Goal: Task Accomplishment & Management: Manage account settings

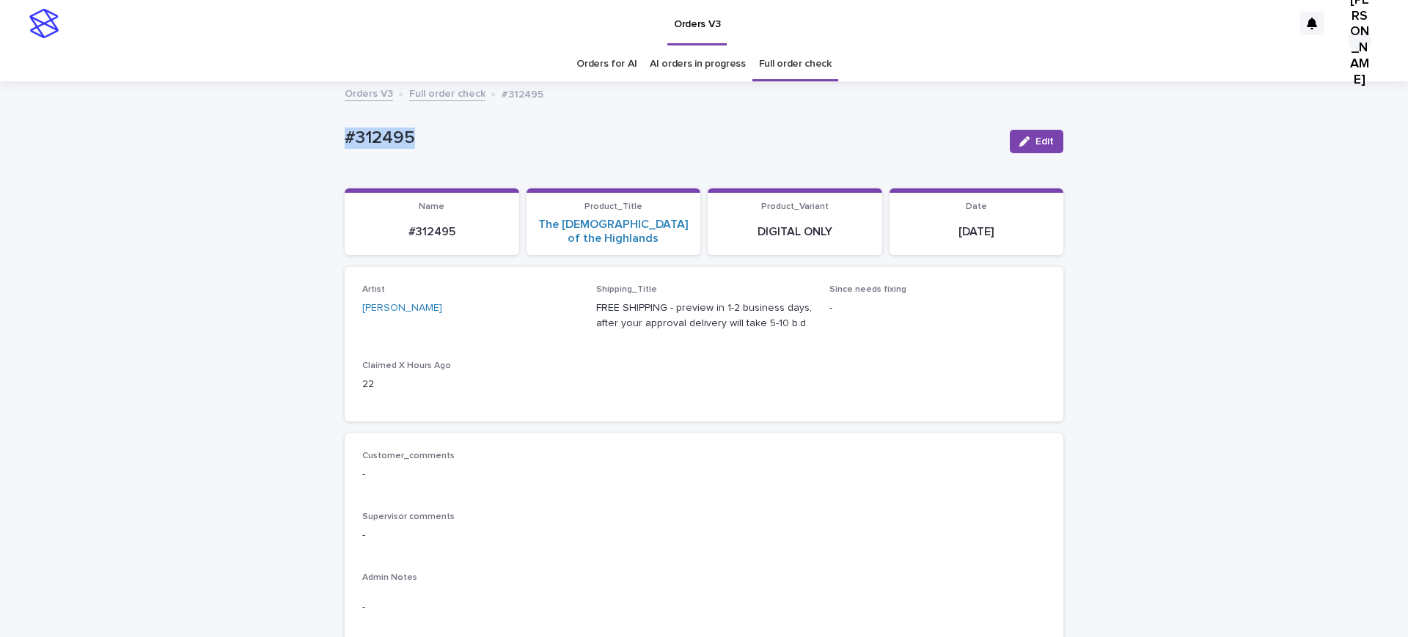
click at [1035, 147] on span "Edit" at bounding box center [1044, 141] width 18 height 10
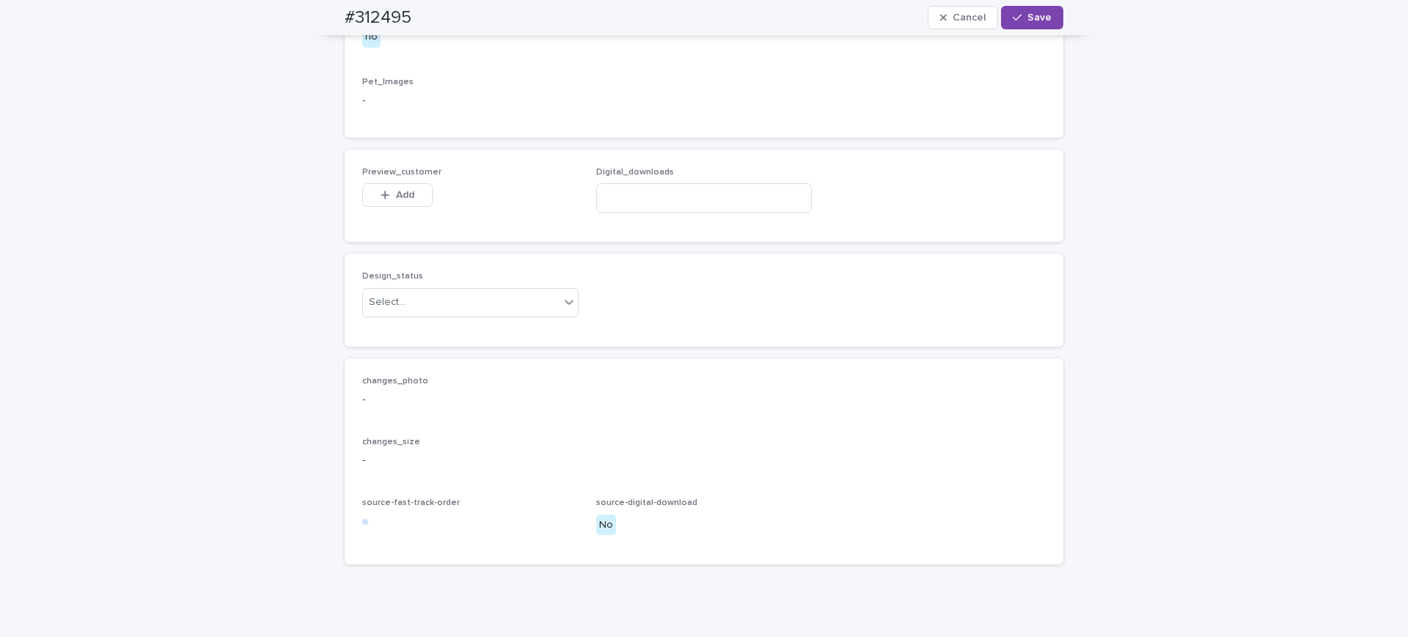
scroll to position [1192, 0]
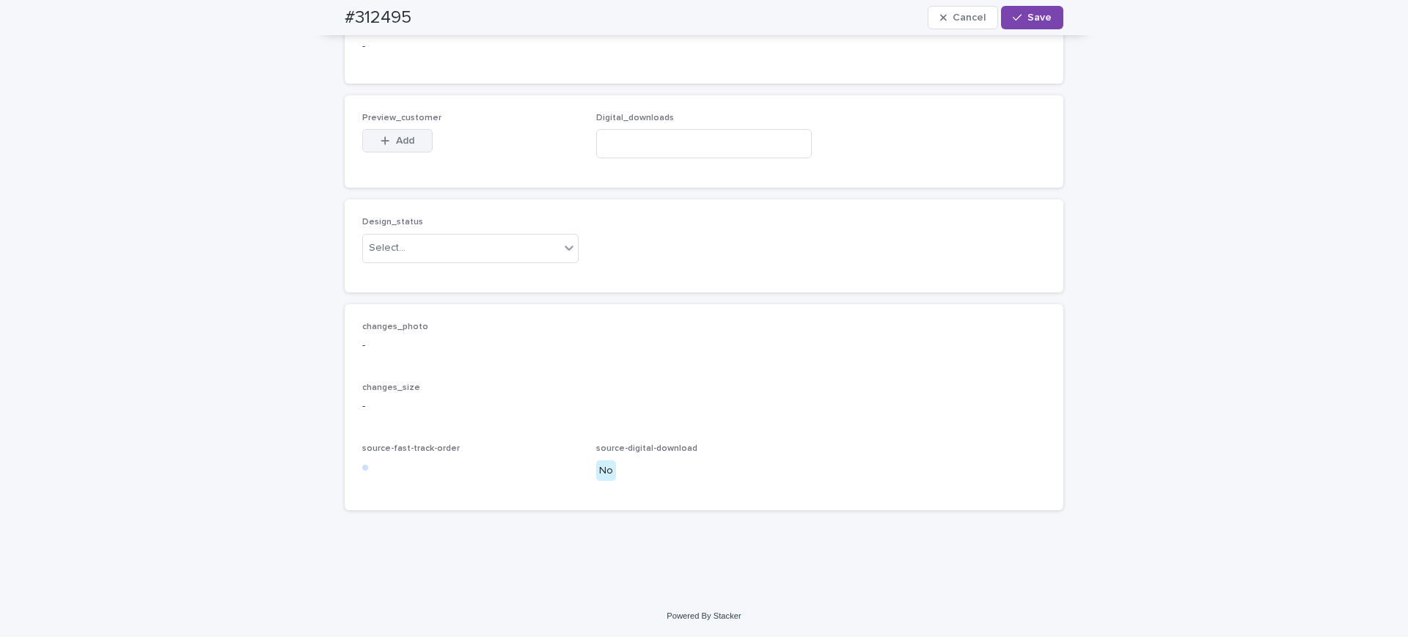
click at [408, 146] on span "Add" at bounding box center [405, 141] width 18 height 10
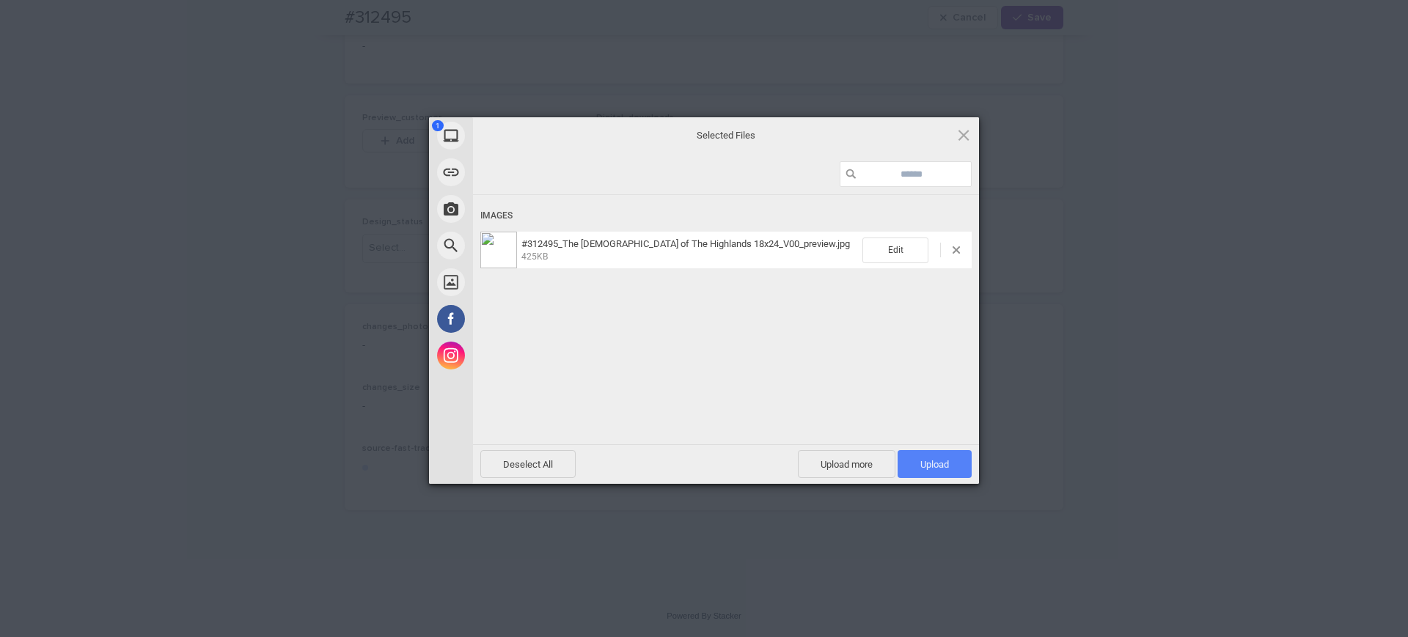
click at [926, 461] on span "Upload 1" at bounding box center [934, 464] width 29 height 11
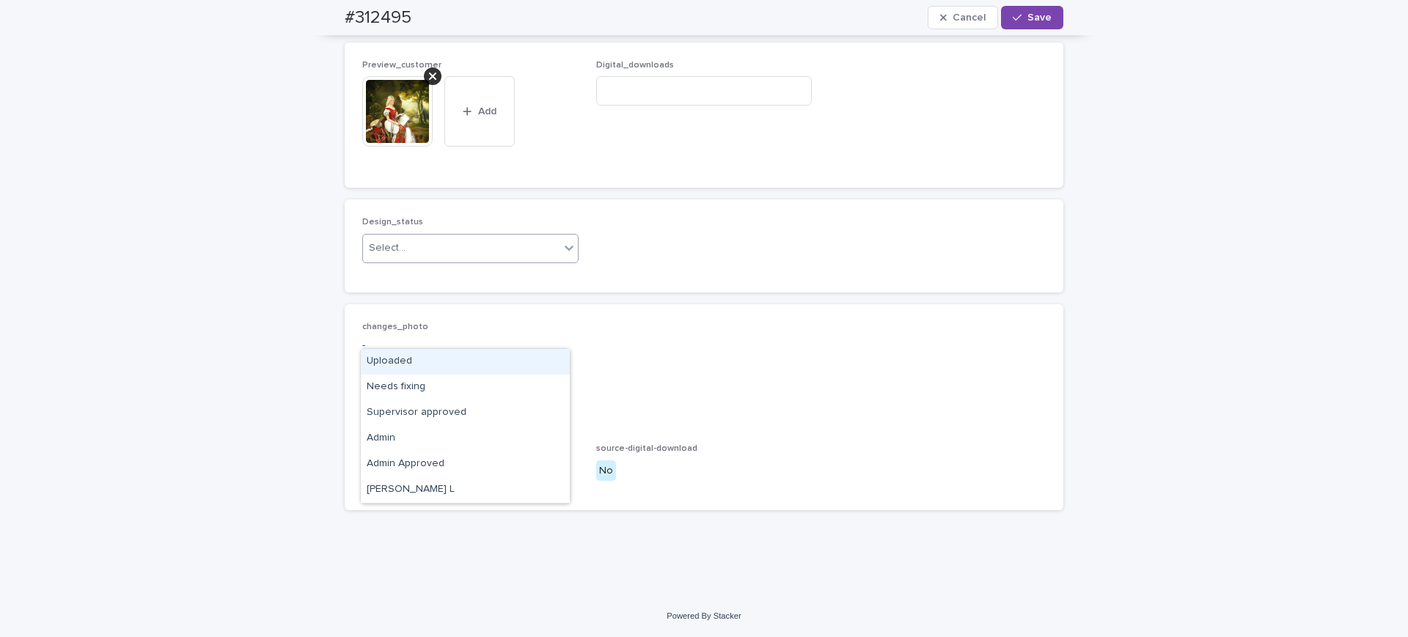
drag, startPoint x: 426, startPoint y: 323, endPoint x: 415, endPoint y: 349, distance: 27.9
click at [425, 260] on div "Select..." at bounding box center [461, 248] width 197 height 24
click at [403, 365] on div "Uploaded" at bounding box center [465, 362] width 209 height 26
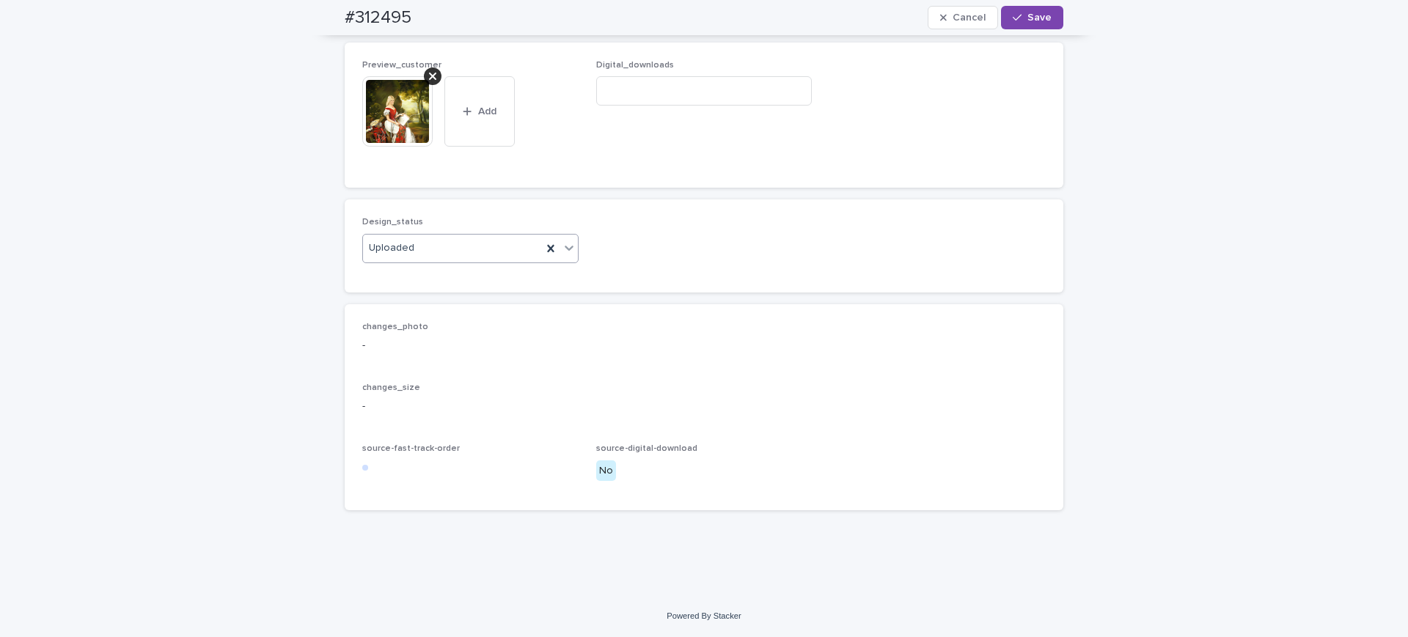
click at [1021, 5] on div "#312495 Cancel Save" at bounding box center [704, 17] width 719 height 35
click at [1028, 12] on span "Save" at bounding box center [1039, 17] width 24 height 10
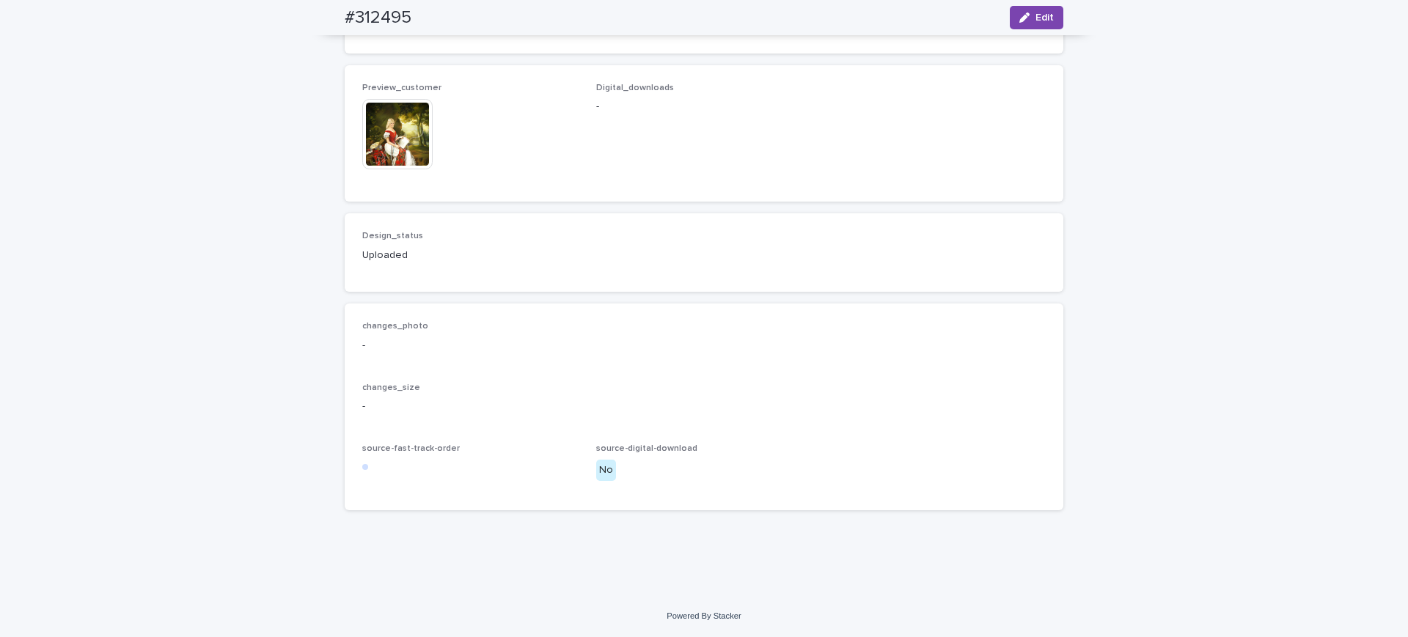
scroll to position [642, 0]
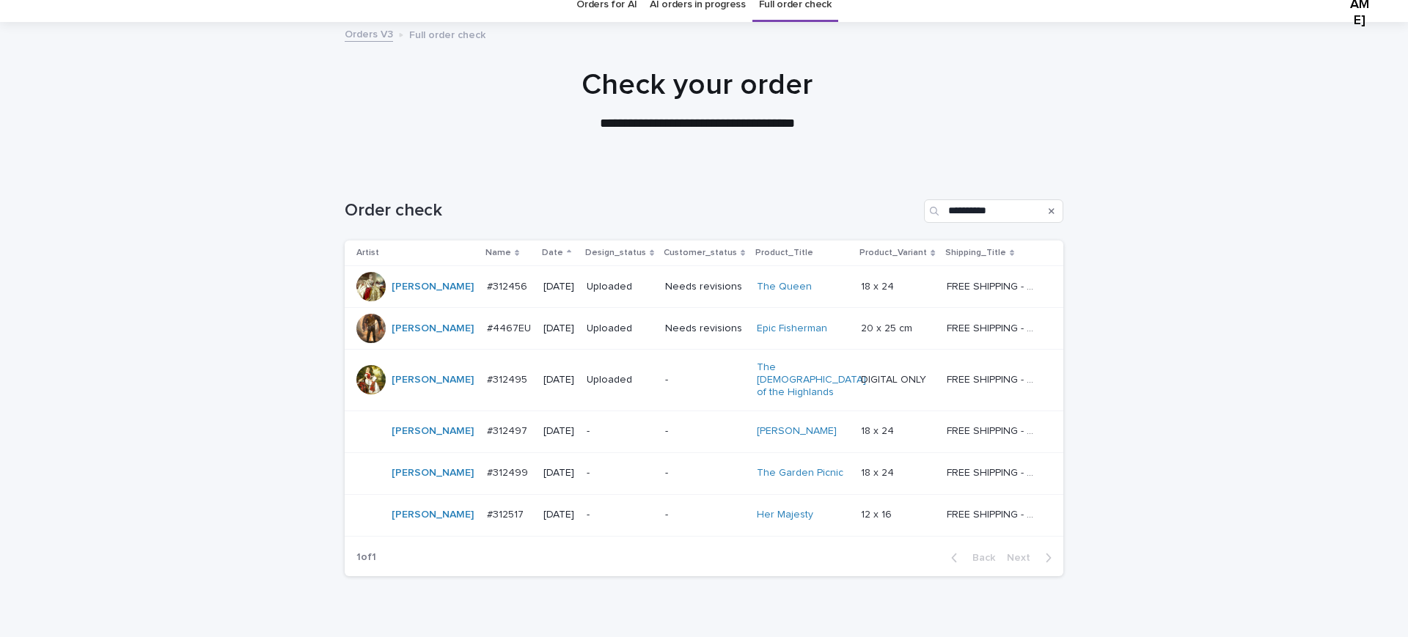
scroll to position [92, 0]
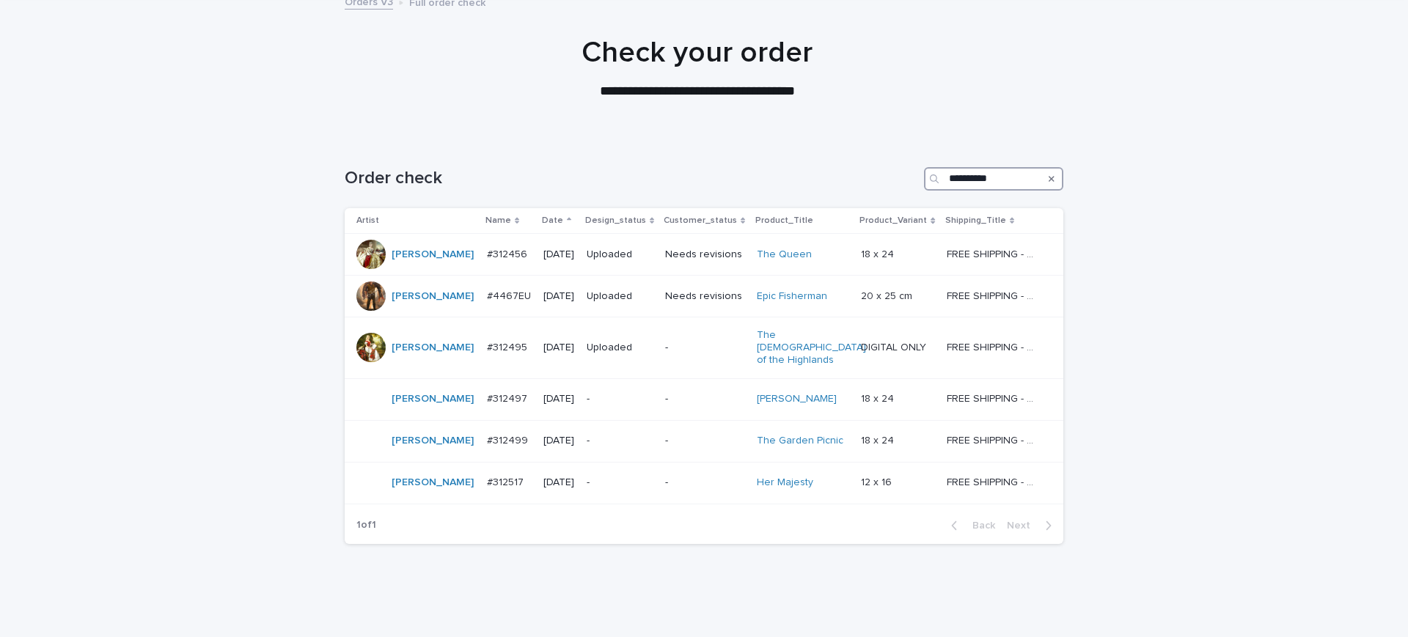
drag, startPoint x: 1011, startPoint y: 206, endPoint x: 732, endPoint y: 205, distance: 279.4
click at [732, 191] on div "**********" at bounding box center [704, 178] width 719 height 23
click at [542, 229] on p "Date" at bounding box center [552, 221] width 21 height 16
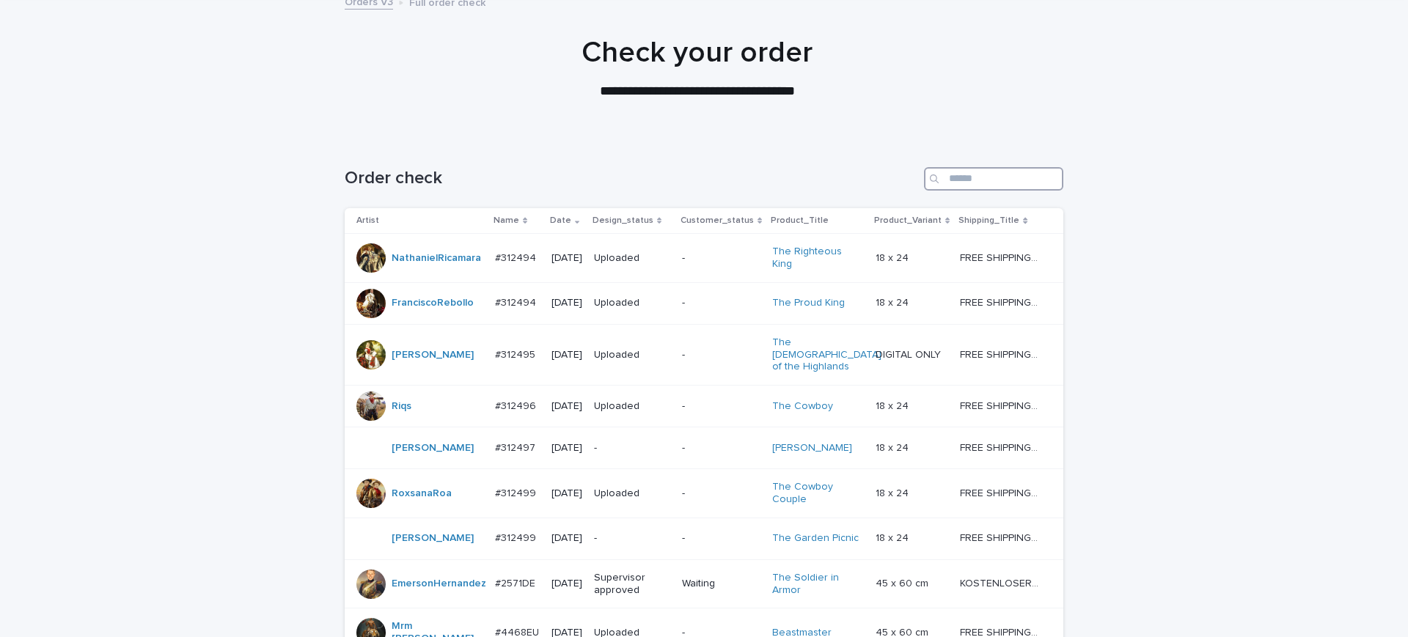
click at [971, 191] on input "Search" at bounding box center [993, 178] width 139 height 23
paste input "**********"
type input "**********"
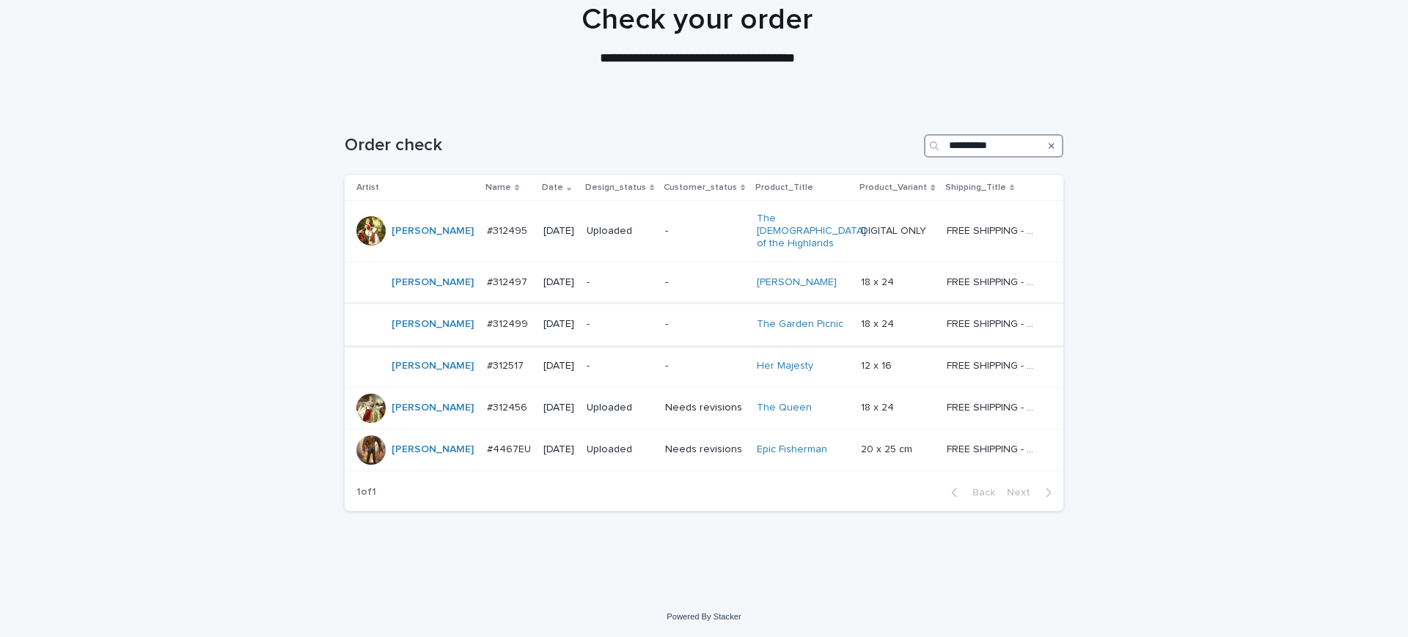
scroll to position [183, 0]
click at [487, 373] on p "#312517" at bounding box center [507, 364] width 40 height 15
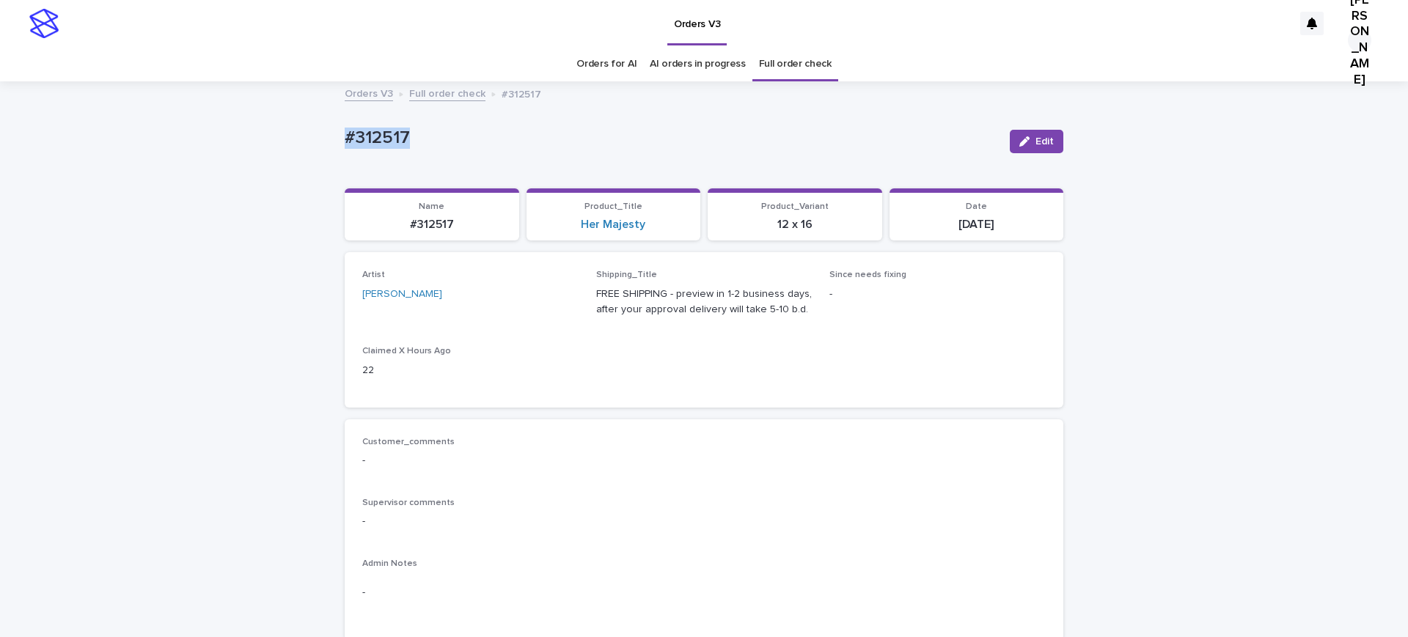
drag, startPoint x: 450, startPoint y: 147, endPoint x: 259, endPoint y: 147, distance: 191.4
copy p "#312517"
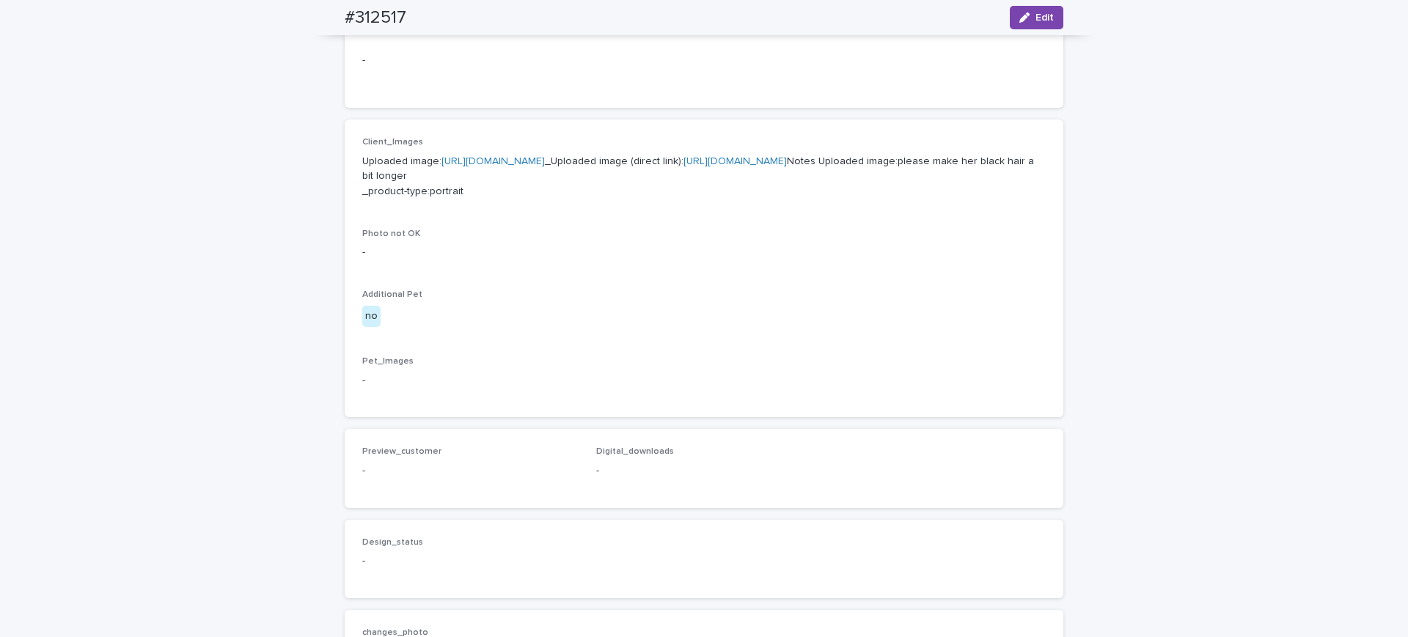
scroll to position [642, 0]
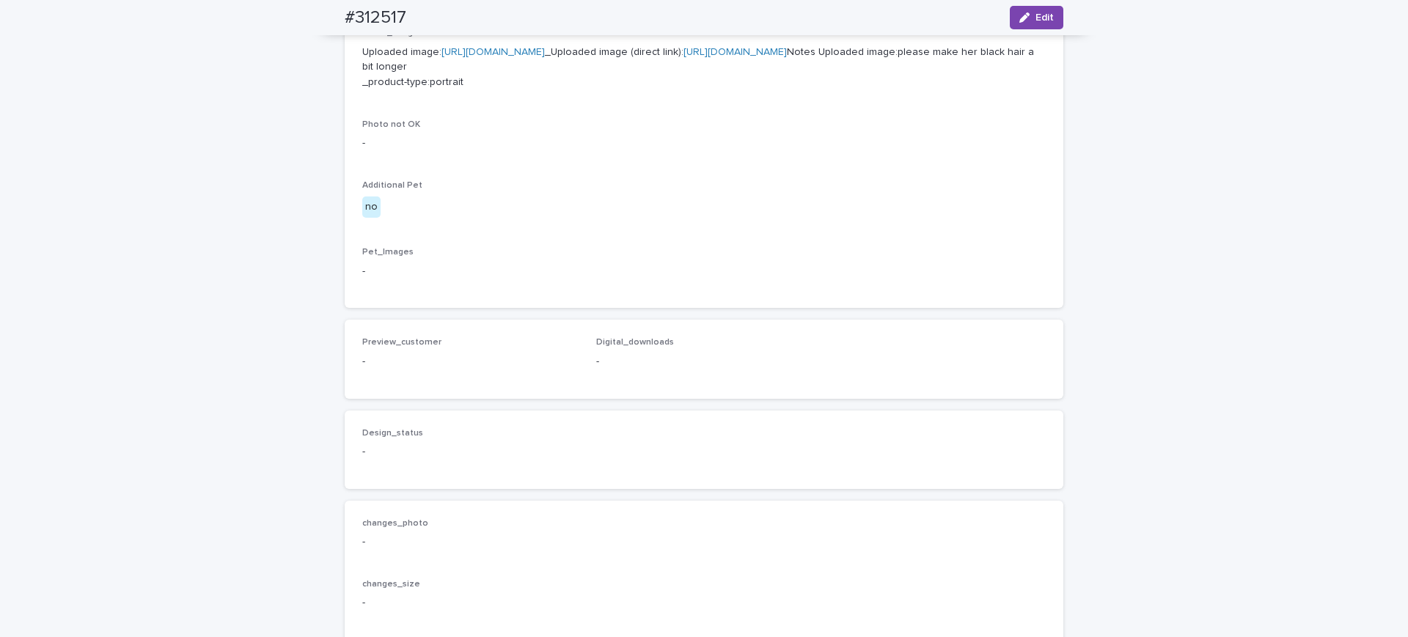
click at [683, 57] on link "https://files.getuploadkit.com/e11cfb23-3d37-4f5e-b252-d52a065c0f83/c30fe8db-01…" at bounding box center [734, 52] width 103 height 10
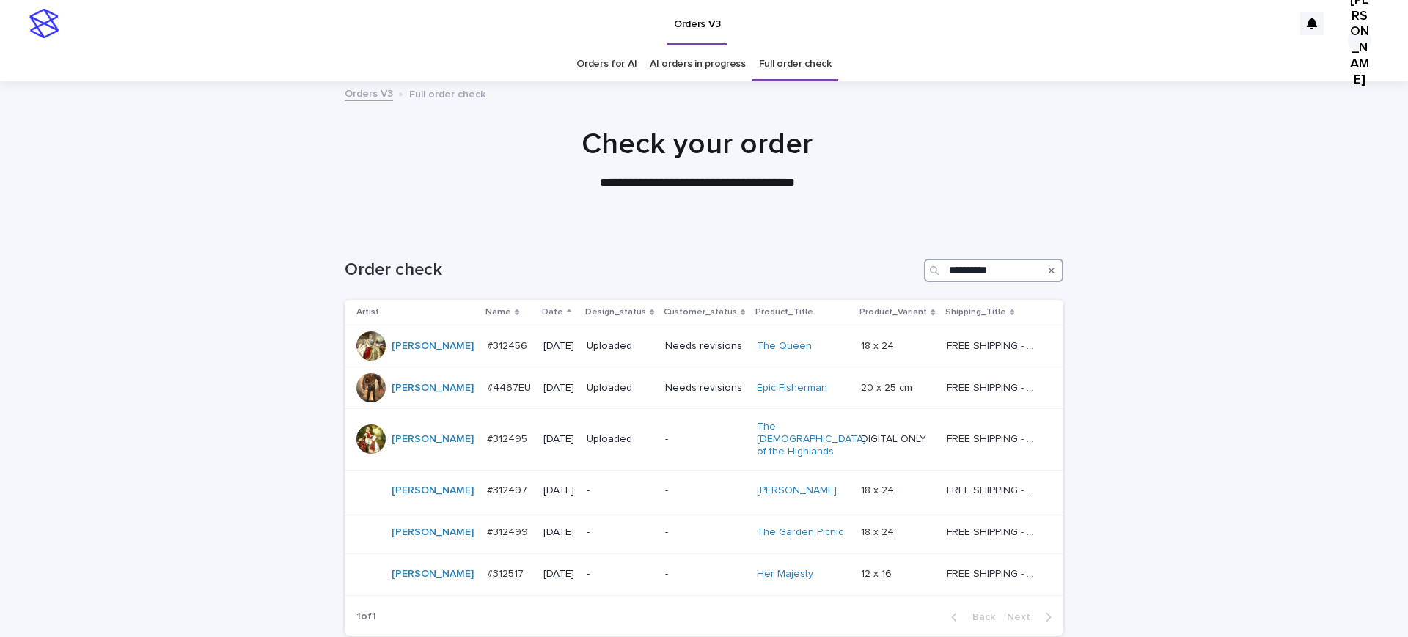
drag, startPoint x: 1011, startPoint y: 299, endPoint x: 738, endPoint y: 270, distance: 275.1
click at [738, 270] on div "**********" at bounding box center [704, 265] width 719 height 70
click at [533, 320] on div "Name" at bounding box center [509, 312] width 48 height 16
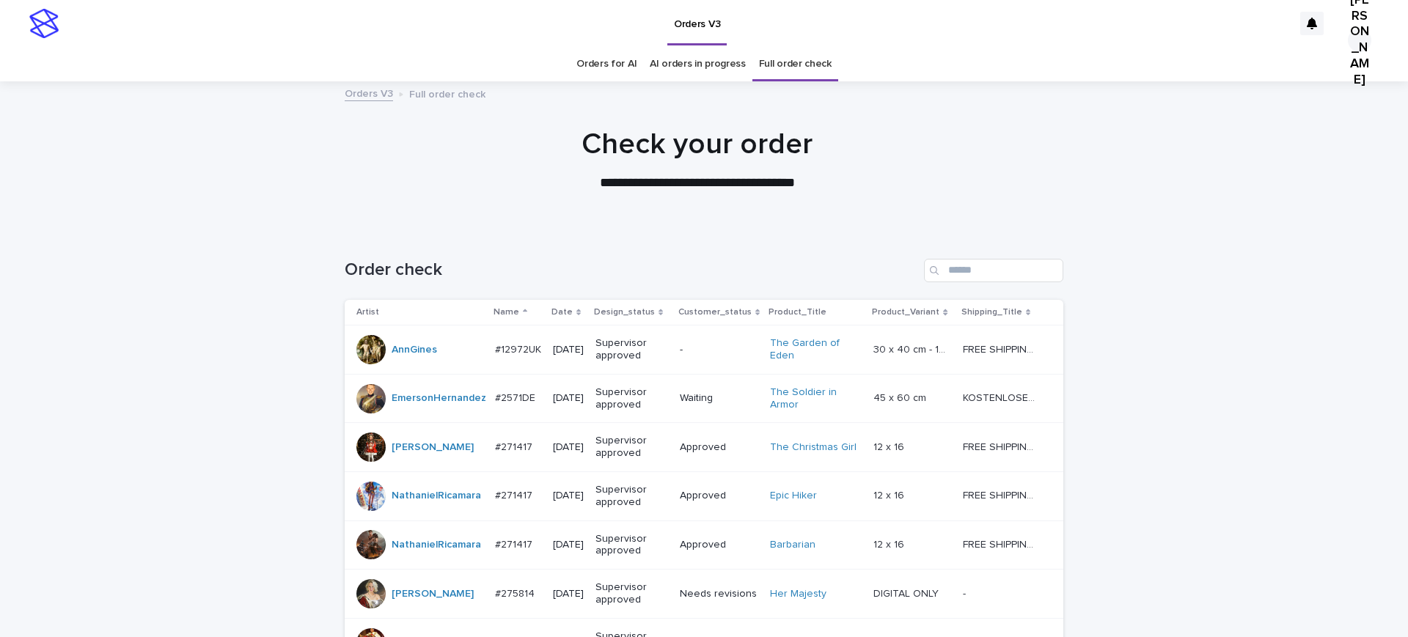
click at [573, 320] on p "Date" at bounding box center [561, 312] width 21 height 16
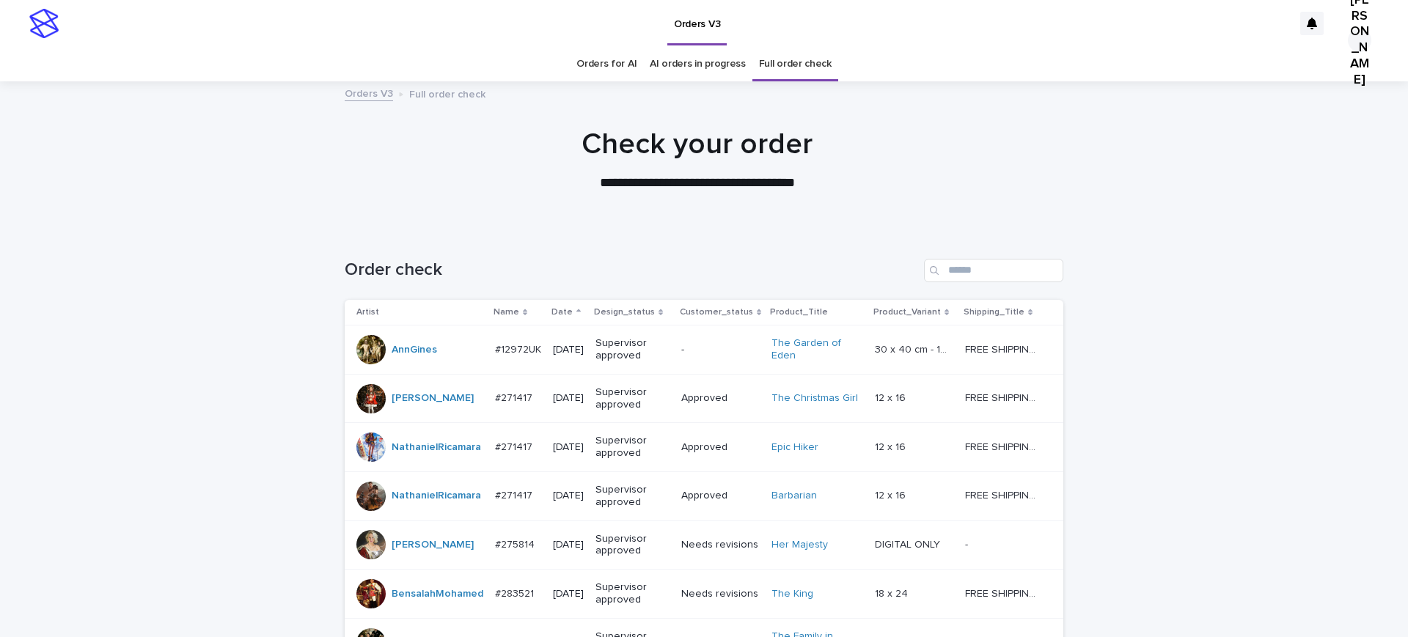
click at [573, 320] on p "Date" at bounding box center [561, 312] width 21 height 16
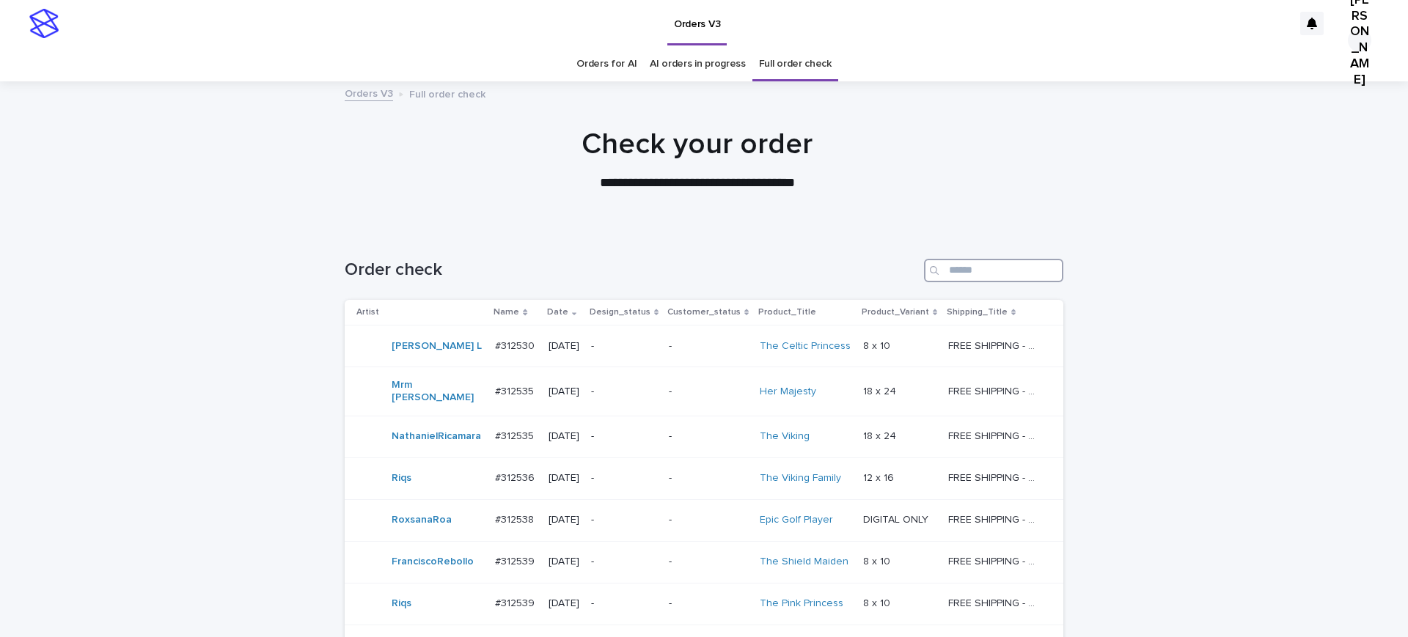
click at [994, 282] on input "Search" at bounding box center [993, 270] width 139 height 23
paste input "*******"
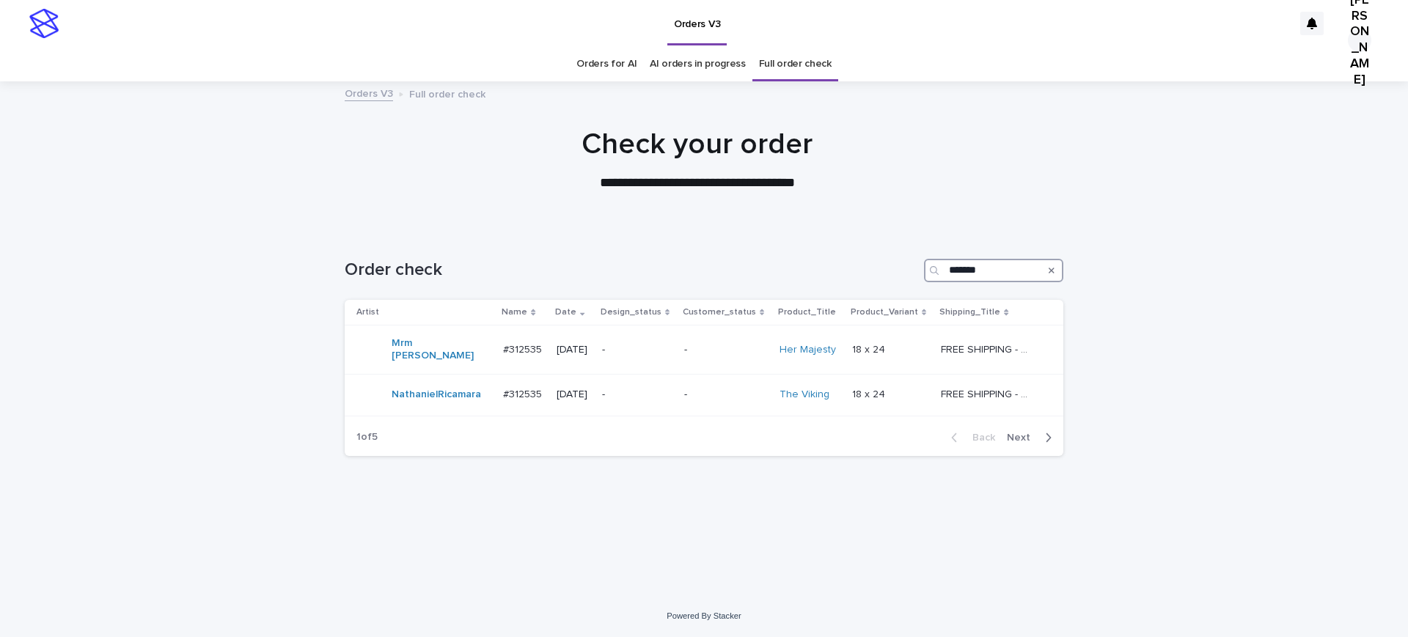
drag, startPoint x: 1009, startPoint y: 291, endPoint x: 647, endPoint y: 282, distance: 361.6
click at [650, 282] on div "Order check *******" at bounding box center [704, 270] width 719 height 23
type input "**********"
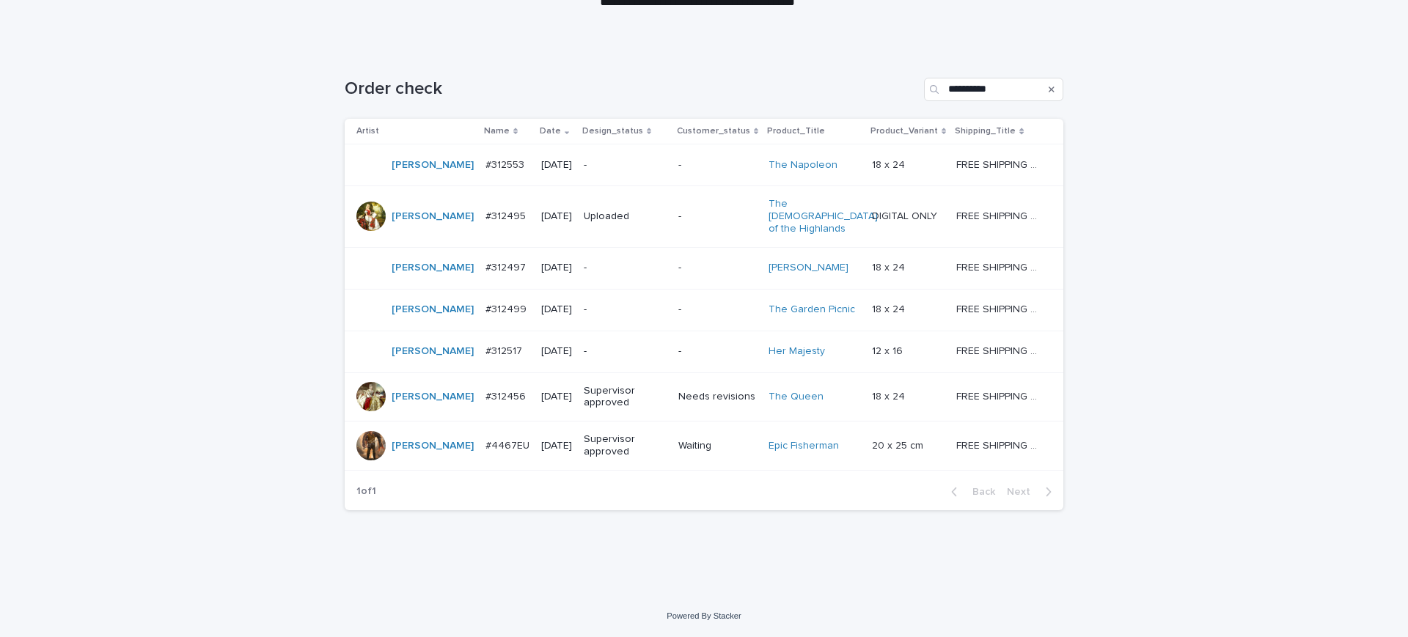
scroll to position [268, 0]
click at [485, 358] on p "#312517" at bounding box center [505, 349] width 40 height 15
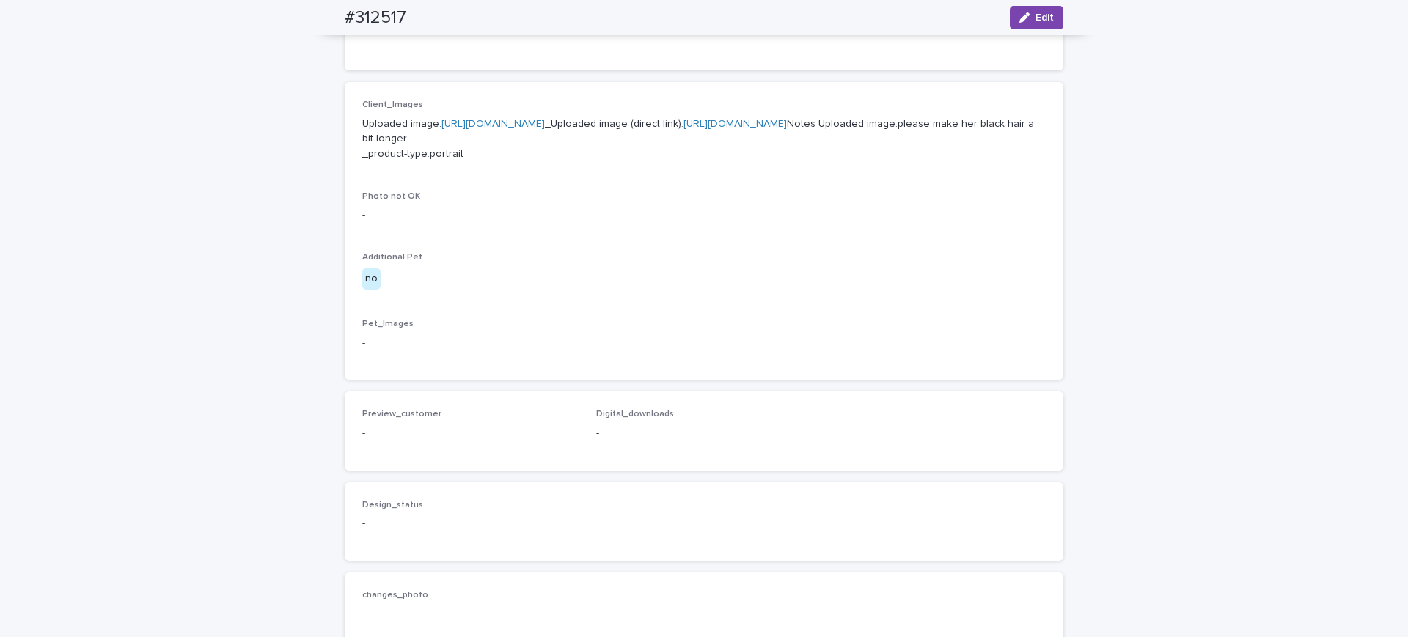
scroll to position [507, 0]
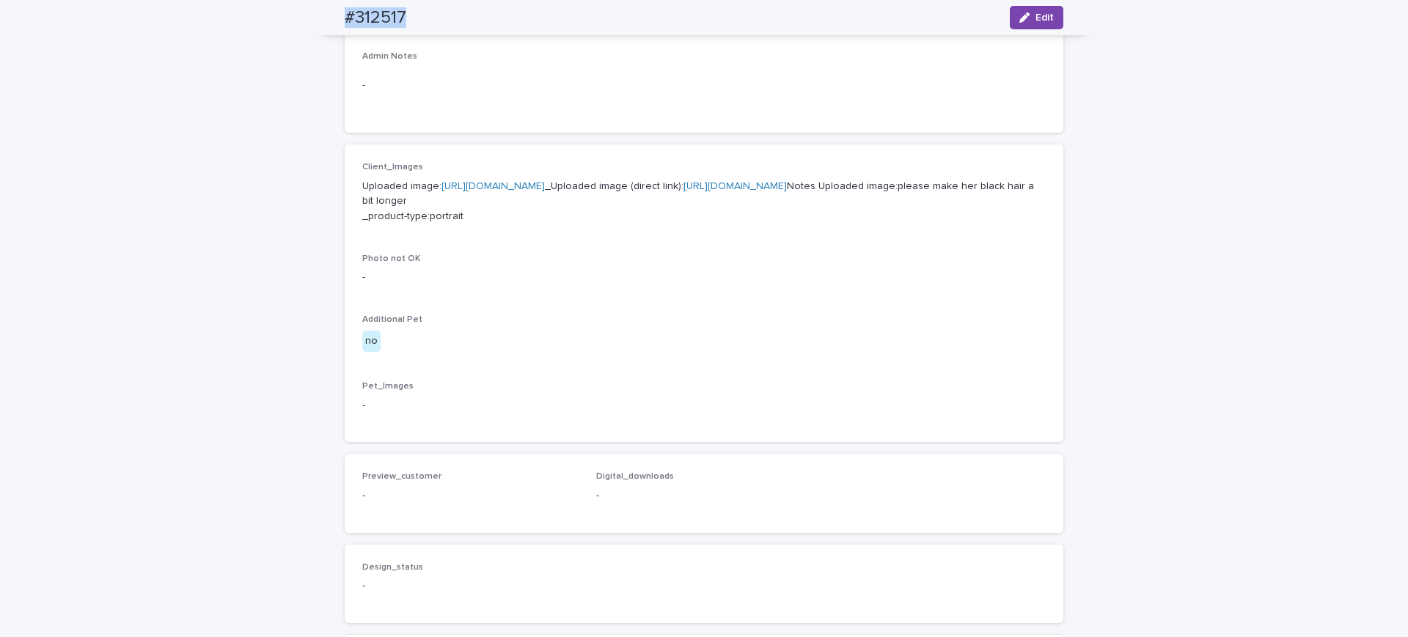
drag, startPoint x: 433, startPoint y: 14, endPoint x: 312, endPoint y: 30, distance: 122.1
click at [312, 30] on div "#312517 Edit" at bounding box center [703, 17] width 789 height 35
copy h2 "#312517"
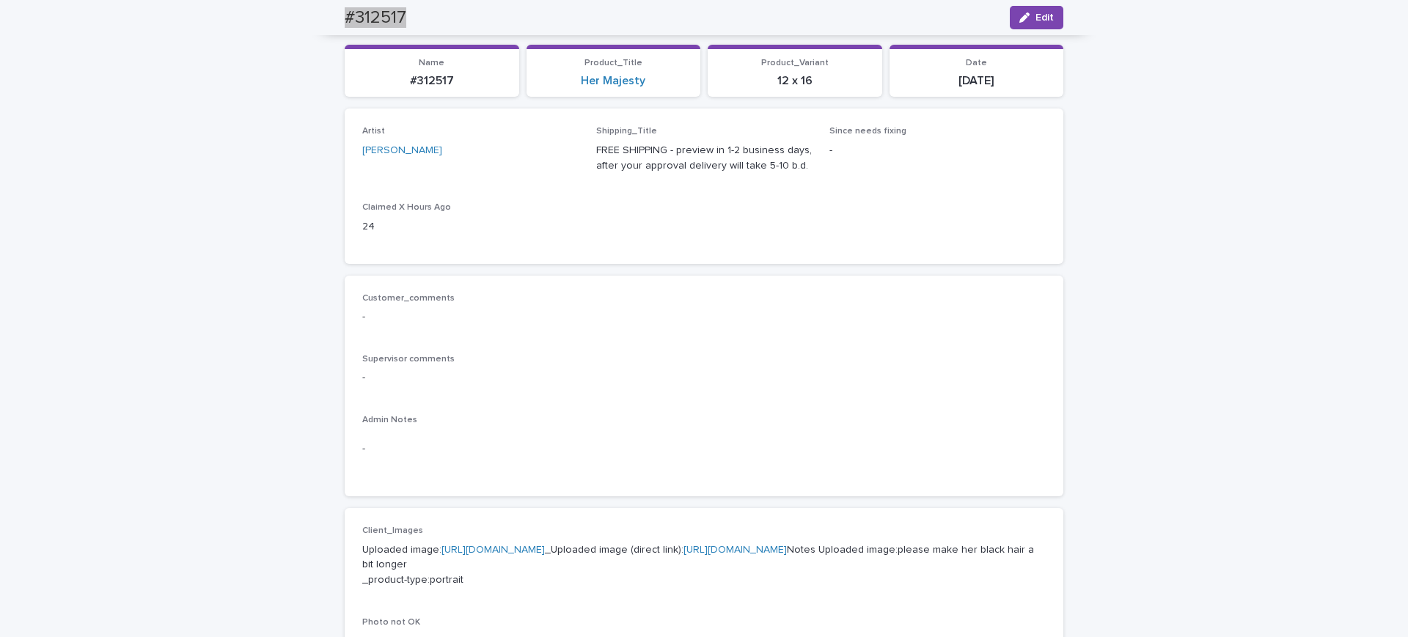
scroll to position [141, 0]
click at [1037, 6] on span "Edit" at bounding box center [1044, 1] width 18 height 10
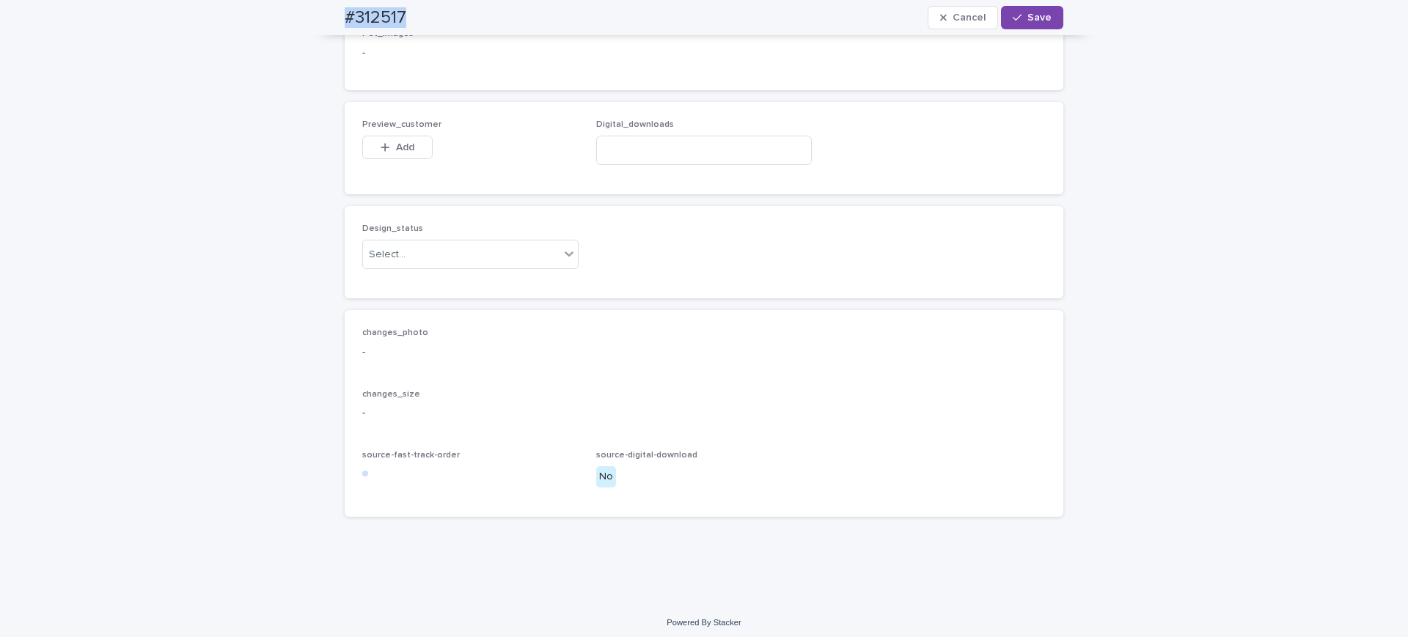
scroll to position [1241, 0]
click at [406, 136] on span "Add" at bounding box center [405, 141] width 18 height 10
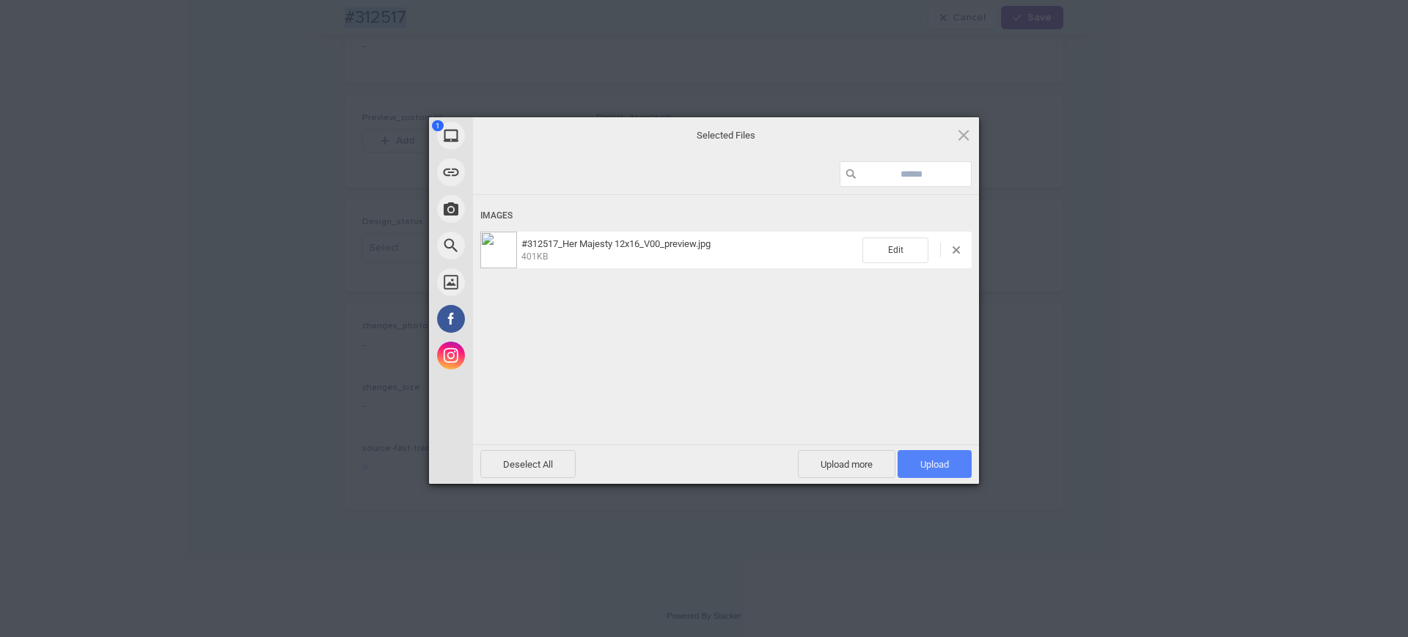
click at [946, 466] on span "Upload 1" at bounding box center [934, 464] width 29 height 11
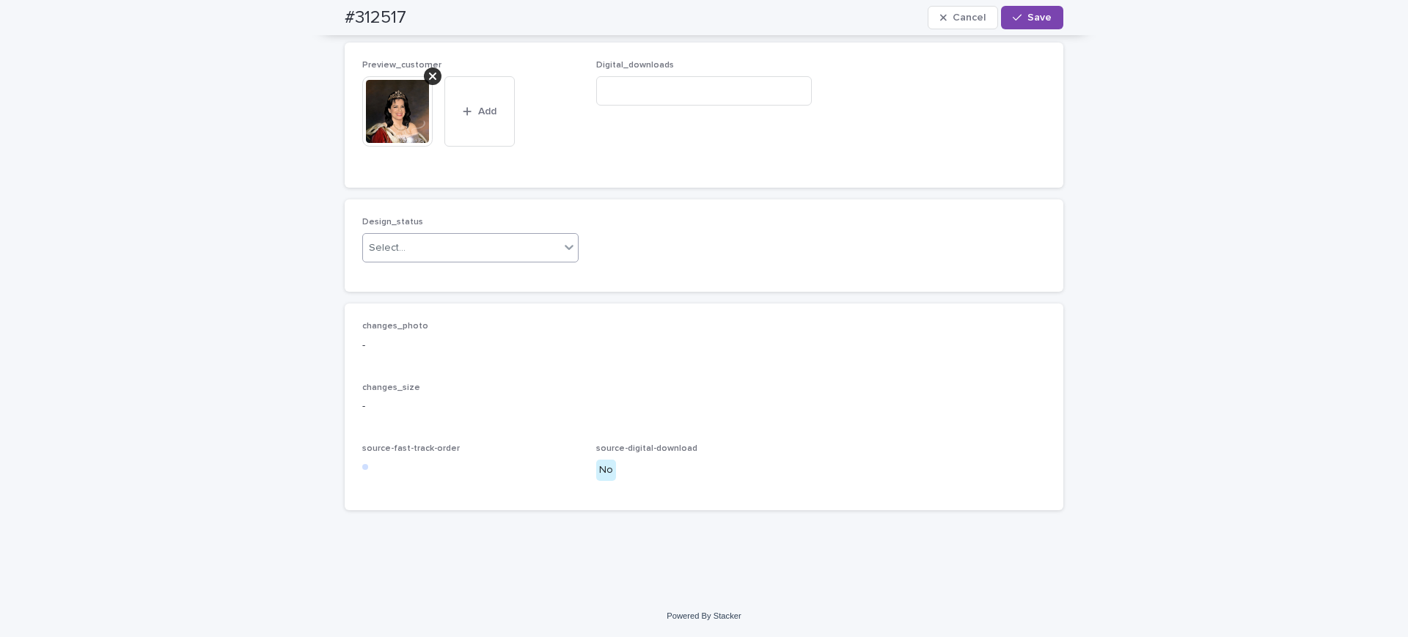
click at [445, 260] on div "Select..." at bounding box center [461, 248] width 197 height 24
click at [386, 298] on div "Uploaded" at bounding box center [465, 295] width 209 height 26
click at [1027, 12] on span "Save" at bounding box center [1039, 17] width 24 height 10
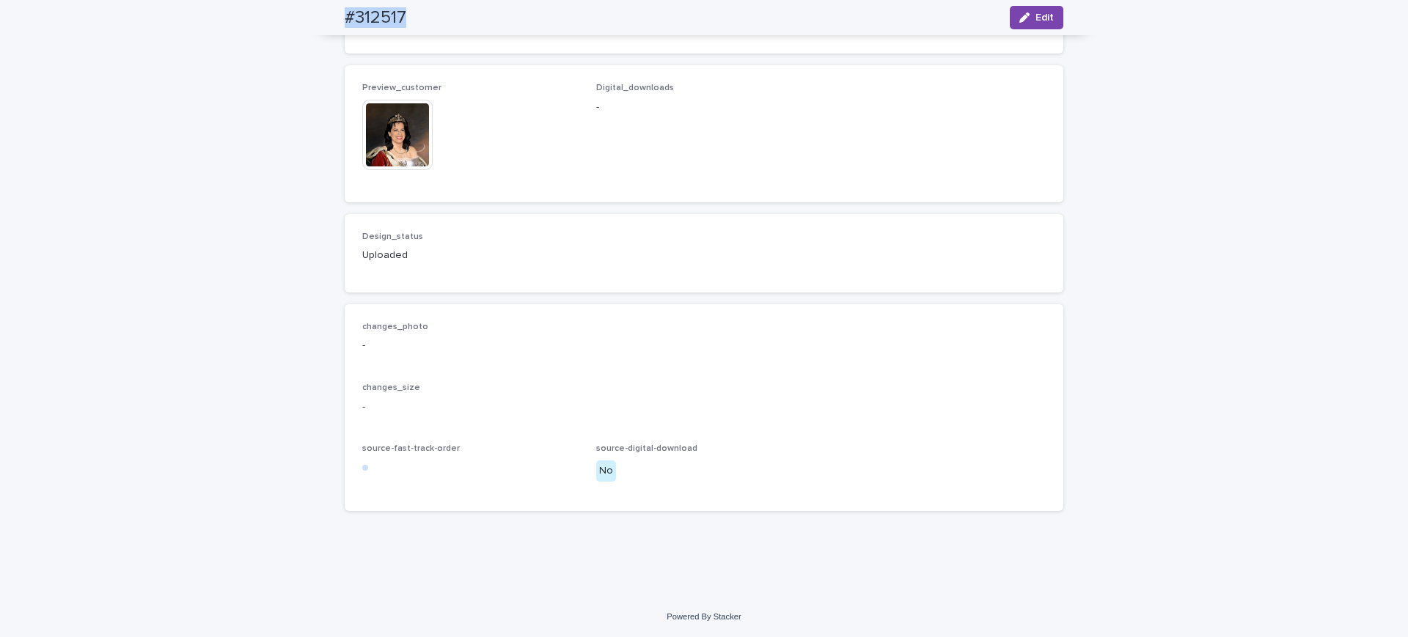
drag, startPoint x: 437, startPoint y: 12, endPoint x: 329, endPoint y: 10, distance: 108.5
click at [329, 10] on div "#312517 Edit" at bounding box center [703, 17] width 789 height 35
copy h2 "#312517"
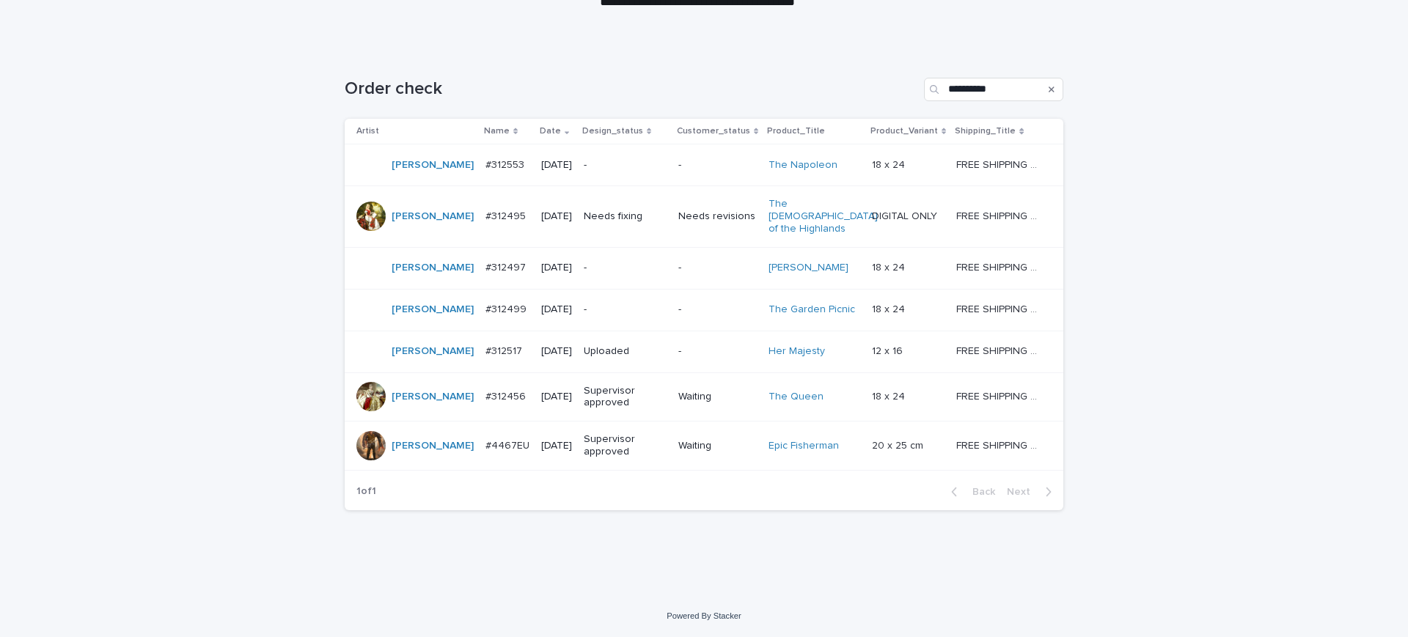
scroll to position [47, 0]
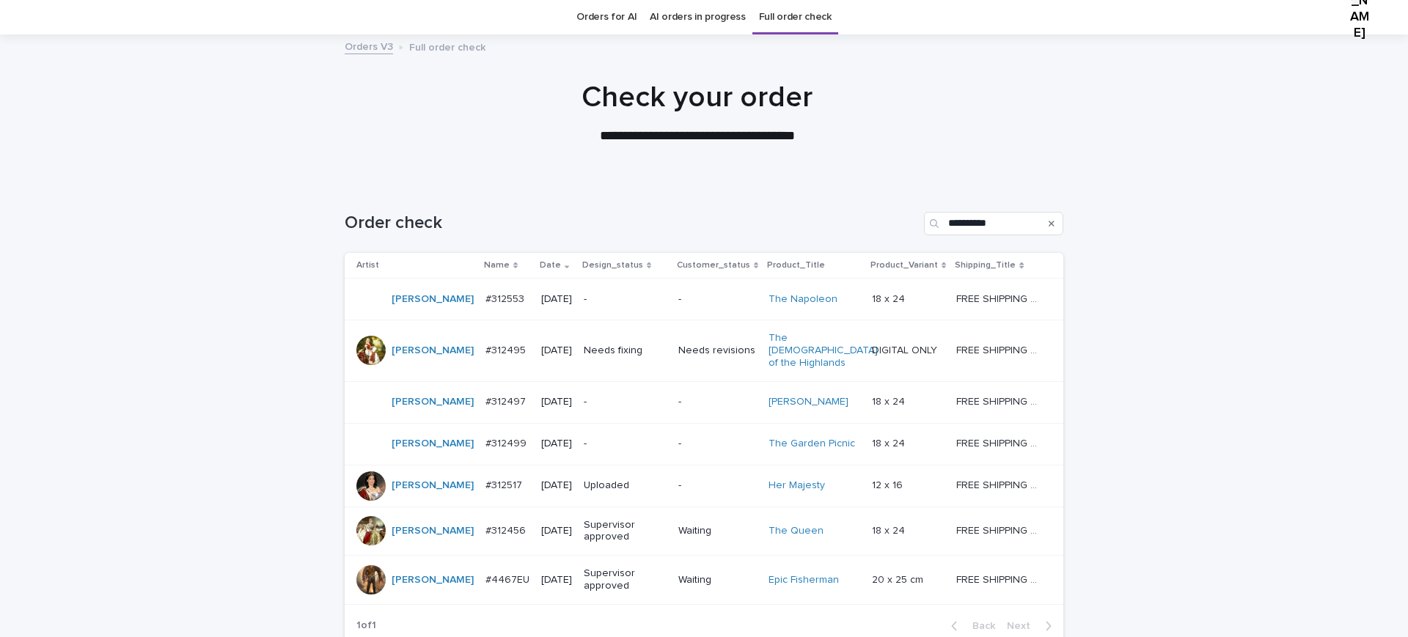
click at [485, 357] on p "#312495" at bounding box center [506, 349] width 43 height 15
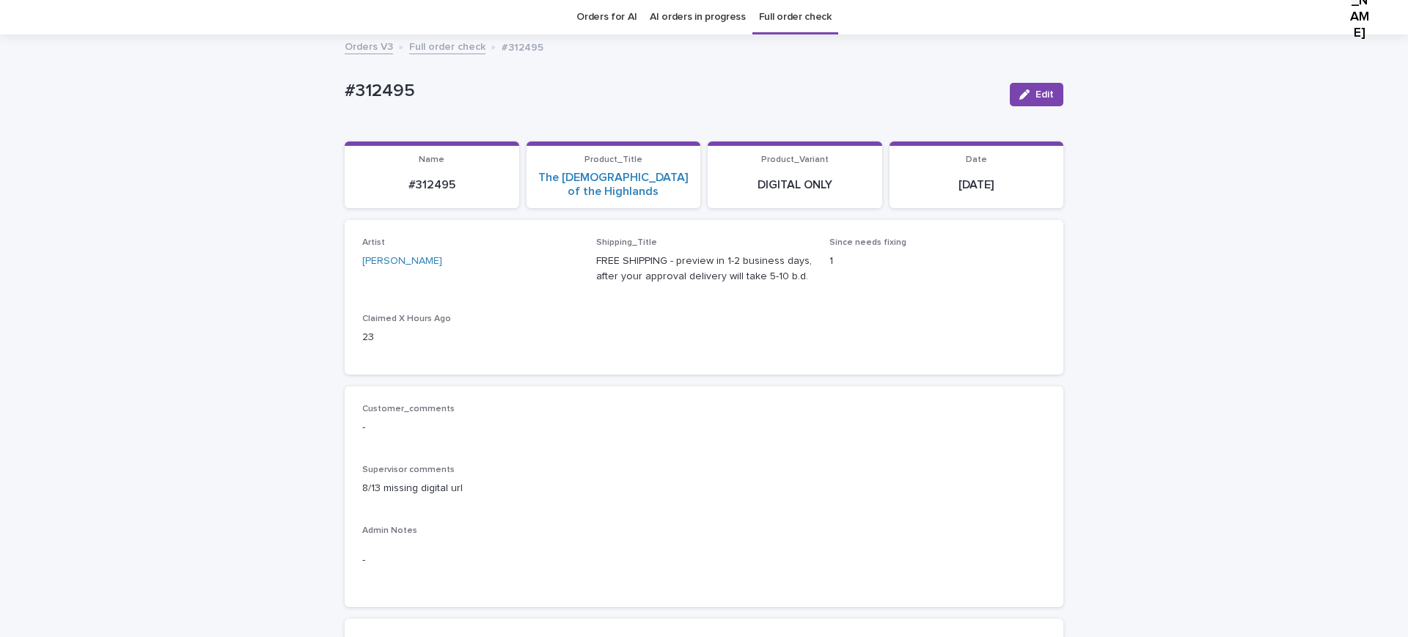
scroll to position [92, 0]
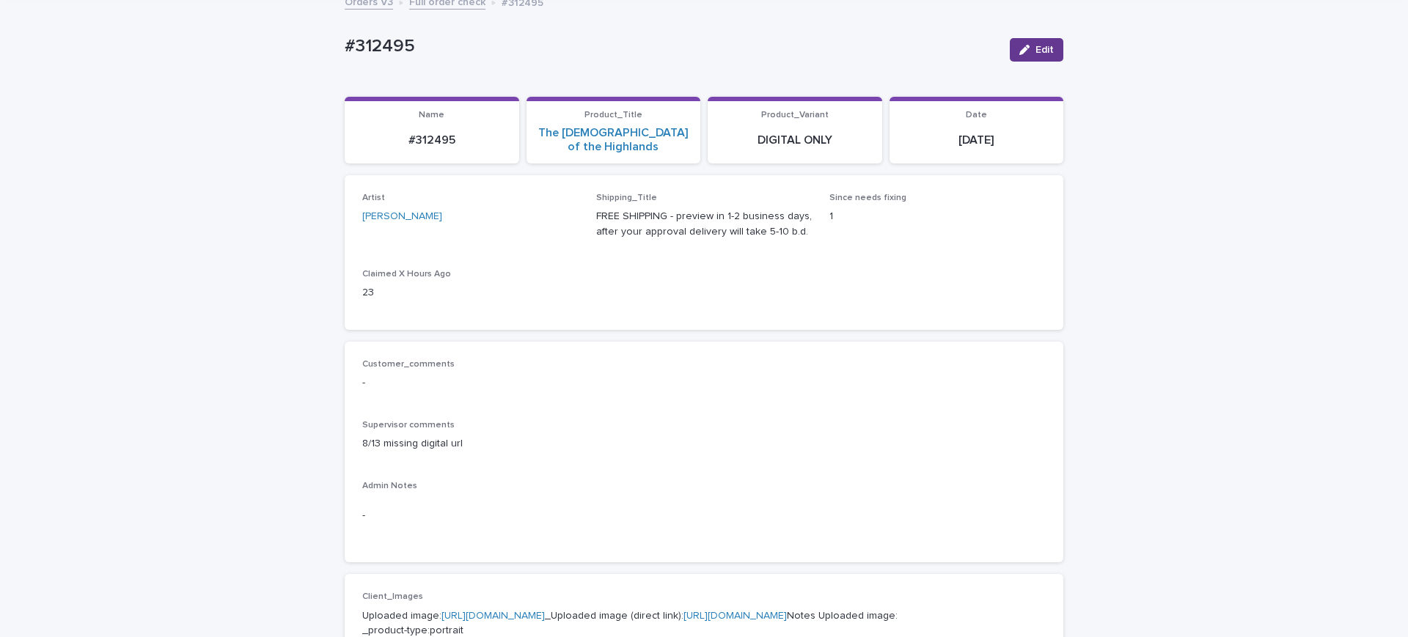
click at [1035, 54] on span "Edit" at bounding box center [1044, 50] width 18 height 10
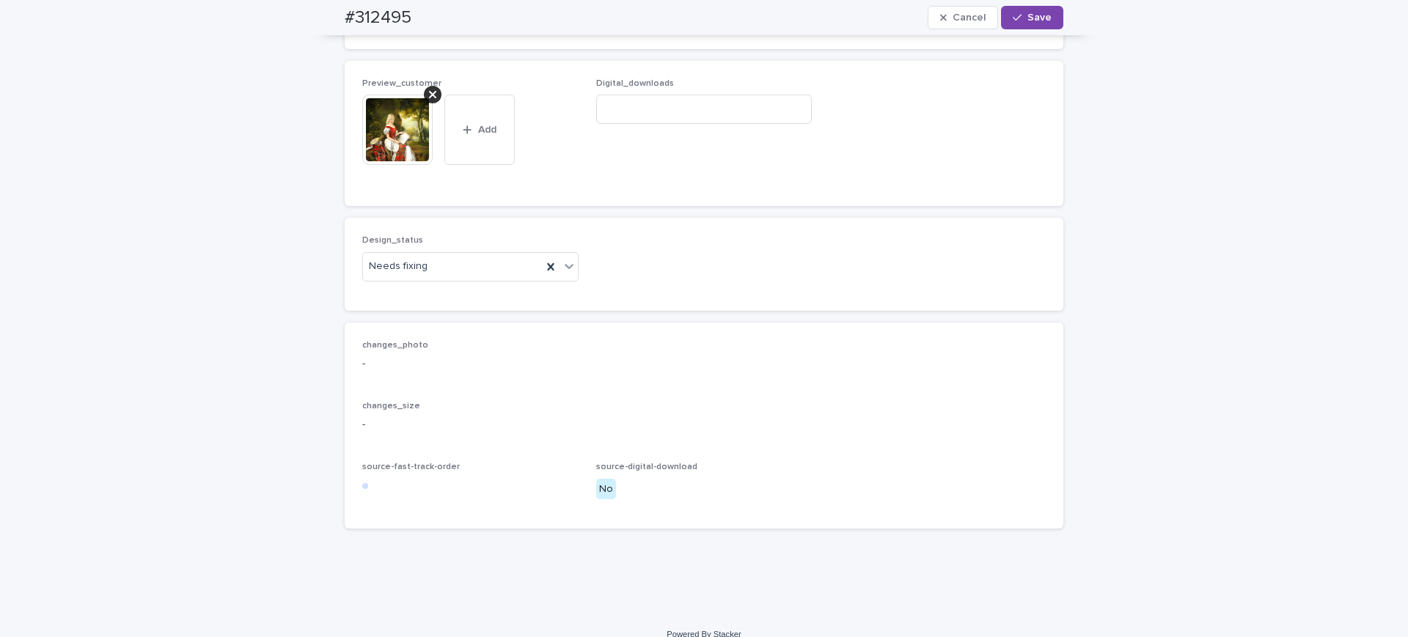
scroll to position [917, 0]
click at [644, 121] on input at bounding box center [704, 106] width 216 height 29
paste input "**********"
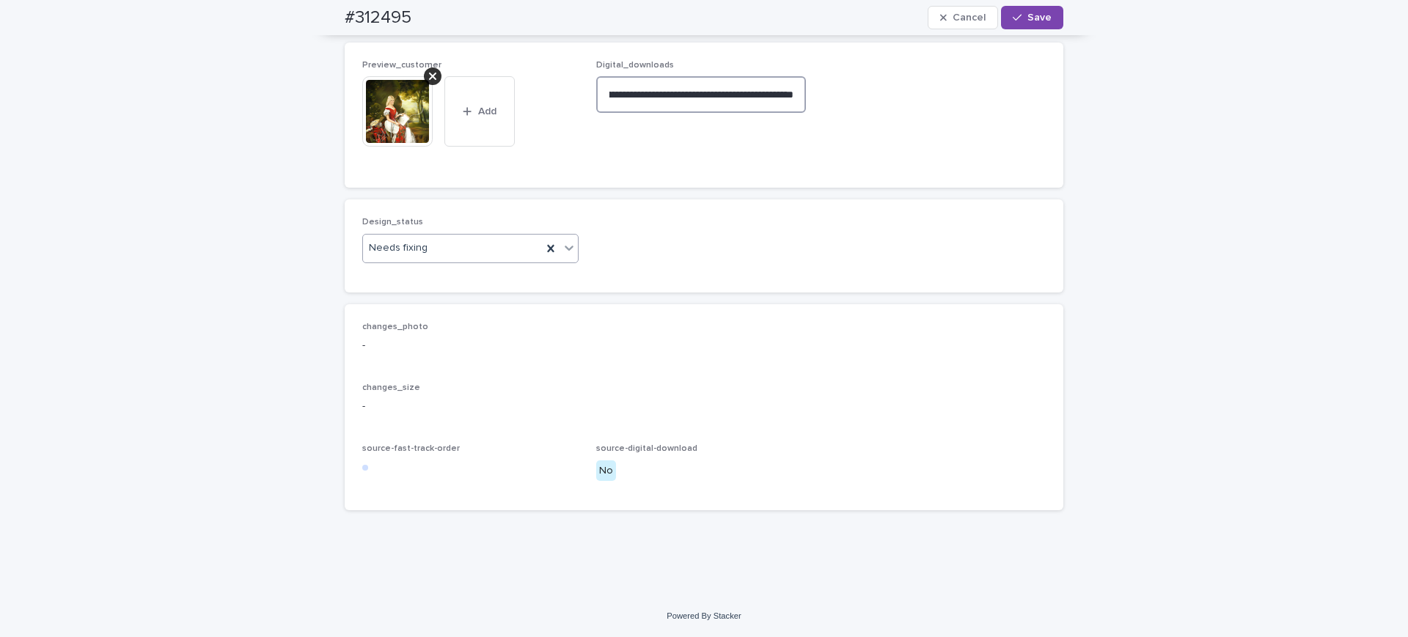
type input "**********"
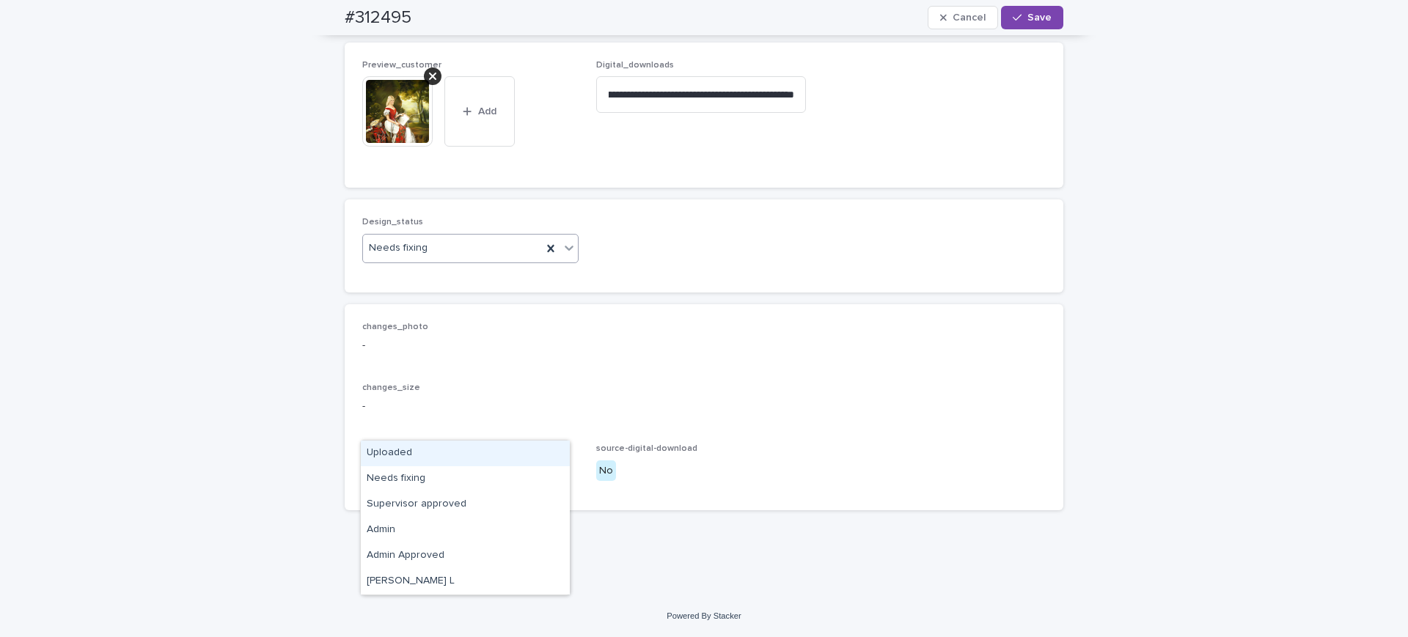
scroll to position [0, 0]
click at [411, 452] on div "Uploaded" at bounding box center [465, 454] width 209 height 26
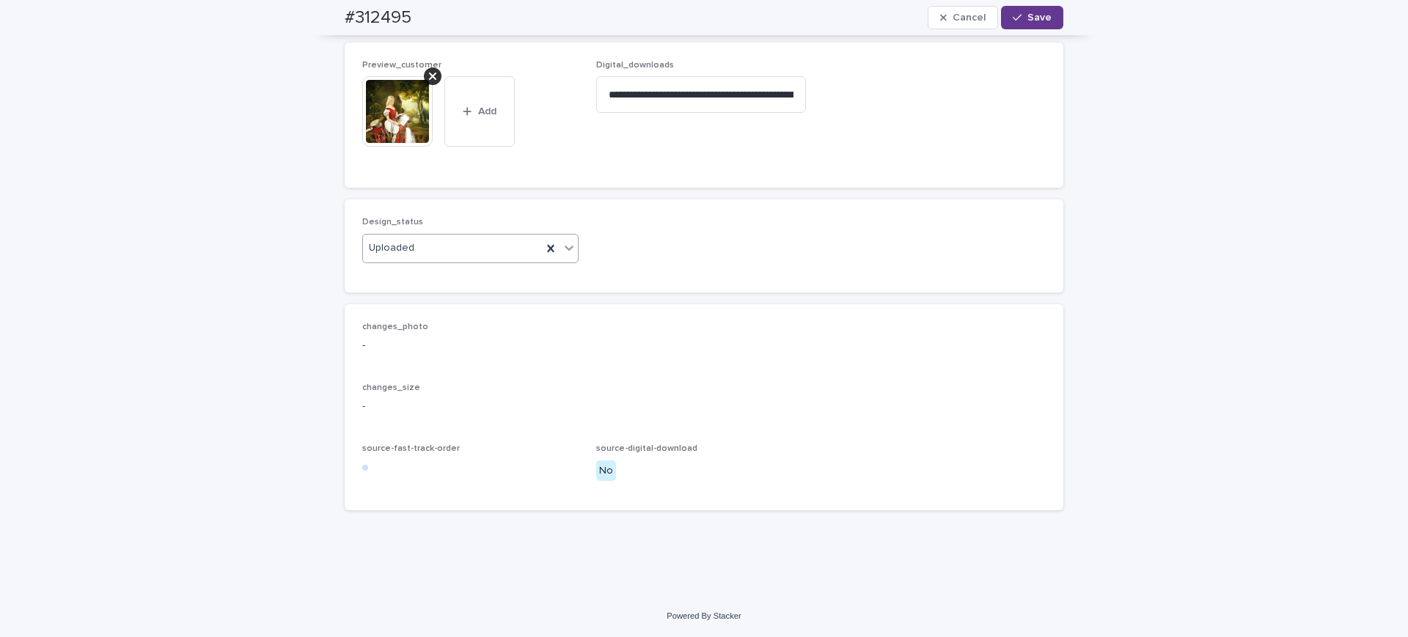
click at [1027, 13] on span "Save" at bounding box center [1039, 17] width 24 height 10
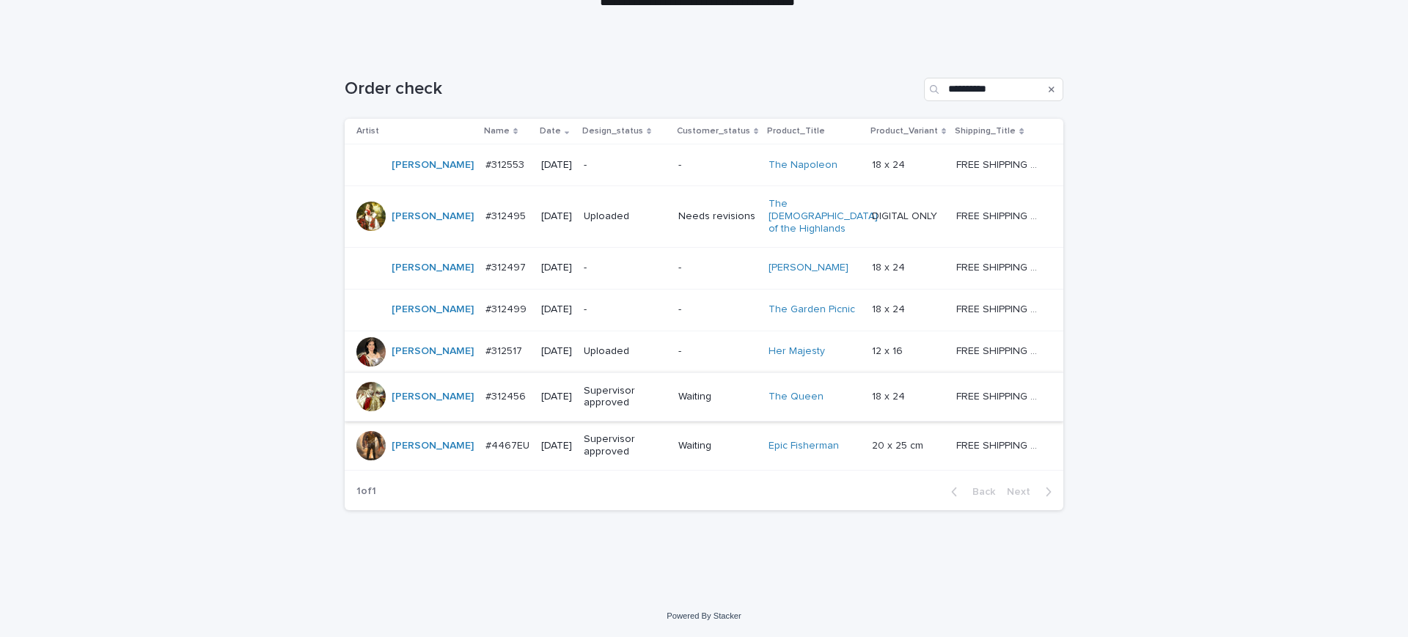
scroll to position [322, 0]
click at [485, 301] on p "#312499" at bounding box center [507, 308] width 44 height 15
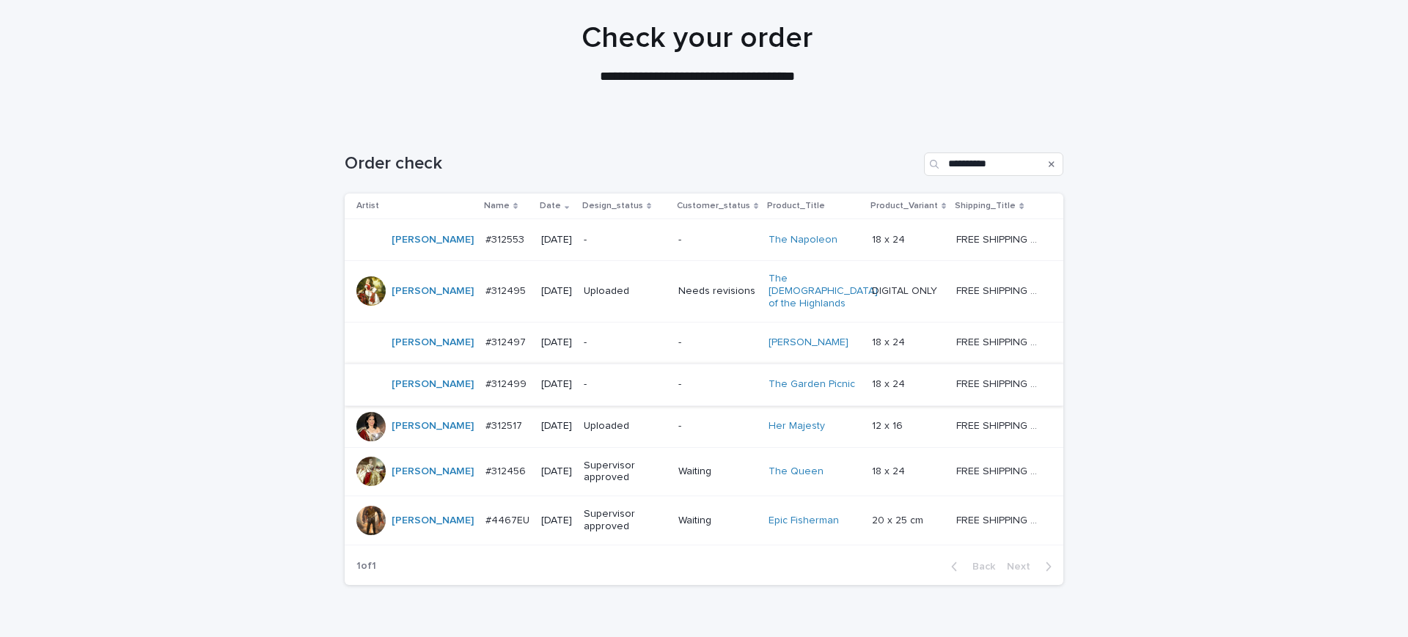
scroll to position [139, 0]
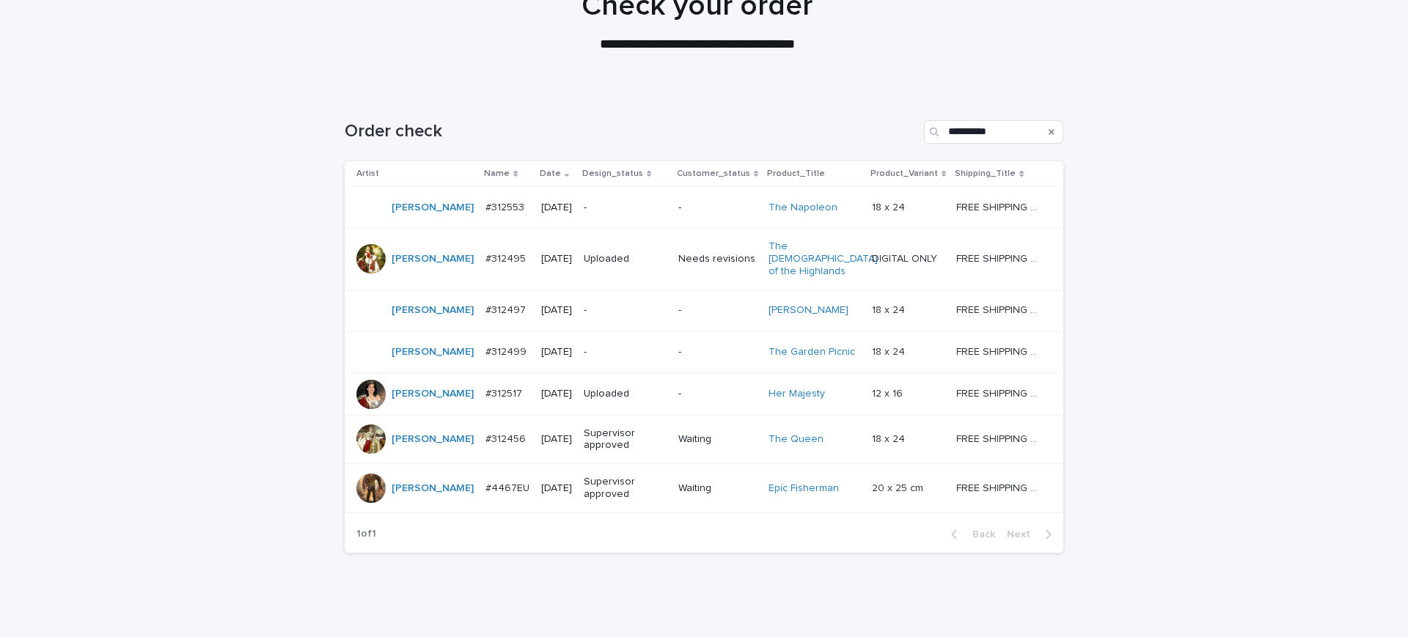
click at [485, 317] on p "#312497" at bounding box center [506, 308] width 43 height 15
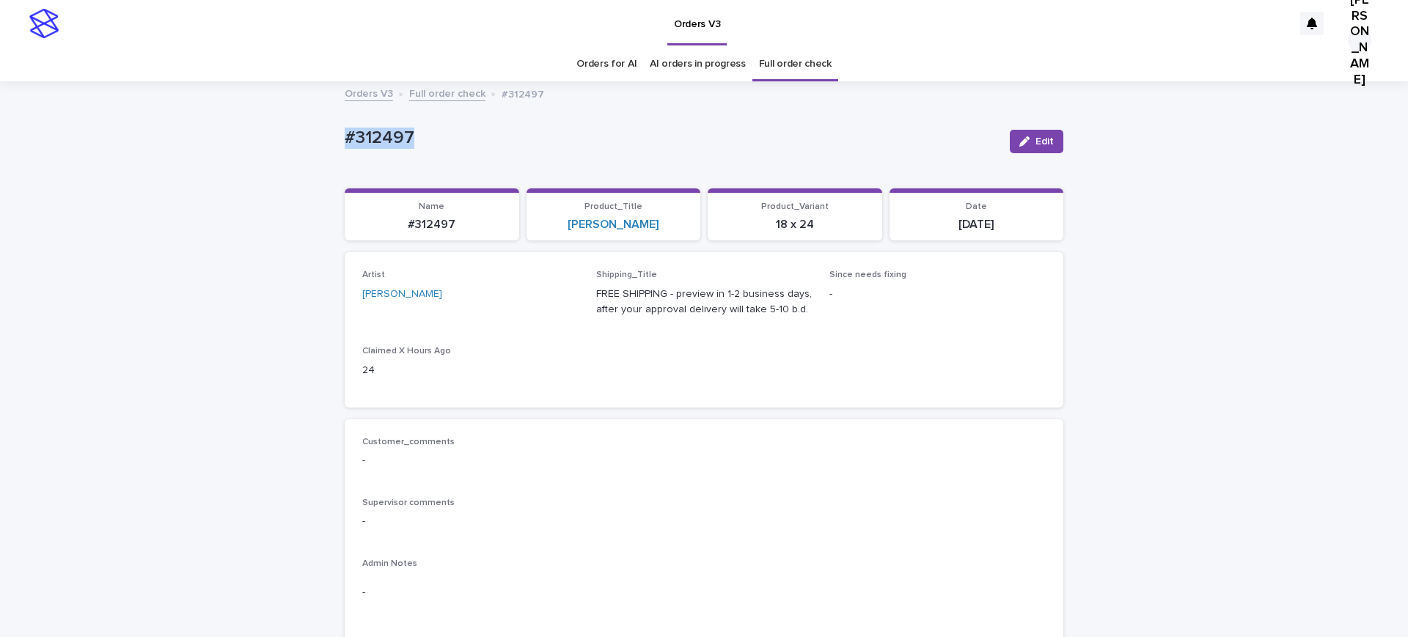
drag, startPoint x: 437, startPoint y: 148, endPoint x: 245, endPoint y: 148, distance: 192.1
copy p "#312497"
drag, startPoint x: 391, startPoint y: 144, endPoint x: 752, endPoint y: 455, distance: 476.8
click at [762, 389] on div "Artist Jo Ancheta Shipping_Title FREE SHIPPING - preview in 1-2 business days, …" at bounding box center [703, 330] width 683 height 120
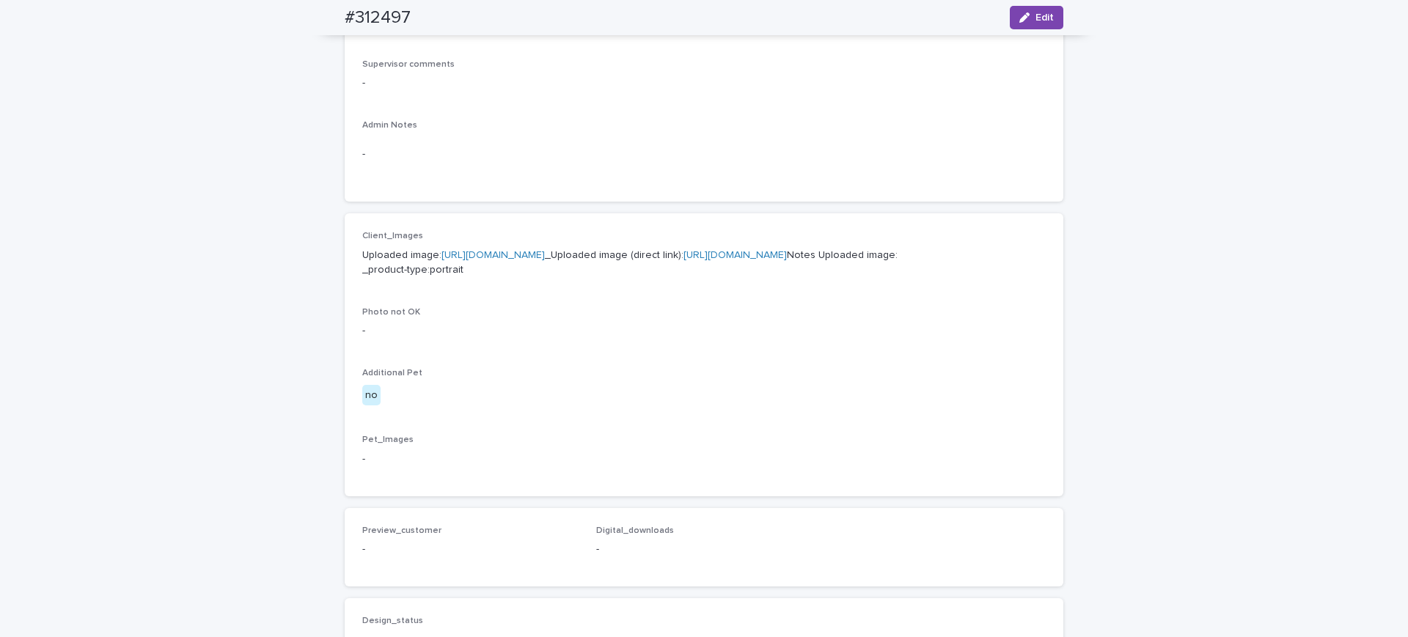
scroll to position [550, 0]
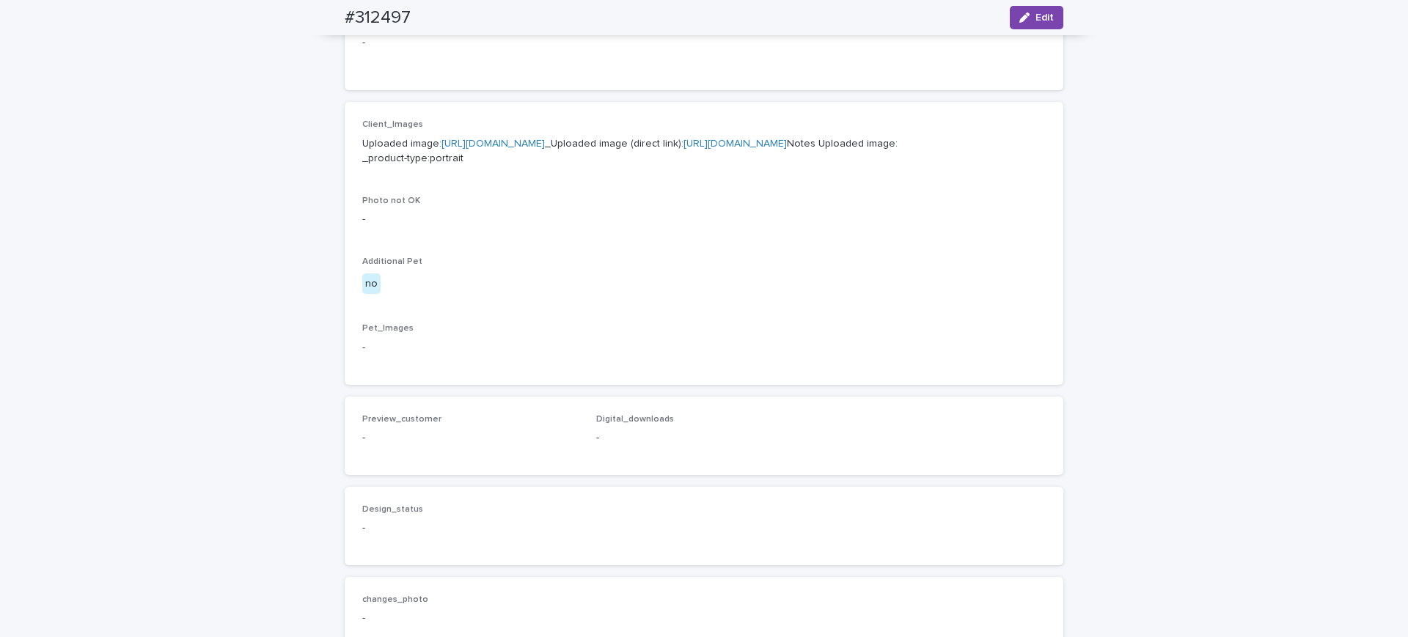
click at [683, 149] on link "https://files.getuploadkit.com/e11cfb23-3d37-4f5e-b252-d52a065c0f83/4dcf7fba-2b…" at bounding box center [734, 144] width 103 height 10
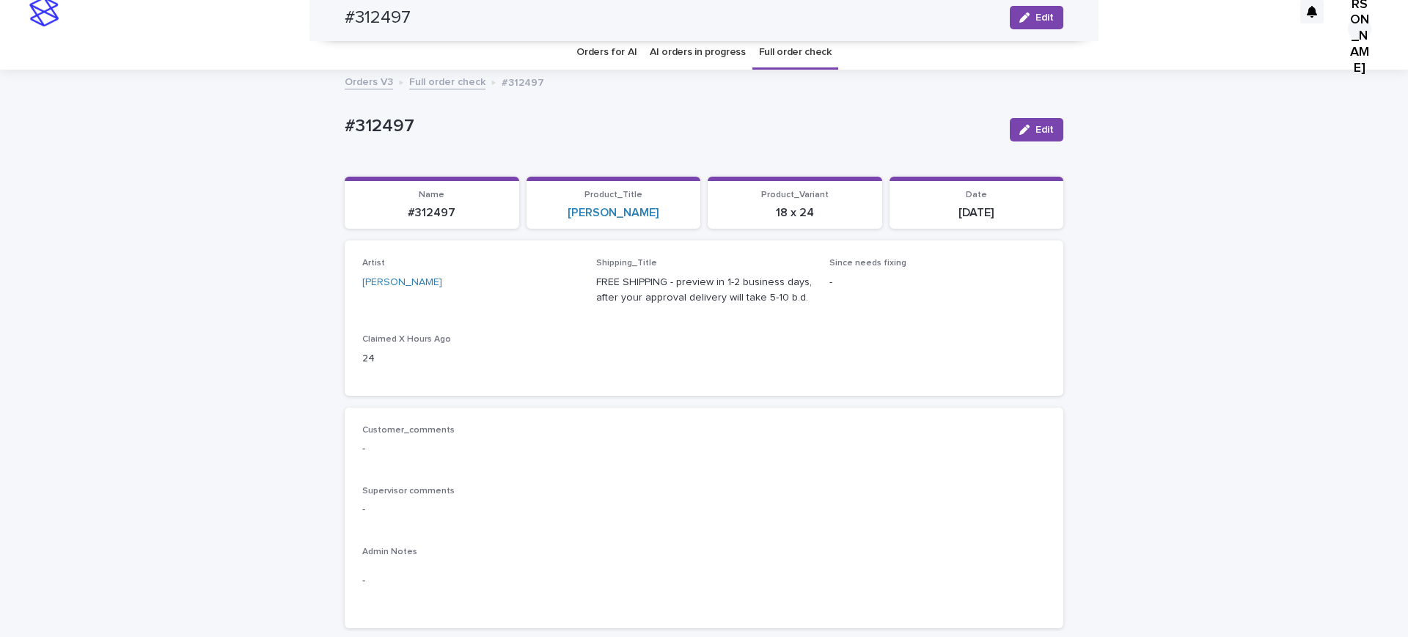
scroll to position [0, 0]
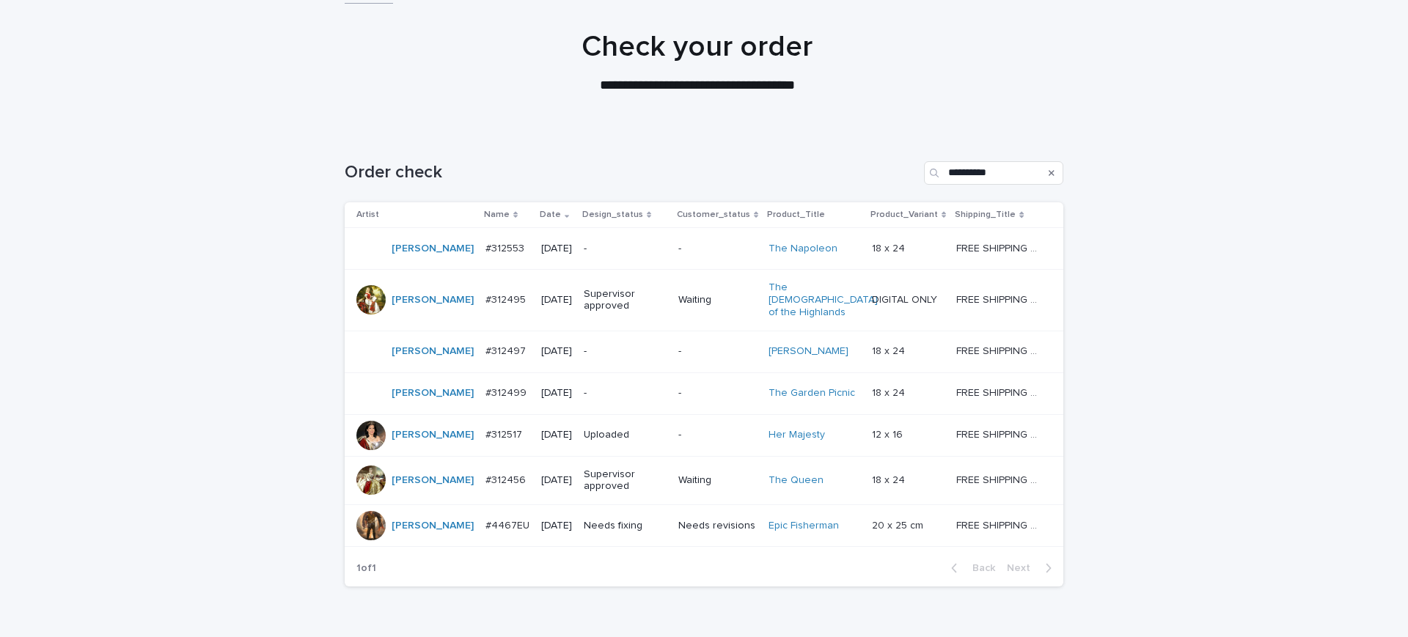
scroll to position [275, 0]
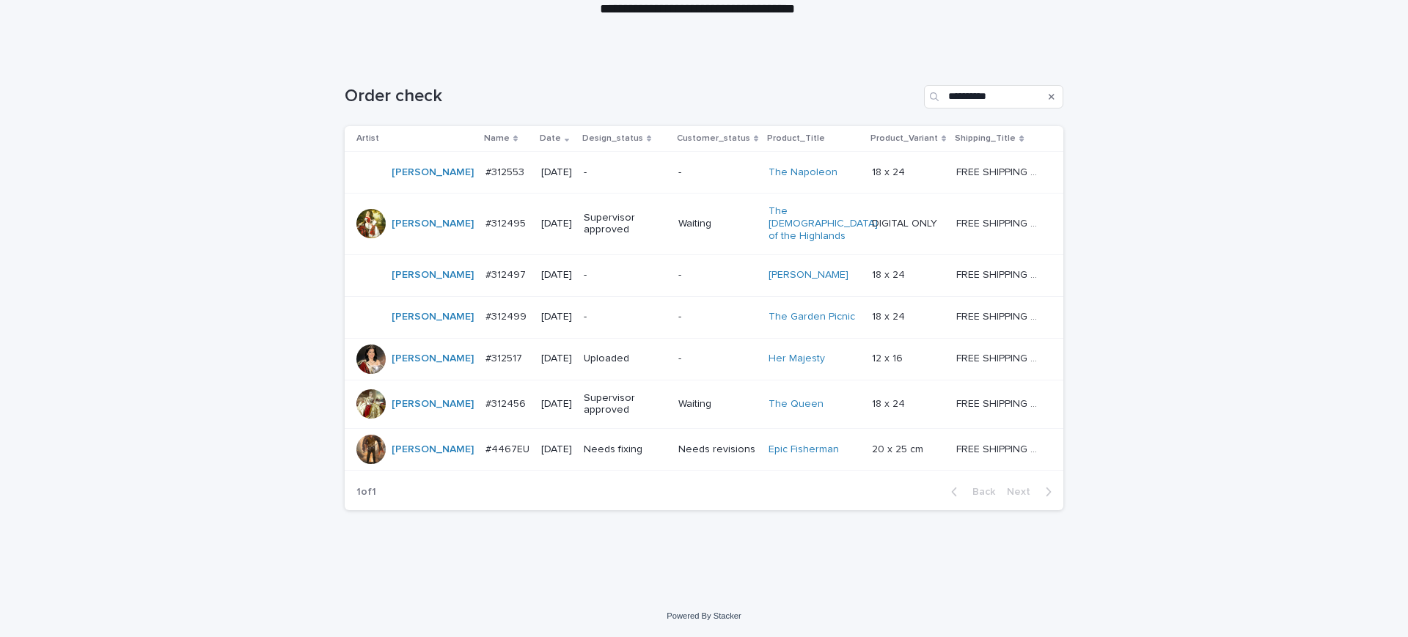
click at [485, 323] on p "#312499" at bounding box center [507, 315] width 44 height 15
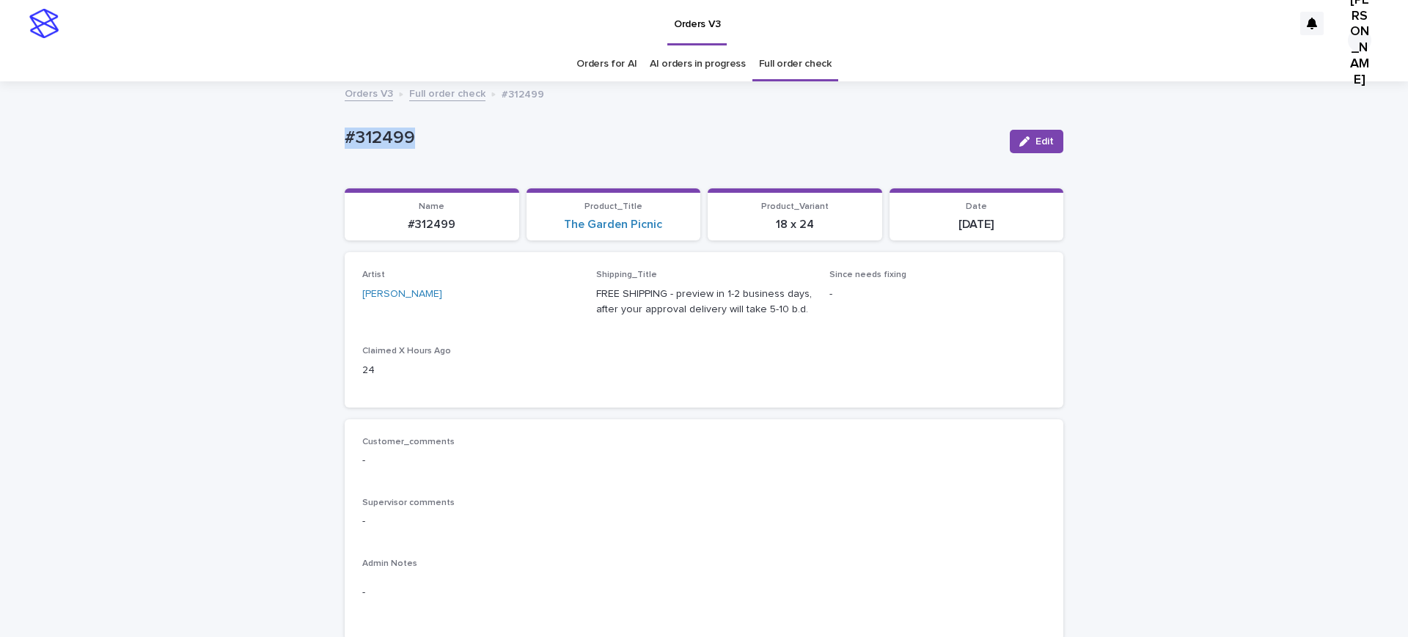
drag, startPoint x: 463, startPoint y: 143, endPoint x: 157, endPoint y: 143, distance: 305.8
copy p "#312499"
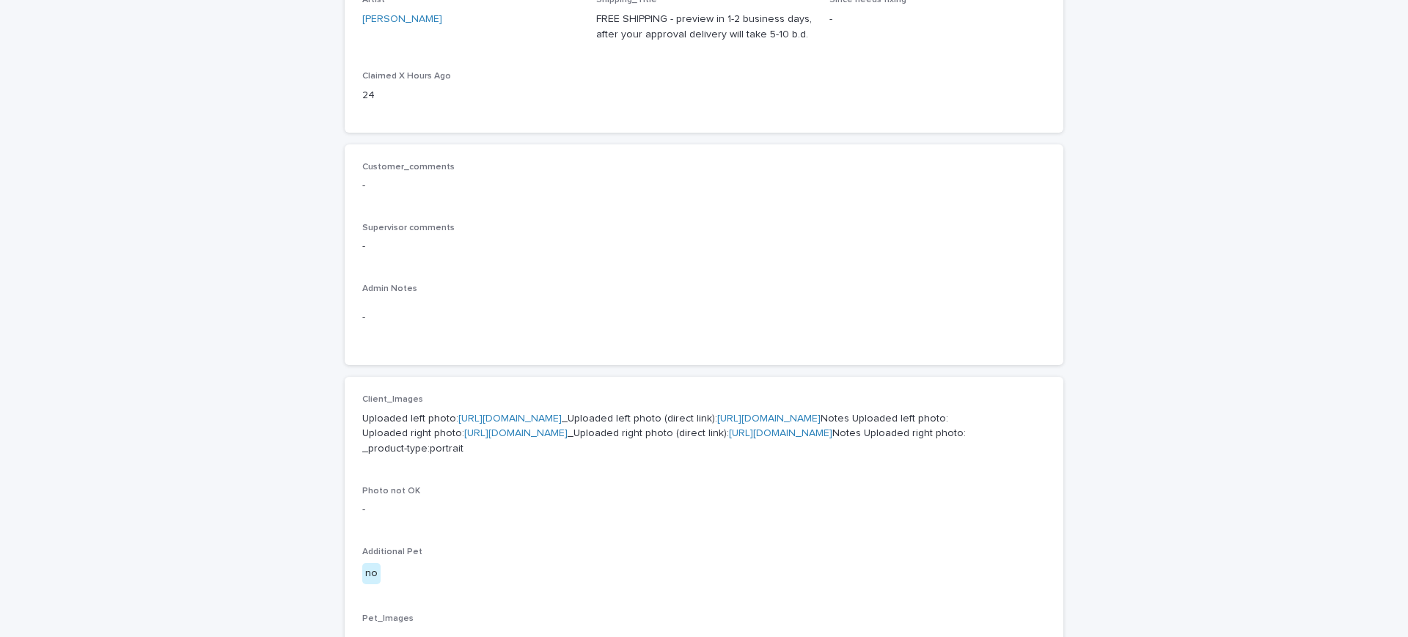
scroll to position [550, 0]
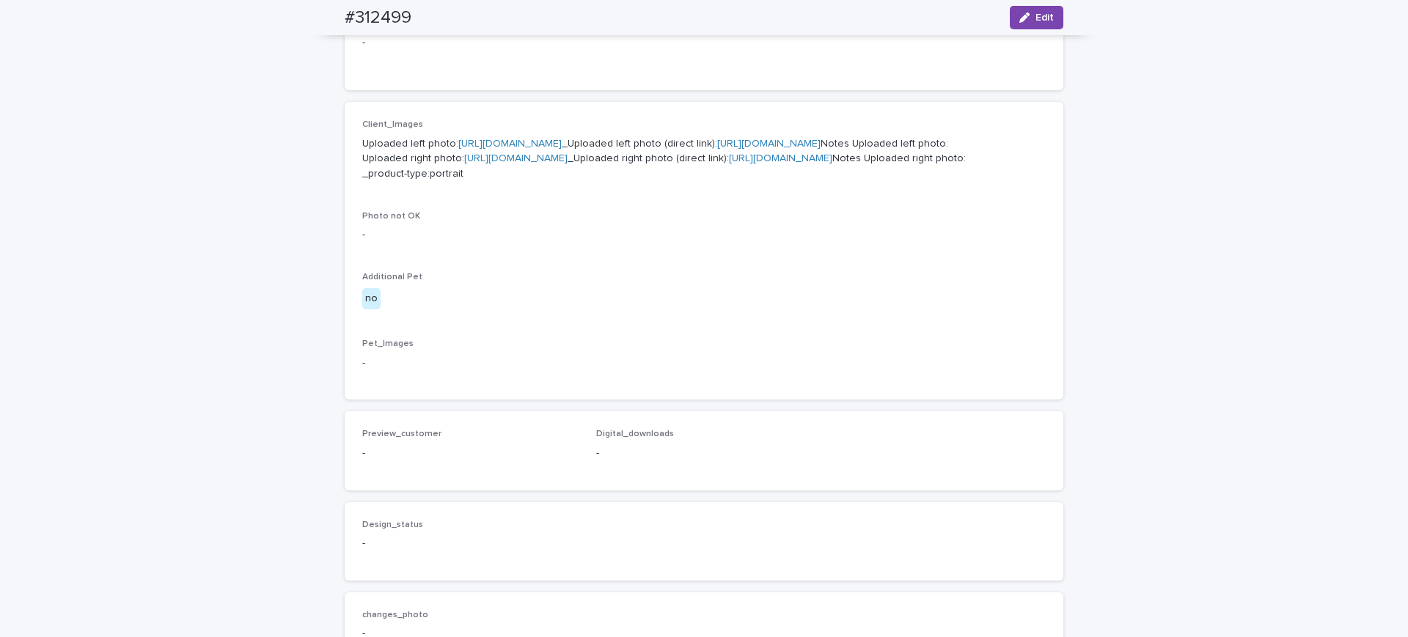
click at [717, 149] on link "https://files.getuploadkit.com/e11cfb23-3d37-4f5e-b252-d52a065c0f83/888f0e8e-a1…" at bounding box center [768, 144] width 103 height 10
click at [729, 164] on link "https://files.getuploadkit.com/e11cfb23-3d37-4f5e-b252-d52a065c0f83/b95ba99c-d0…" at bounding box center [780, 158] width 103 height 10
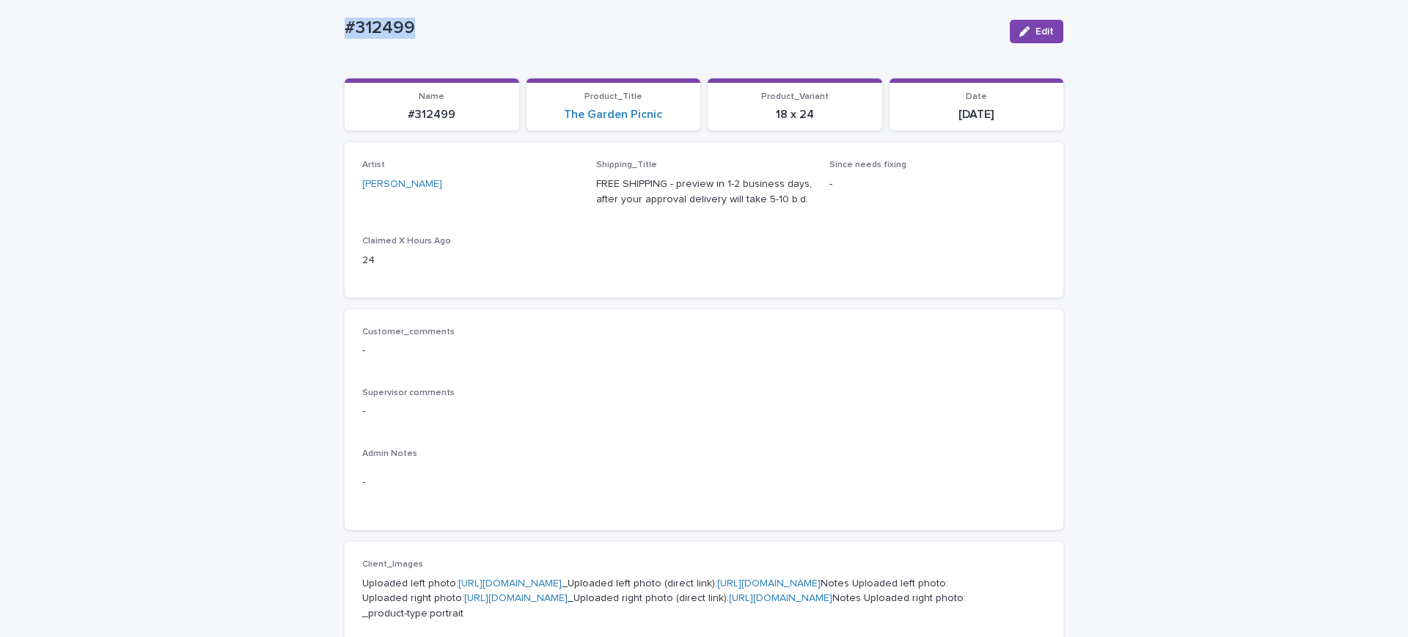
scroll to position [0, 0]
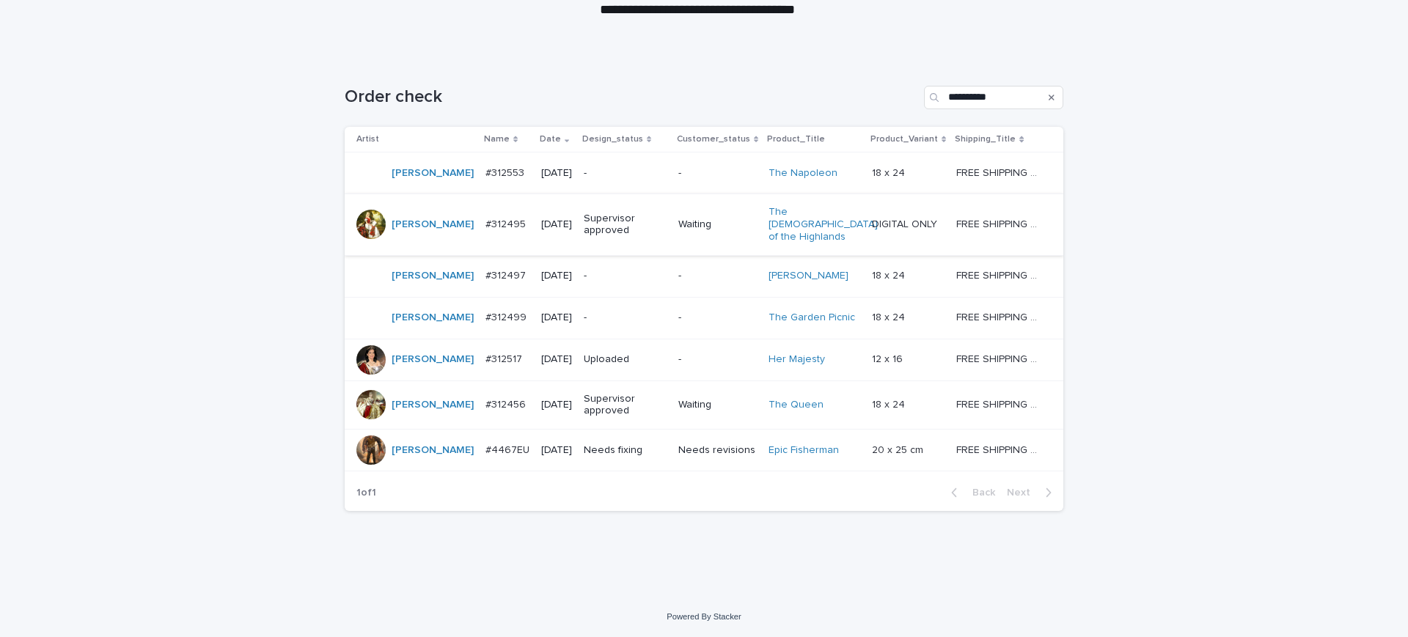
scroll to position [183, 0]
click at [485, 282] on p "#312497" at bounding box center [506, 273] width 43 height 15
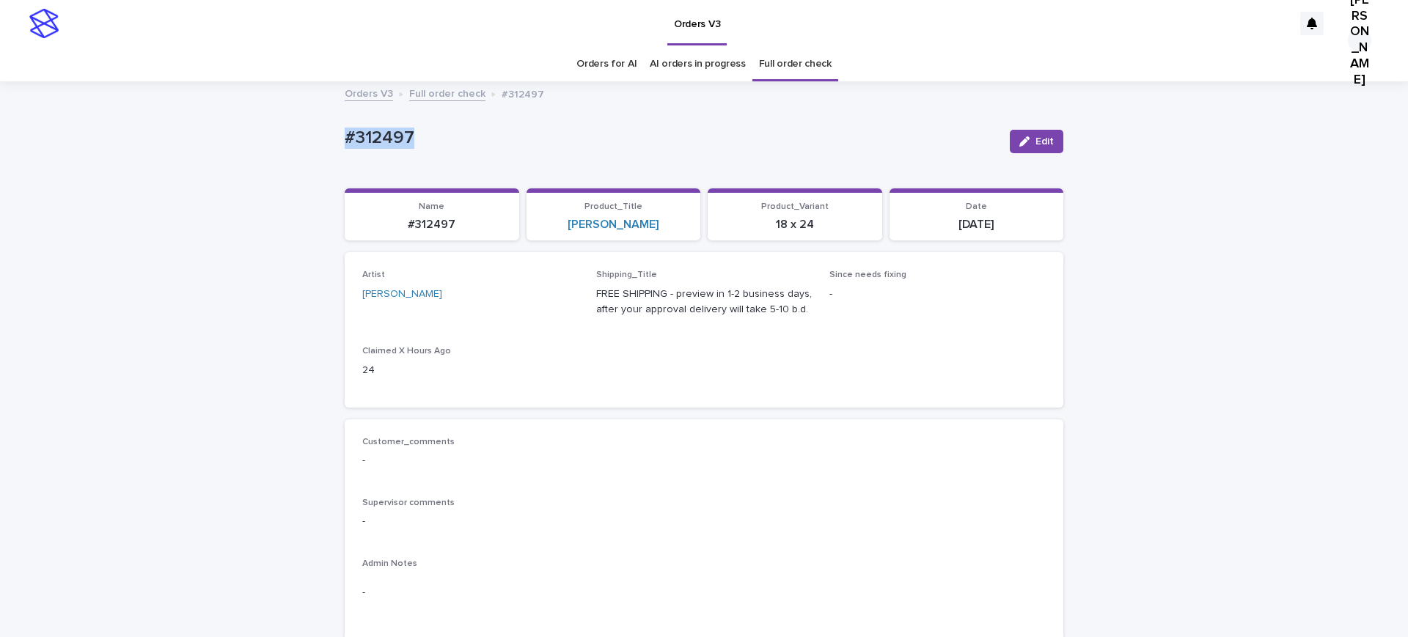
drag, startPoint x: 453, startPoint y: 150, endPoint x: 304, endPoint y: 148, distance: 149.6
copy p "#312497"
click at [1049, 153] on button "Edit" at bounding box center [1037, 141] width 54 height 23
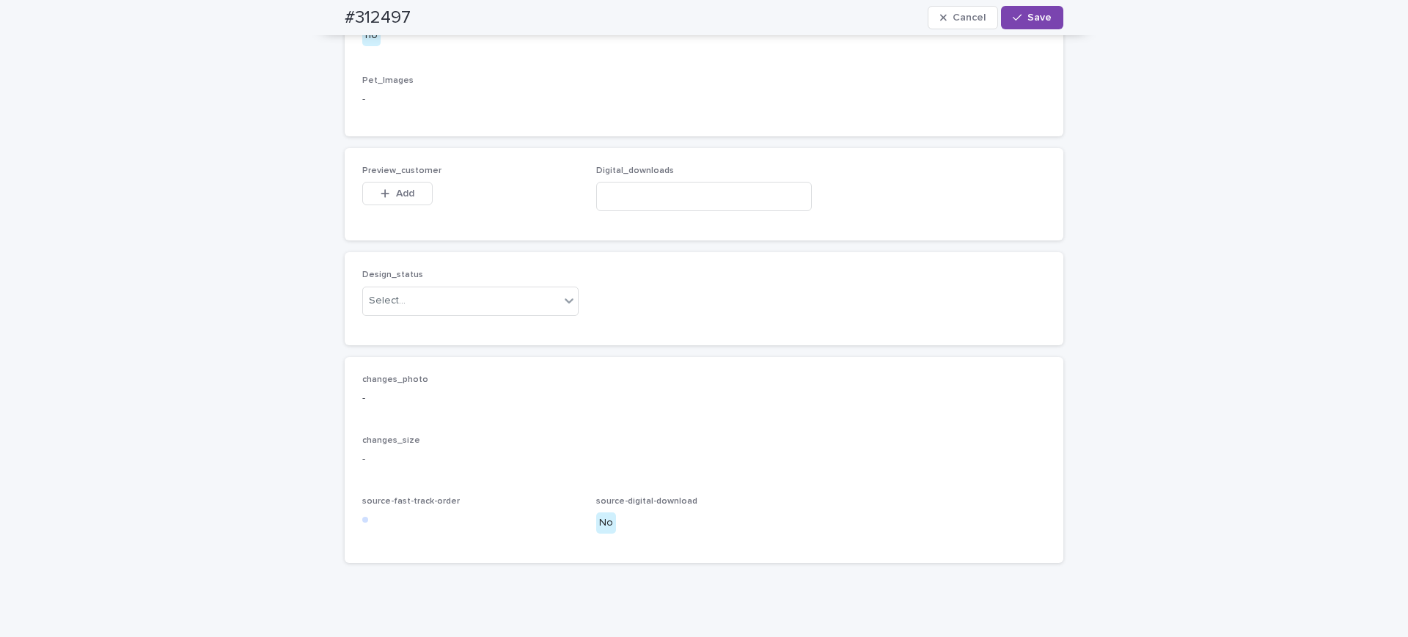
scroll to position [1008, 0]
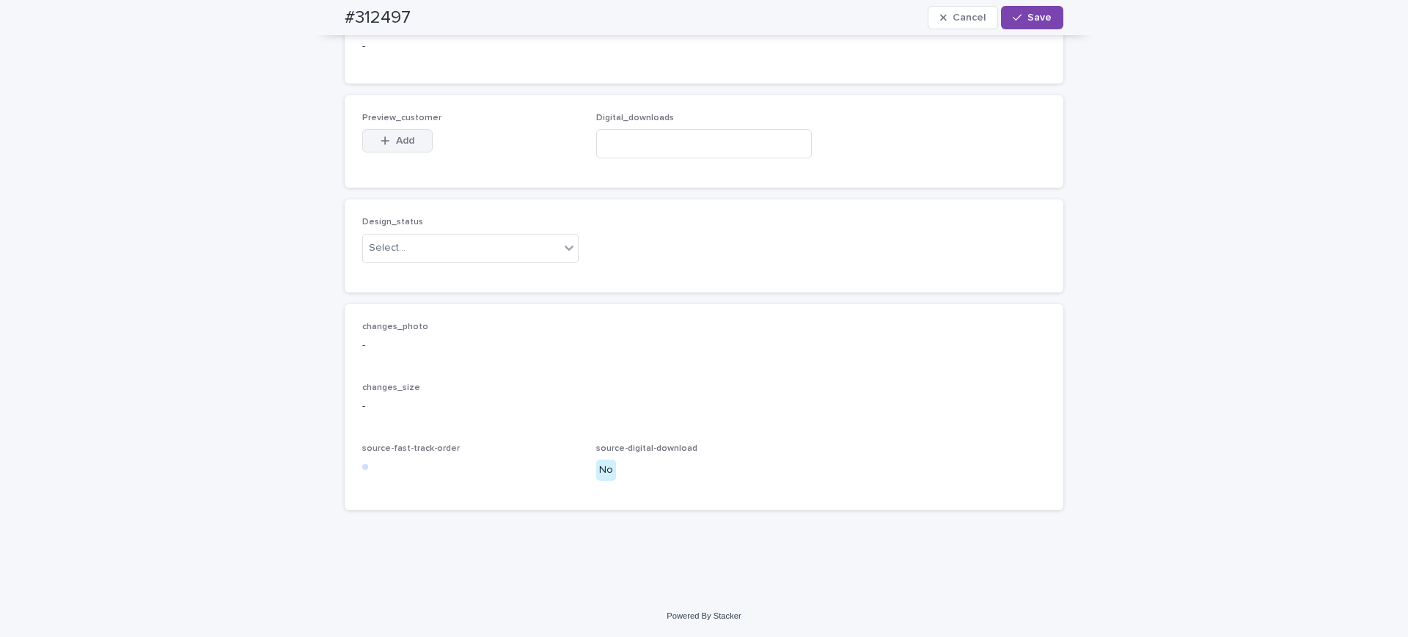
drag, startPoint x: 410, startPoint y: 325, endPoint x: 415, endPoint y: 342, distance: 17.6
click at [409, 153] on button "Add" at bounding box center [397, 140] width 70 height 23
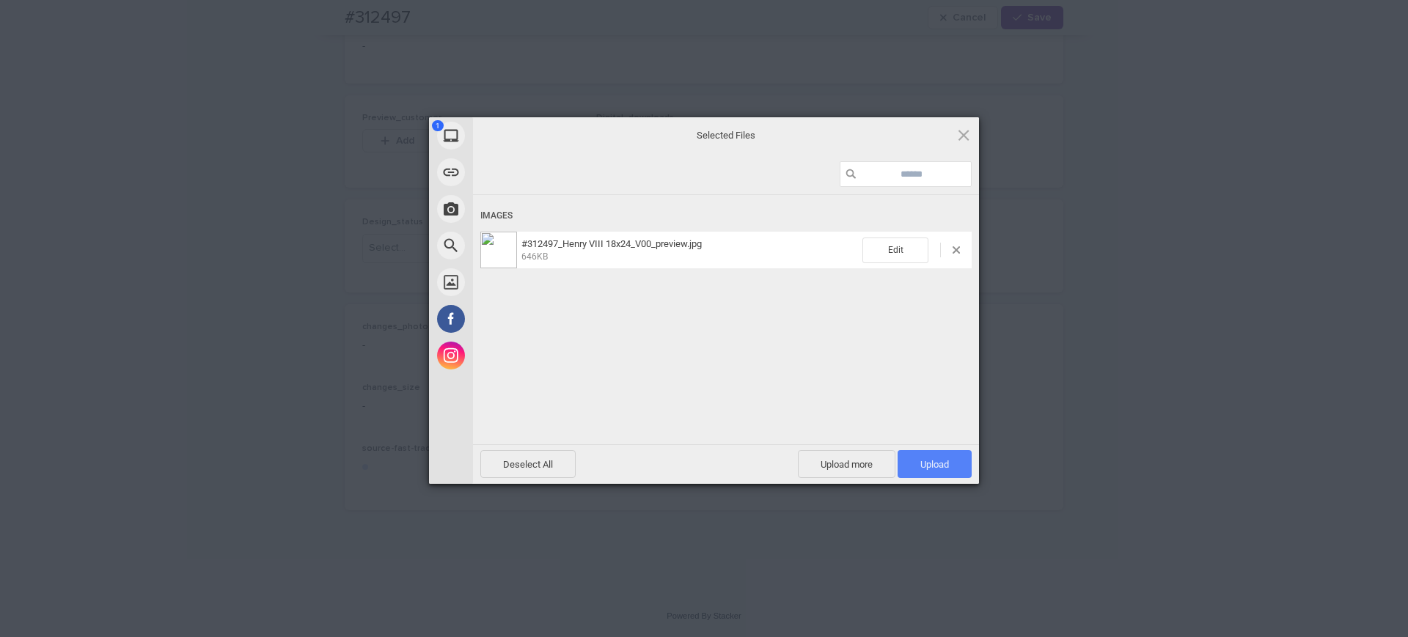
click at [924, 459] on span "Upload 1" at bounding box center [934, 464] width 29 height 11
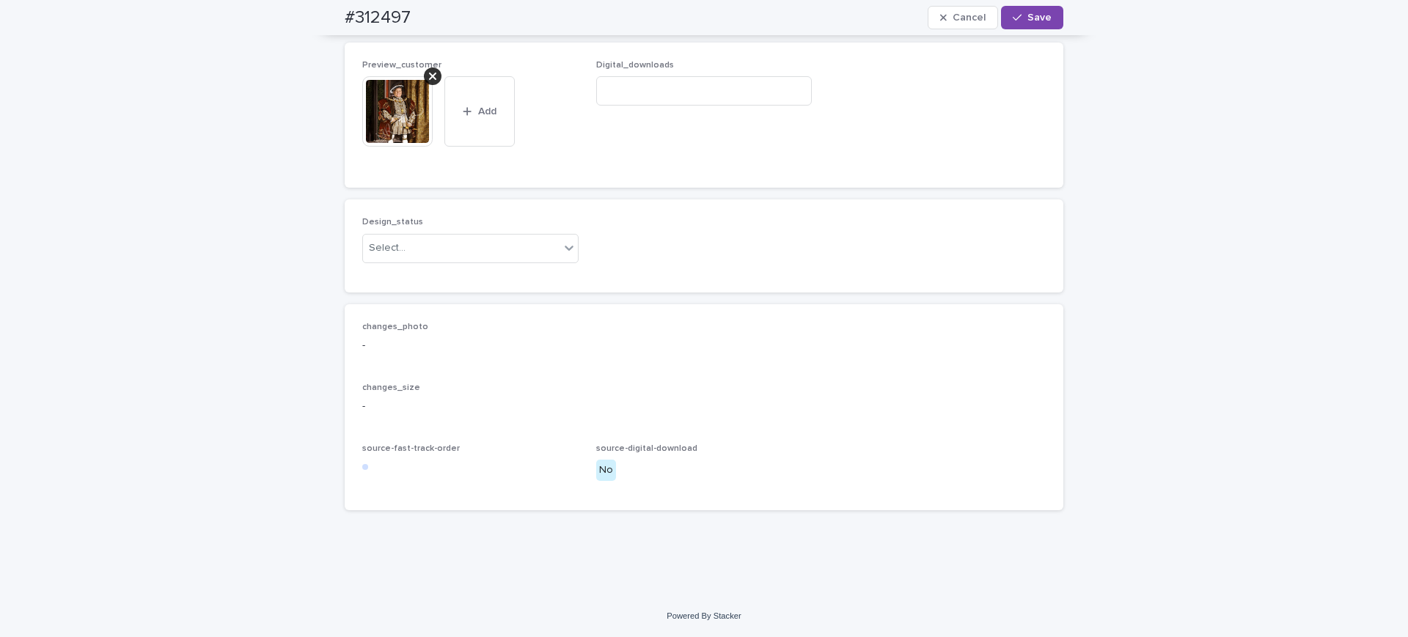
scroll to position [1346, 0]
click at [430, 236] on div "Select..." at bounding box center [461, 248] width 197 height 24
click at [421, 210] on div "Uploaded" at bounding box center [465, 209] width 209 height 26
click at [1027, 15] on span "Save" at bounding box center [1039, 17] width 24 height 10
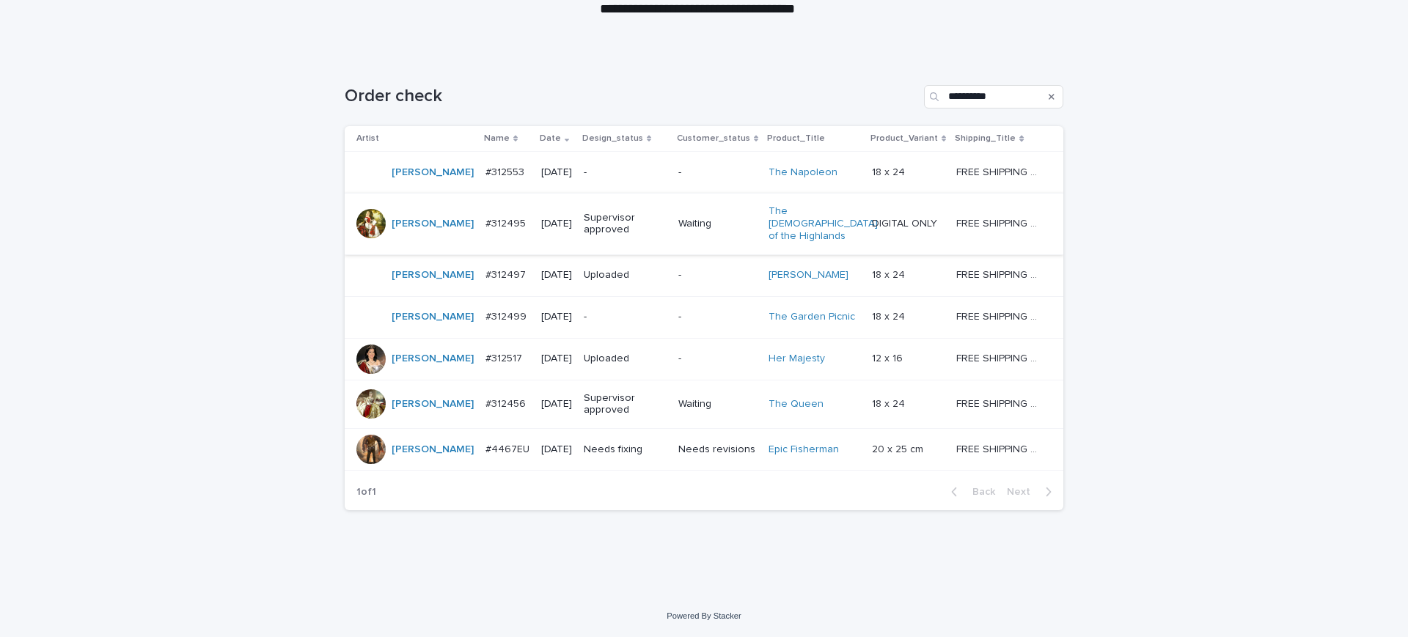
scroll to position [367, 0]
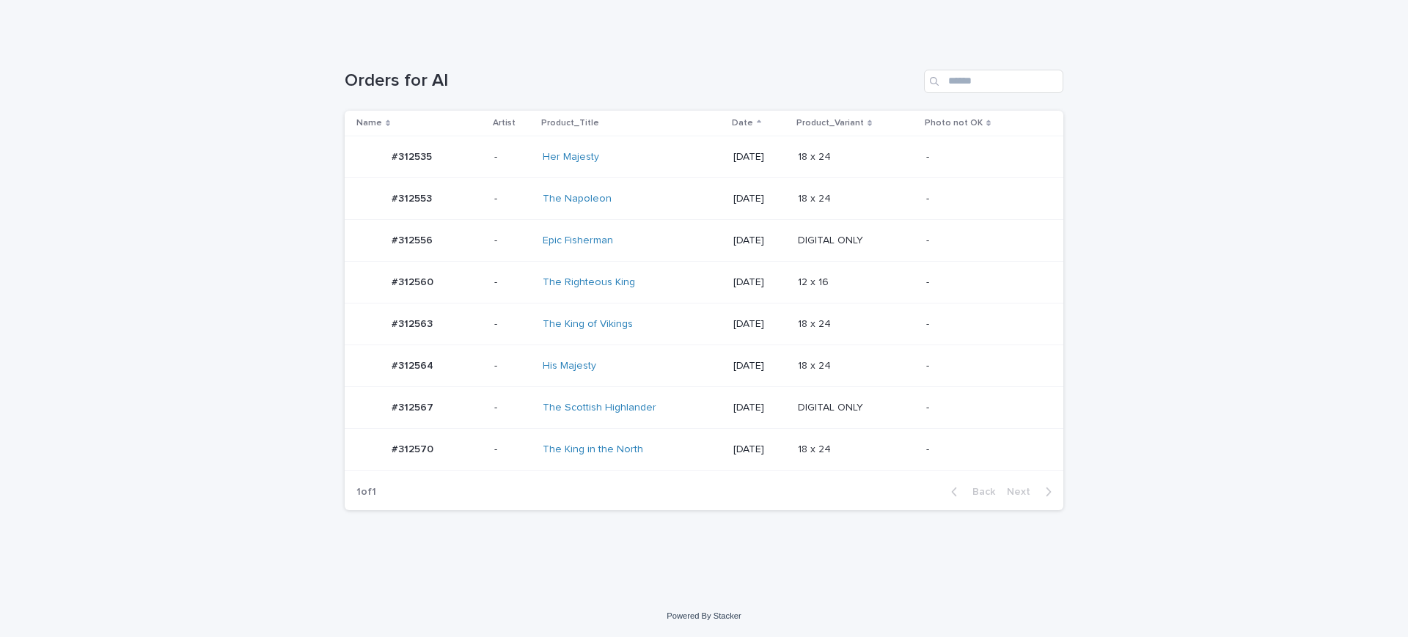
scroll to position [290, 0]
click at [436, 399] on p "#312567" at bounding box center [414, 406] width 45 height 15
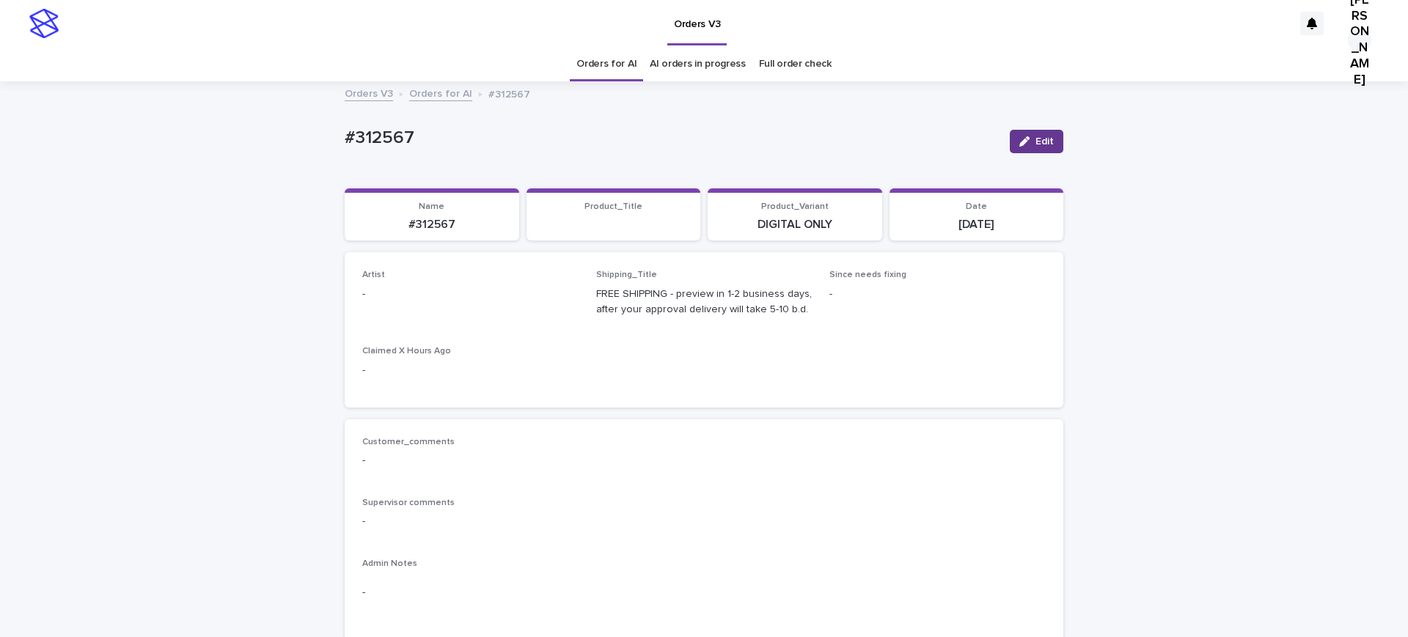
click at [1021, 153] on button "Edit" at bounding box center [1037, 141] width 54 height 23
click at [449, 313] on div "Select..." at bounding box center [461, 301] width 197 height 24
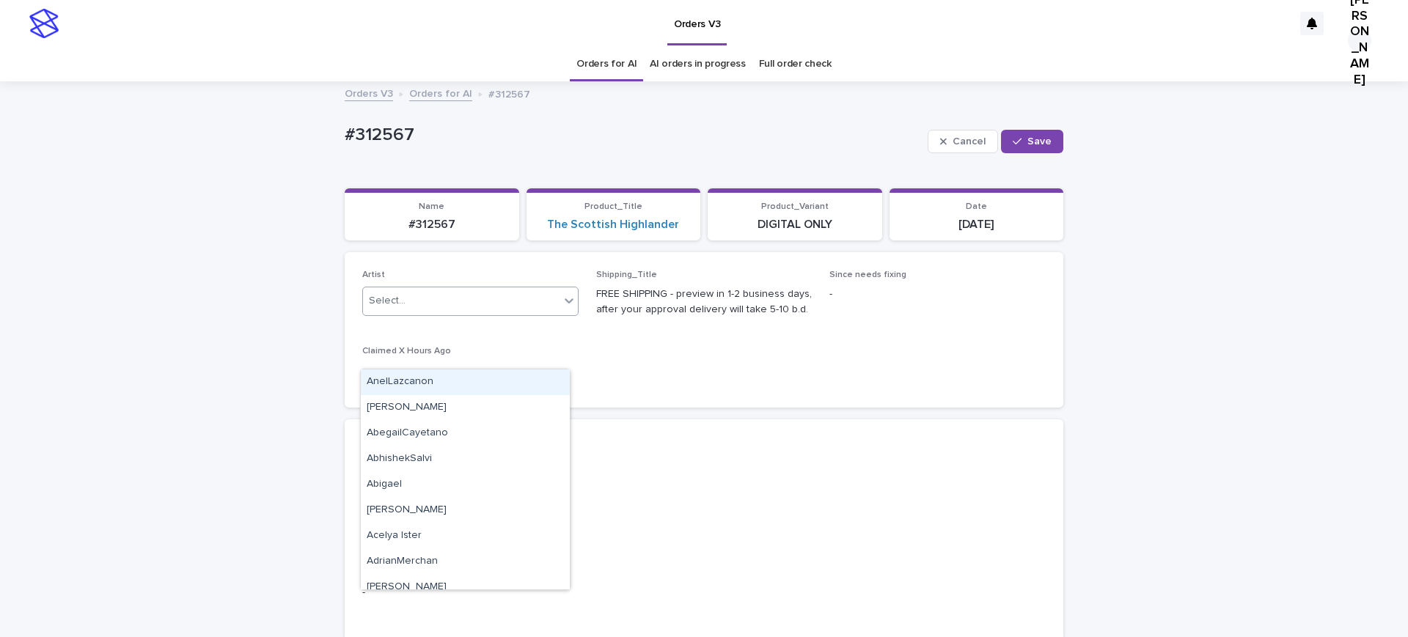
paste input "**********"
type input "**********"
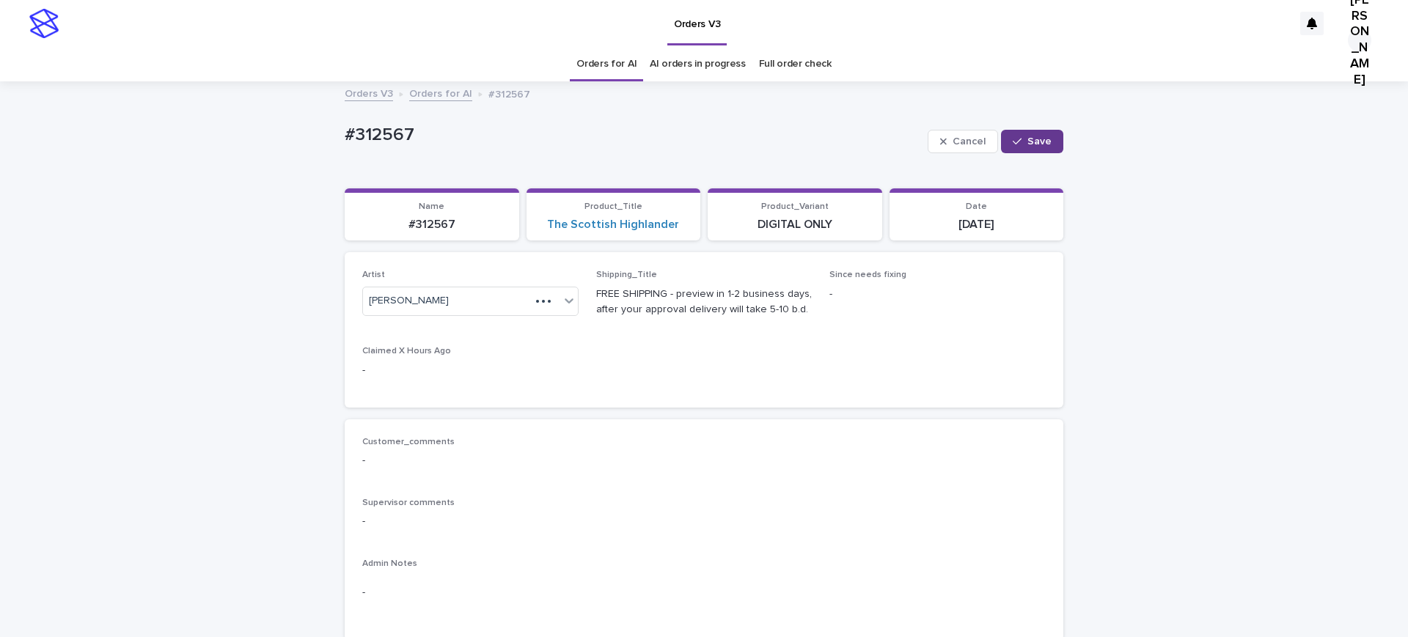
click at [1035, 147] on span "Save" at bounding box center [1039, 141] width 24 height 10
drag, startPoint x: 453, startPoint y: 147, endPoint x: 285, endPoint y: 139, distance: 168.8
copy p "#312567"
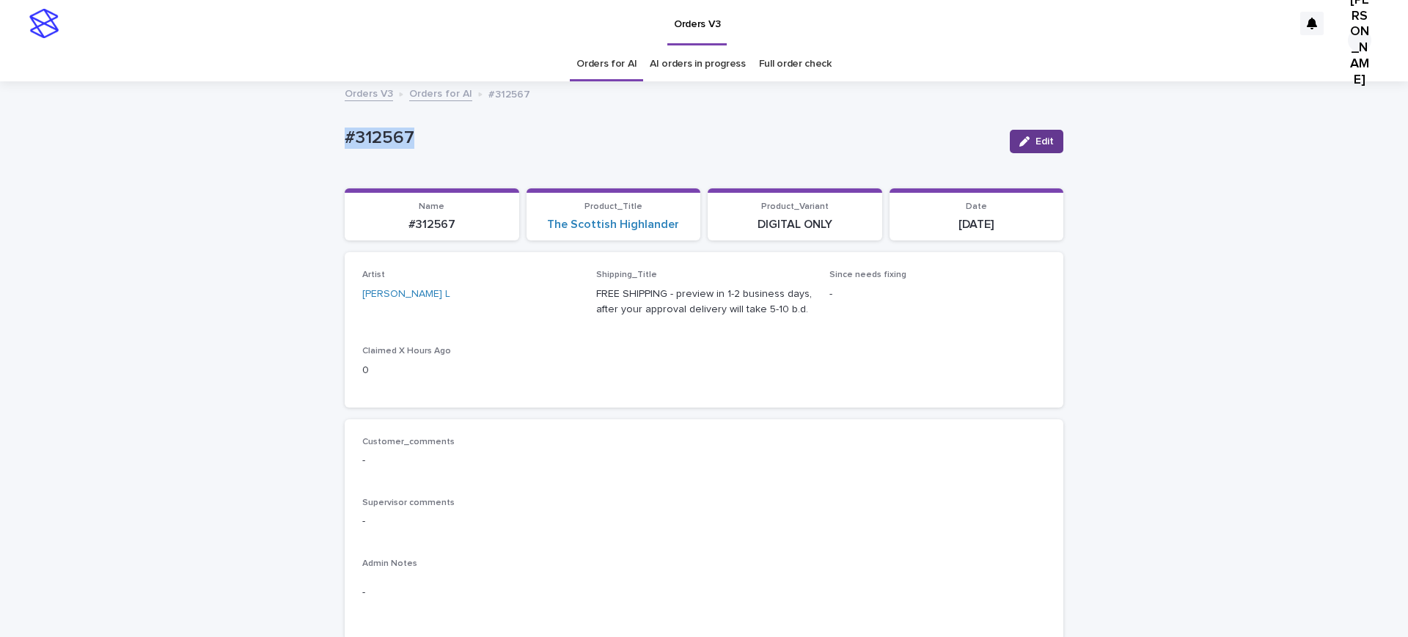
click at [1022, 147] on div "button" at bounding box center [1027, 141] width 16 height 10
click at [455, 313] on div "Ritch L" at bounding box center [452, 301] width 179 height 24
click at [953, 147] on span "Cancel" at bounding box center [969, 141] width 33 height 10
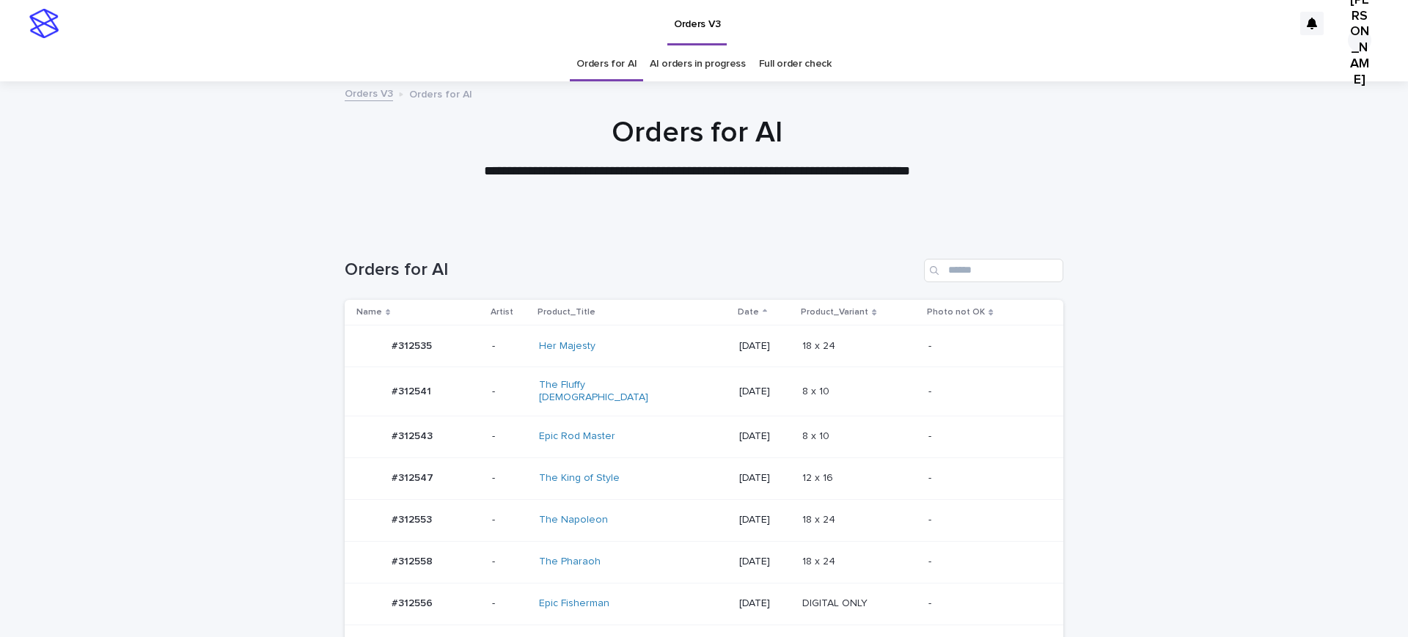
click at [409, 526] on p "#312553" at bounding box center [413, 518] width 43 height 15
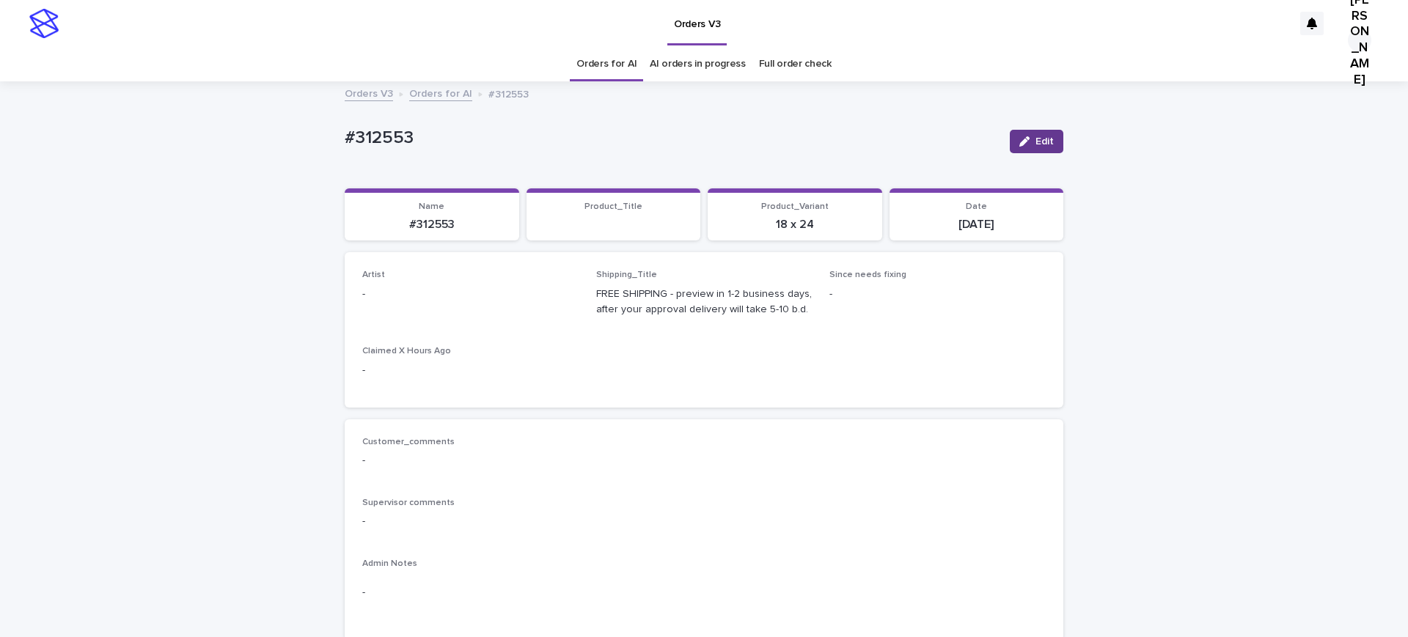
click at [1021, 147] on div "button" at bounding box center [1027, 141] width 16 height 10
click at [378, 309] on div "Select..." at bounding box center [387, 300] width 37 height 15
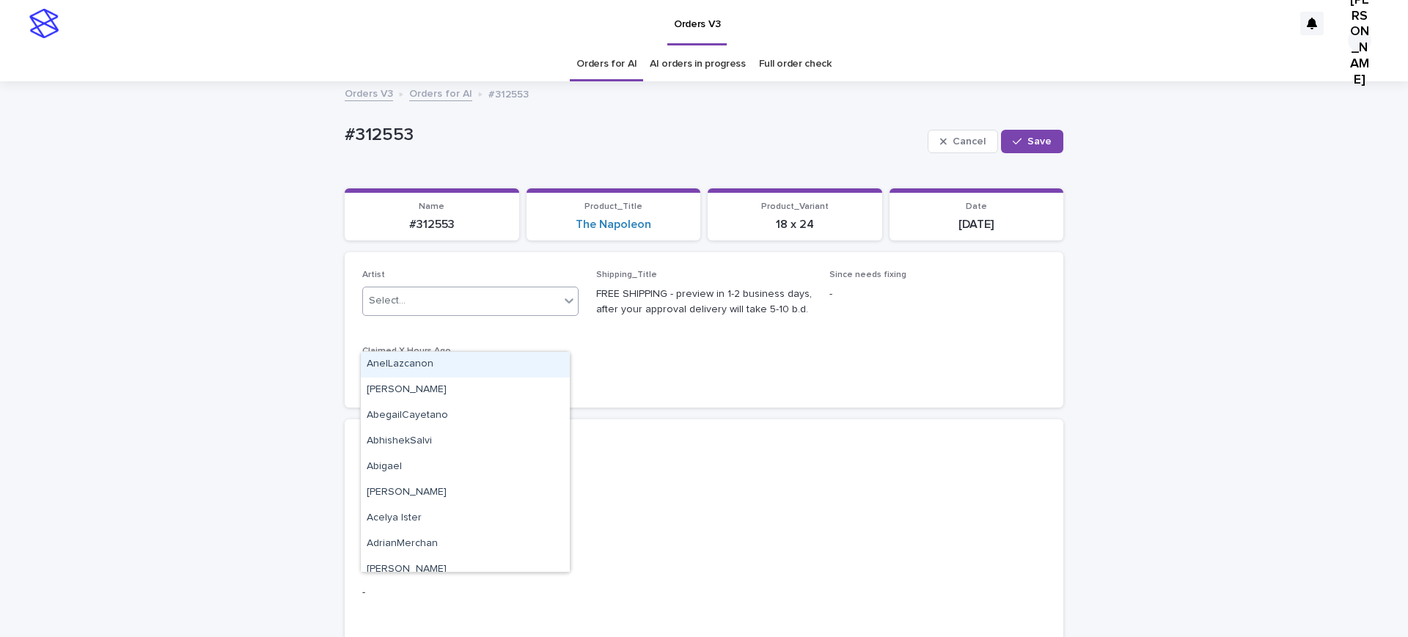
paste input "**********"
type input "**********"
drag, startPoint x: 417, startPoint y: 367, endPoint x: 811, endPoint y: 263, distance: 407.3
click at [417, 367] on div "[PERSON_NAME]" at bounding box center [465, 365] width 209 height 26
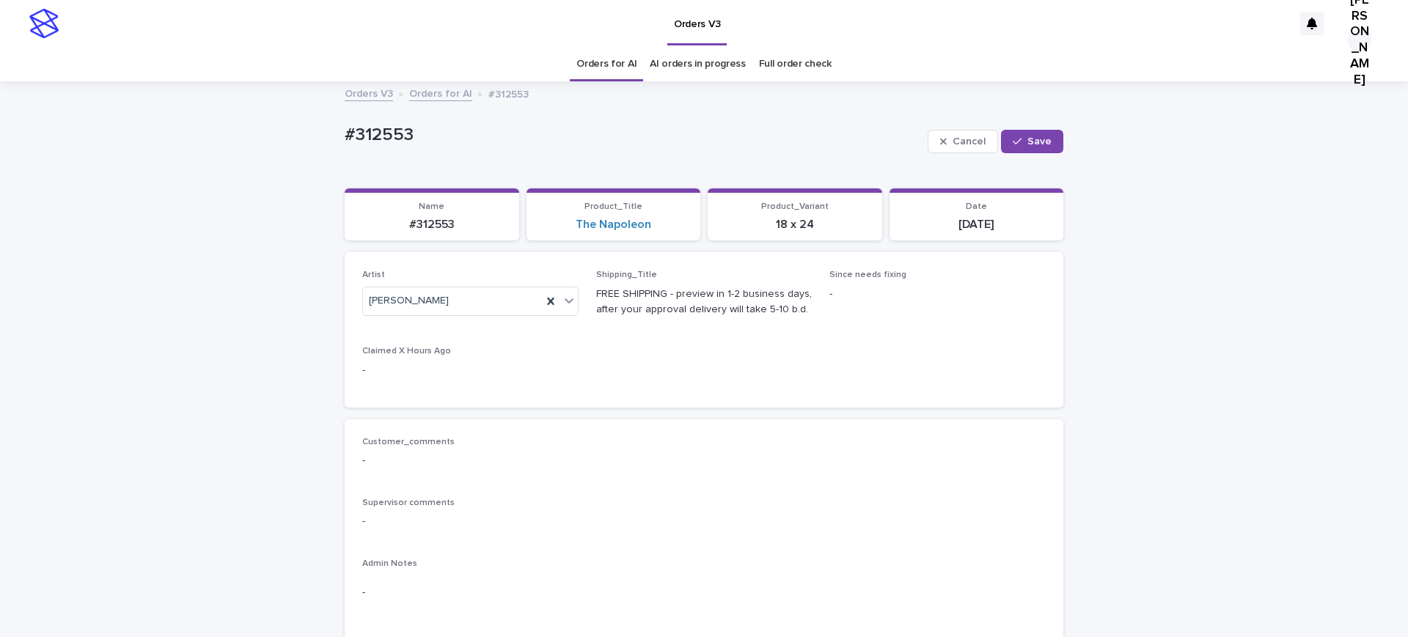
drag, startPoint x: 1025, startPoint y: 150, endPoint x: 961, endPoint y: 78, distance: 96.0
click at [1027, 144] on span "Save" at bounding box center [1039, 141] width 24 height 10
drag, startPoint x: 469, startPoint y: 140, endPoint x: 287, endPoint y: 148, distance: 182.8
copy p "#312553"
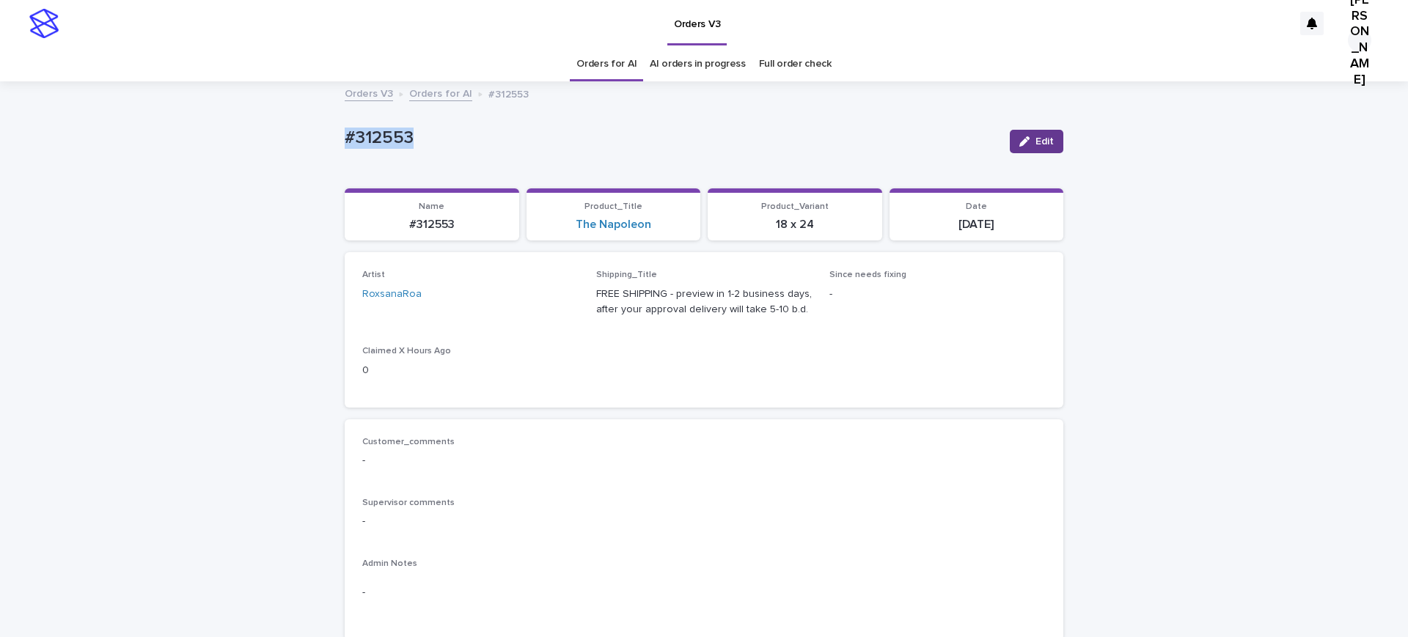
click at [1023, 143] on button "Edit" at bounding box center [1037, 141] width 54 height 23
click at [458, 313] on div "RoxsanaRoa" at bounding box center [452, 301] width 179 height 24
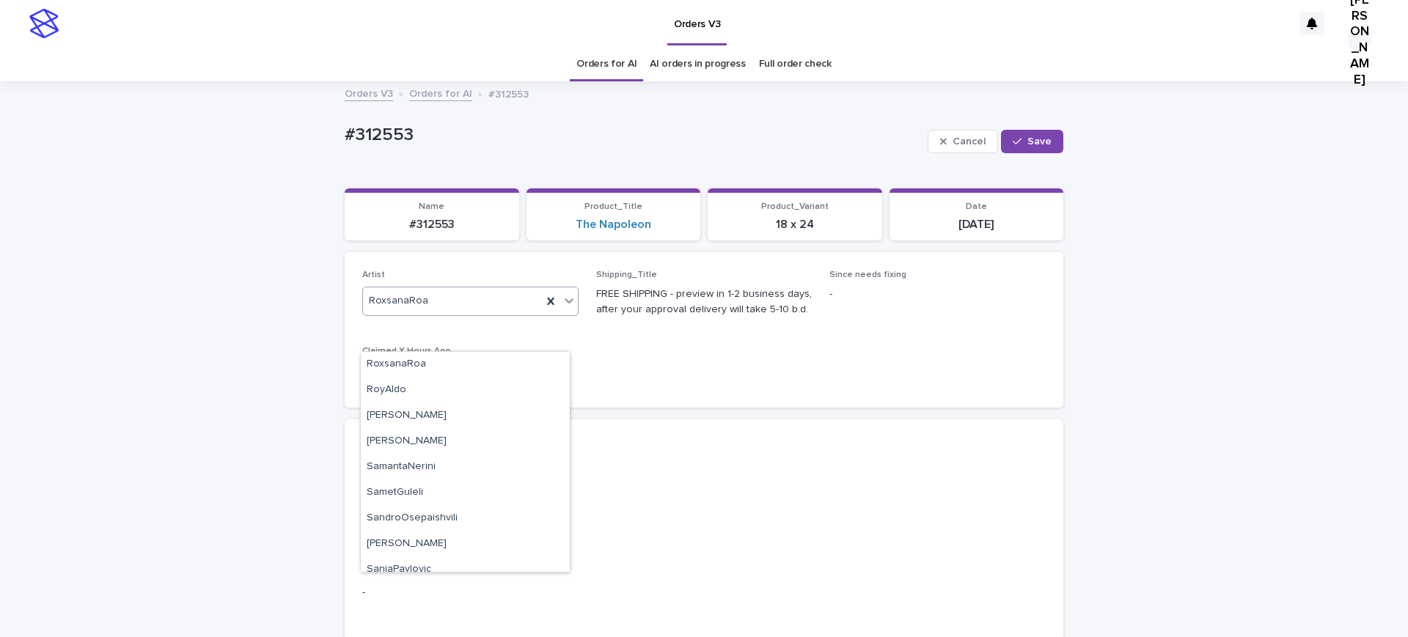
paste input "*******"
type input "*******"
drag, startPoint x: 450, startPoint y: 331, endPoint x: 393, endPoint y: 352, distance: 60.8
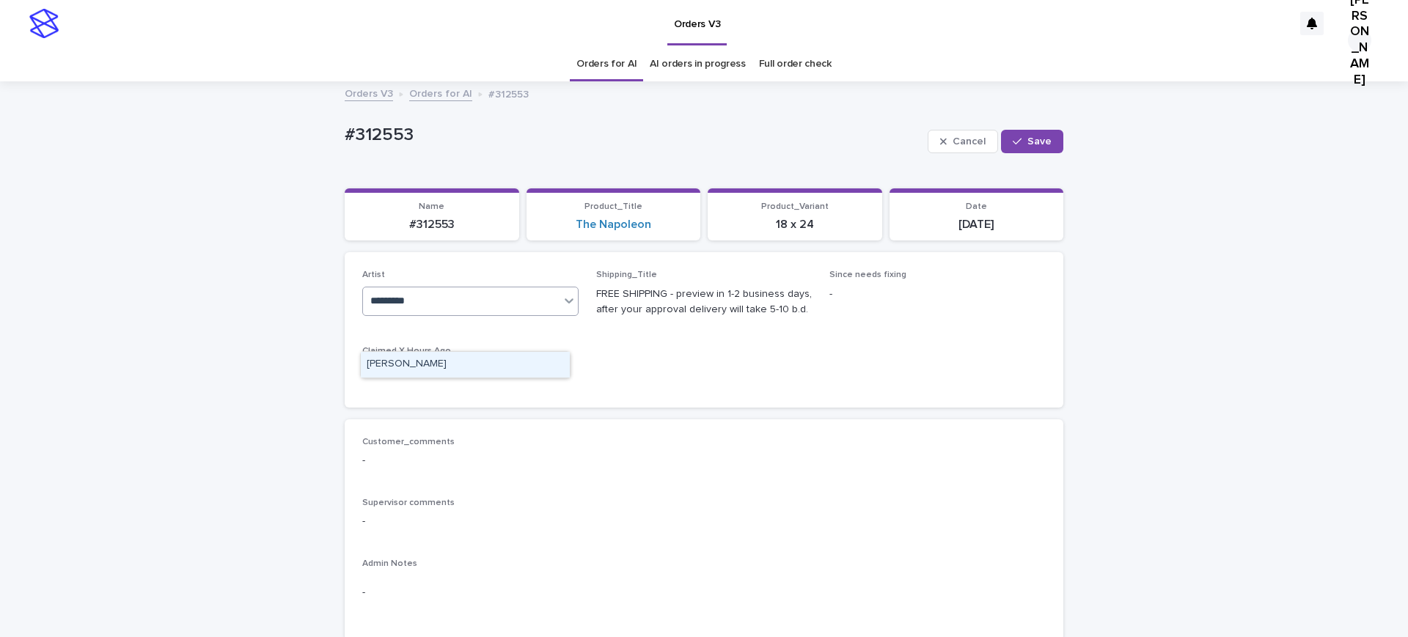
type input "**********"
click at [452, 368] on div "[PERSON_NAME]" at bounding box center [465, 365] width 209 height 26
drag, startPoint x: 1029, startPoint y: 143, endPoint x: 994, endPoint y: 153, distance: 36.0
click at [1027, 143] on button "Save" at bounding box center [1032, 141] width 62 height 23
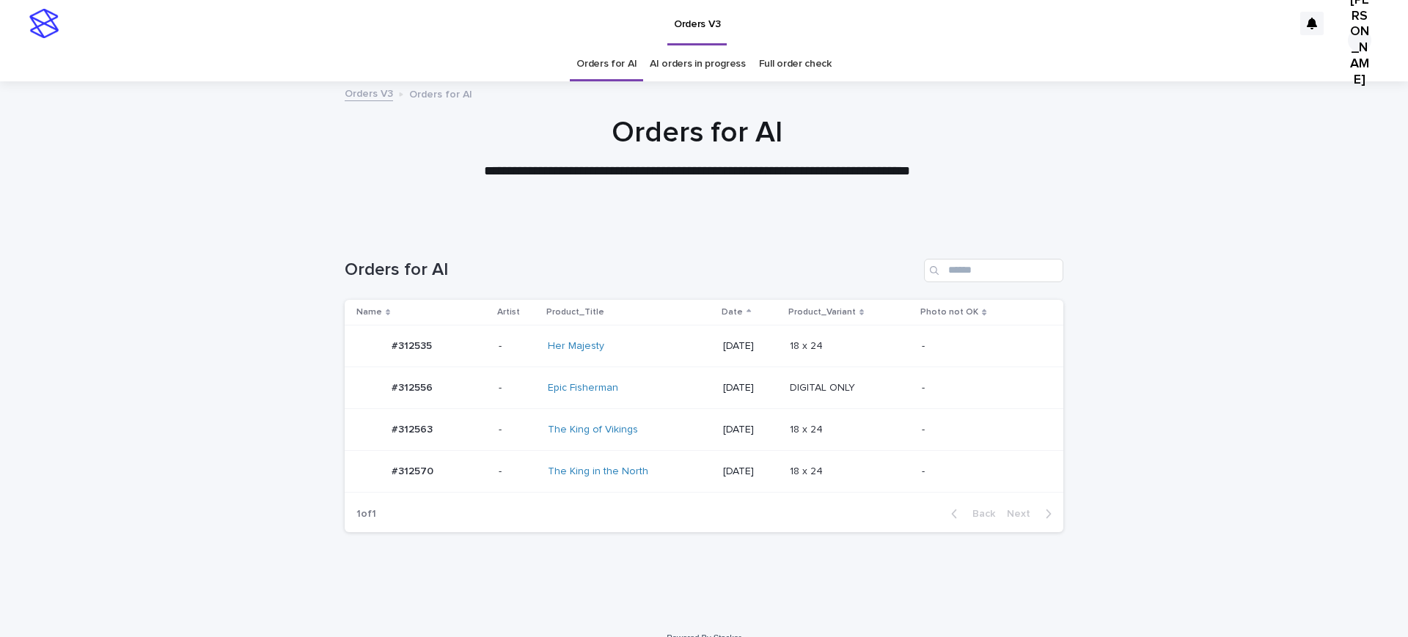
click at [417, 367] on td "#312535 #312535" at bounding box center [419, 347] width 148 height 42
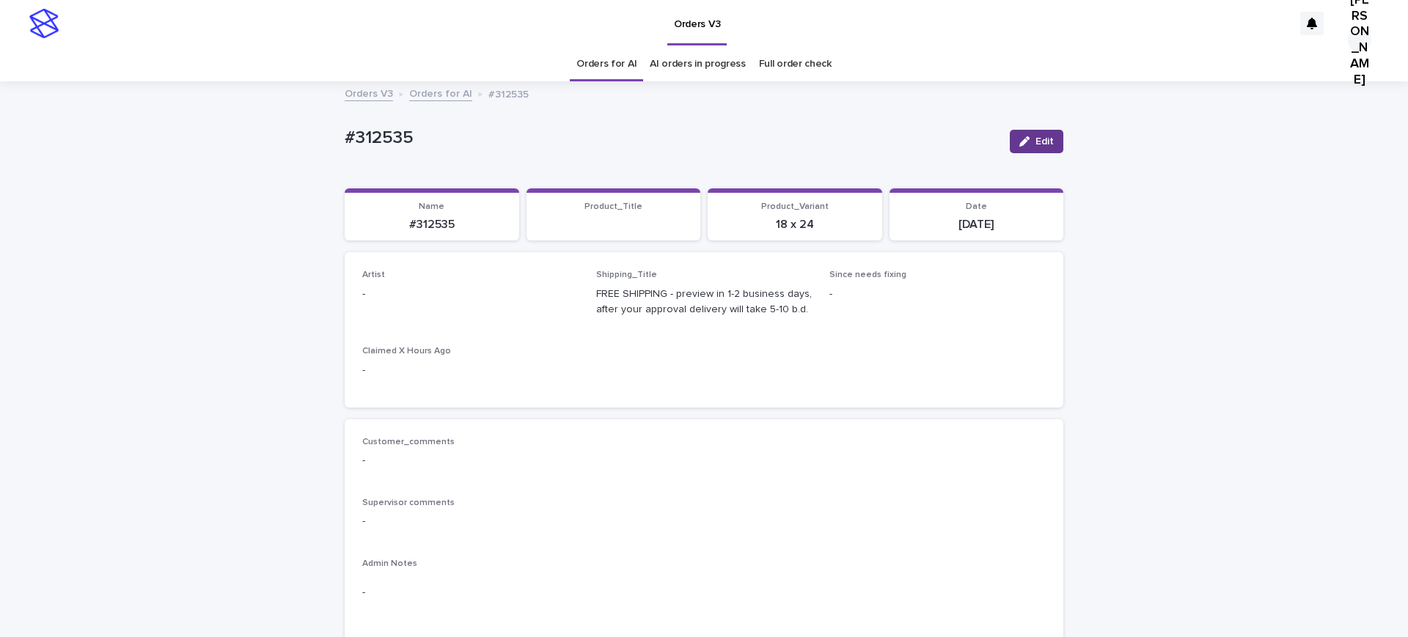
click at [1038, 147] on span "Edit" at bounding box center [1044, 141] width 18 height 10
click at [430, 313] on div "Select..." at bounding box center [446, 301] width 167 height 24
paste input "**********"
type input "**********"
drag, startPoint x: 1015, startPoint y: 149, endPoint x: 980, endPoint y: 122, distance: 44.4
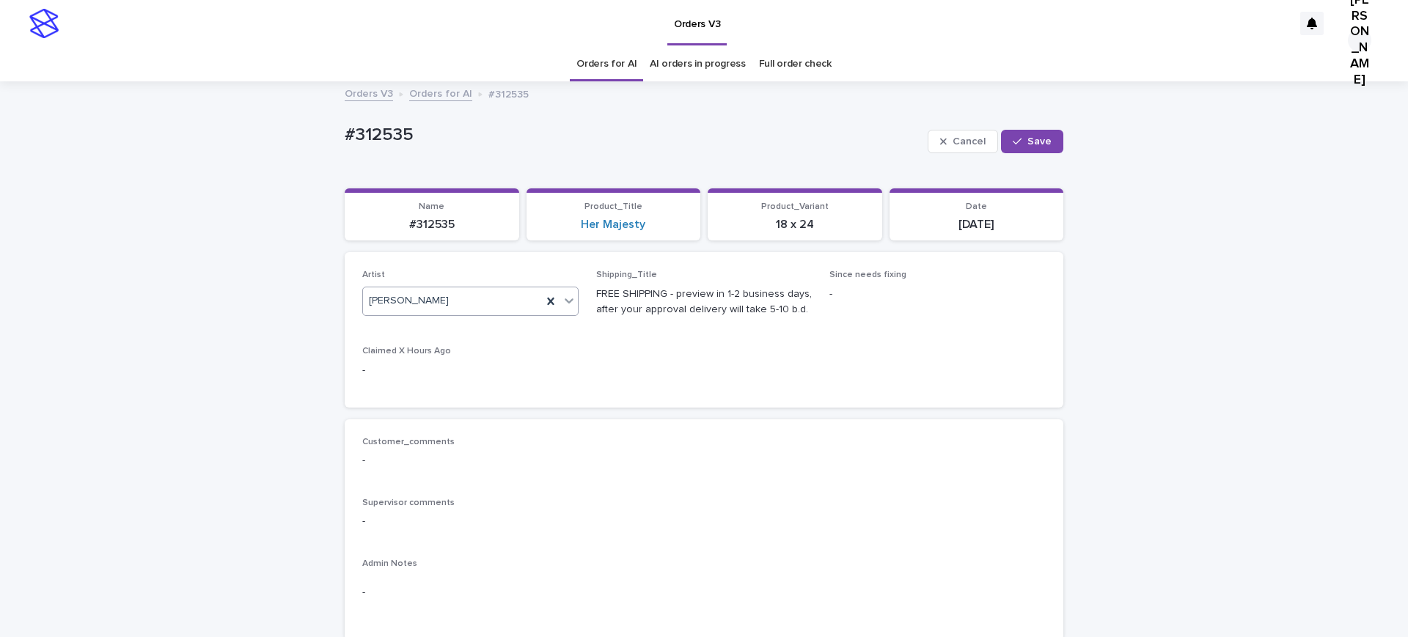
click at [1027, 147] on span "Save" at bounding box center [1039, 141] width 24 height 10
drag, startPoint x: 447, startPoint y: 131, endPoint x: 226, endPoint y: 170, distance: 224.2
copy p "#312535"
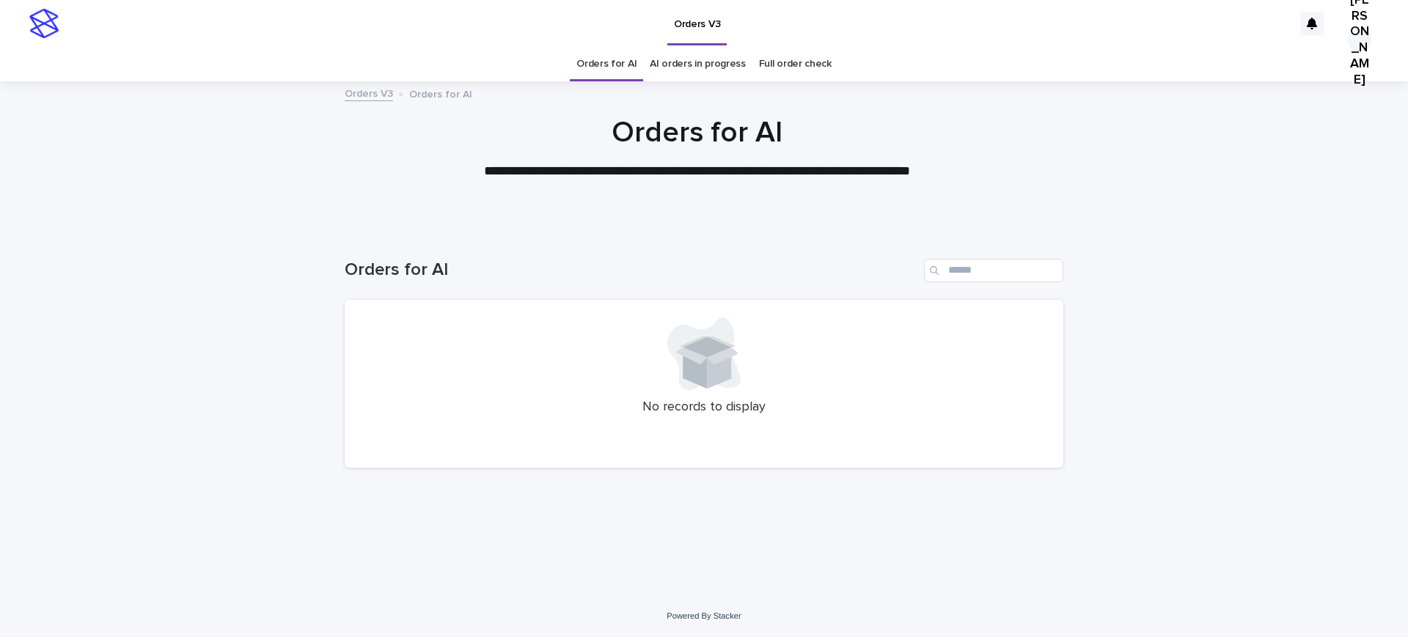
scroll to position [23, 0]
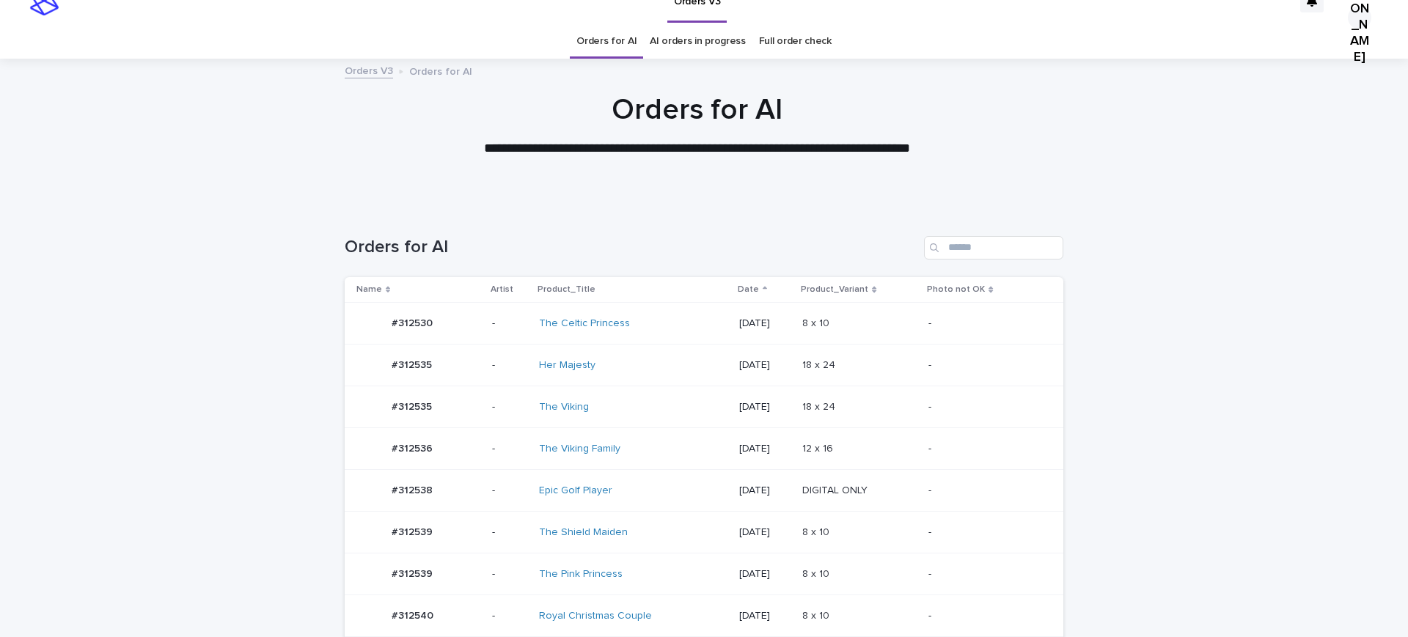
click at [415, 461] on div "#312536 #312536" at bounding box center [412, 449] width 41 height 24
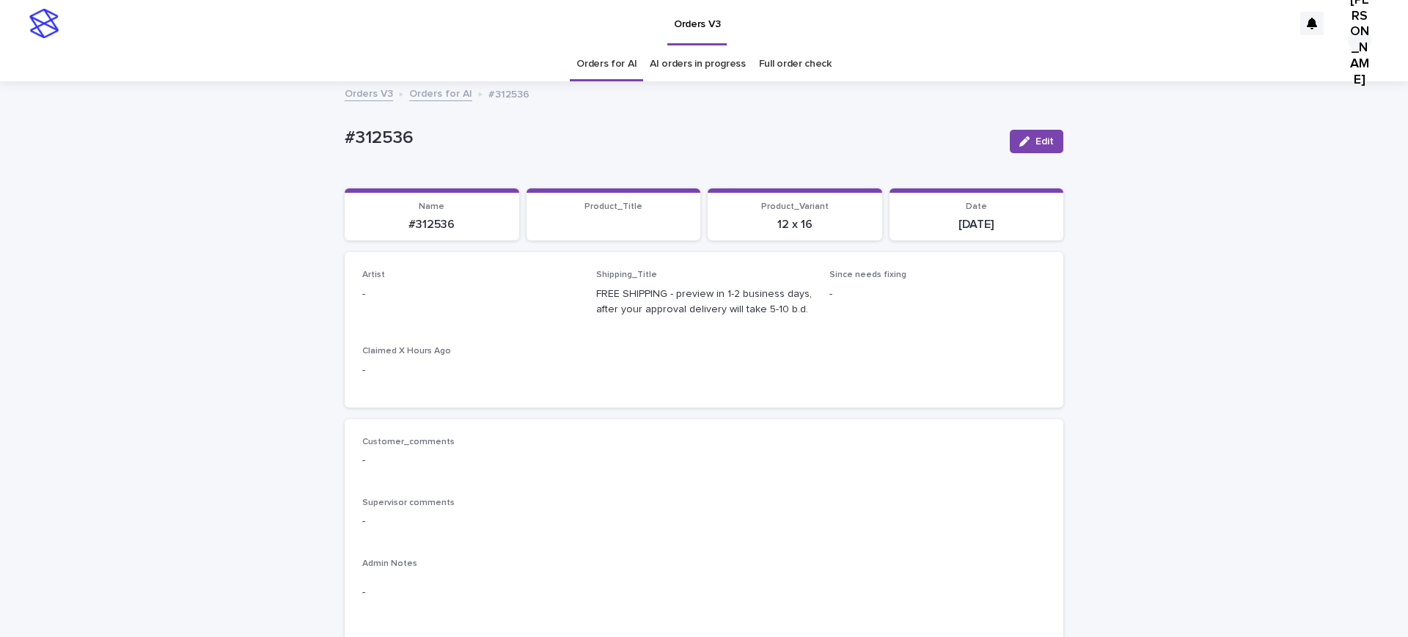
click at [1046, 130] on div "Edit" at bounding box center [1033, 141] width 59 height 59
click at [1046, 151] on button "Edit" at bounding box center [1037, 141] width 54 height 23
click at [449, 313] on div "Select..." at bounding box center [446, 301] width 167 height 24
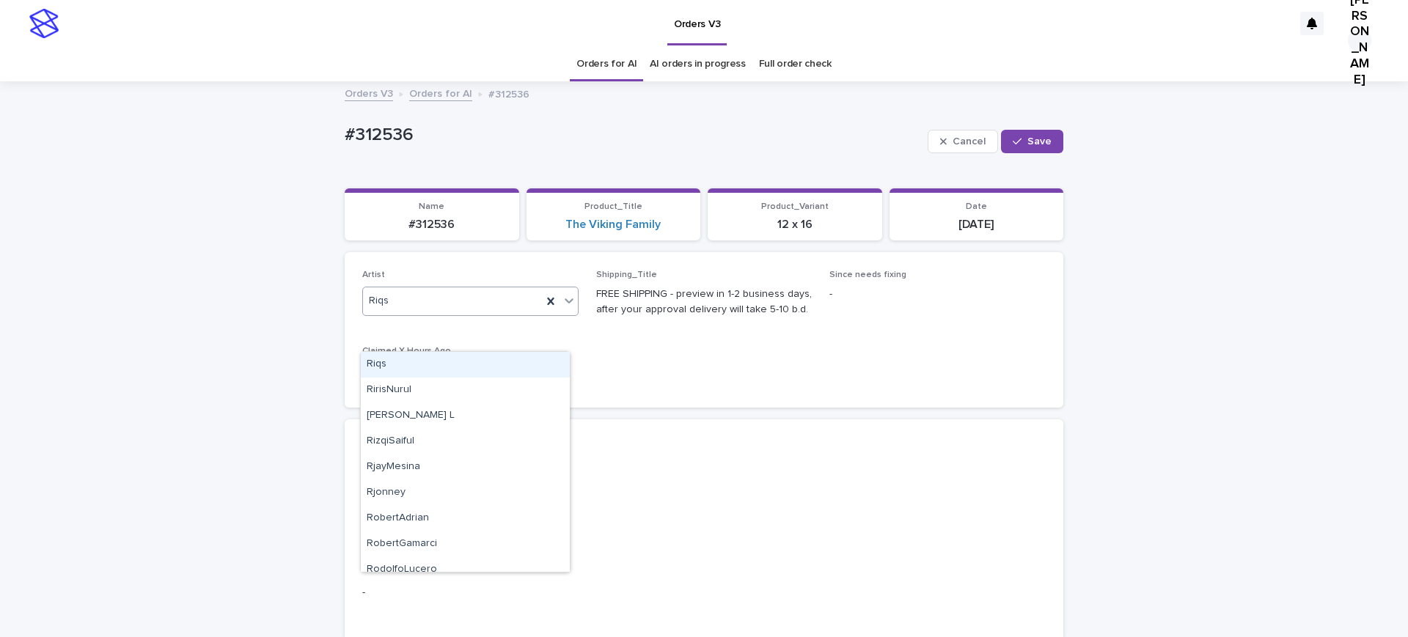
paste input "**********"
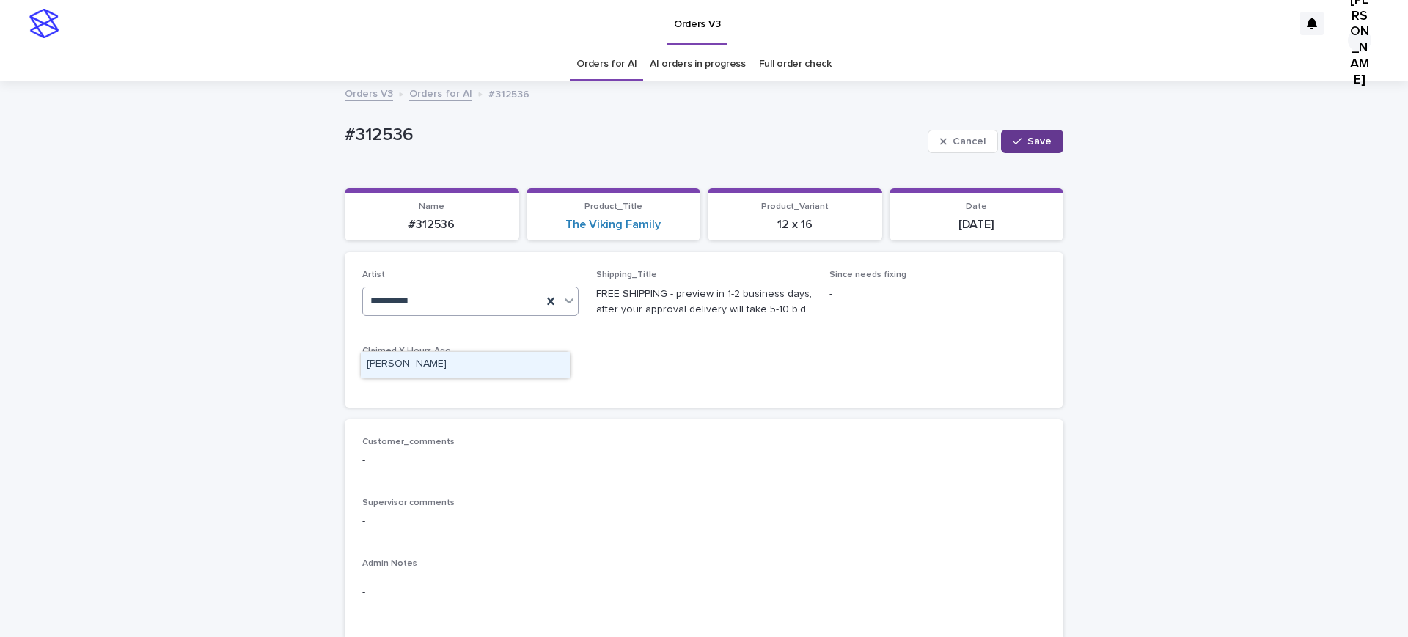
type input "**********"
click at [1013, 150] on button "Save" at bounding box center [1032, 141] width 62 height 23
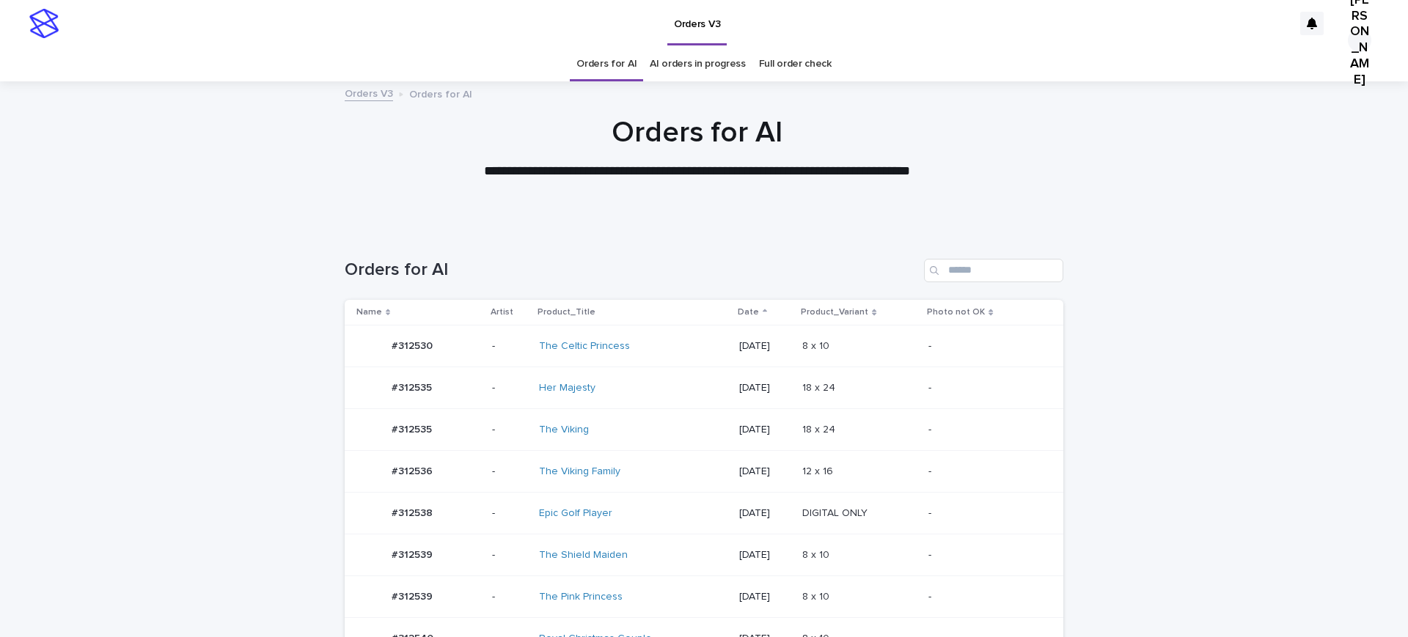
scroll to position [47, 0]
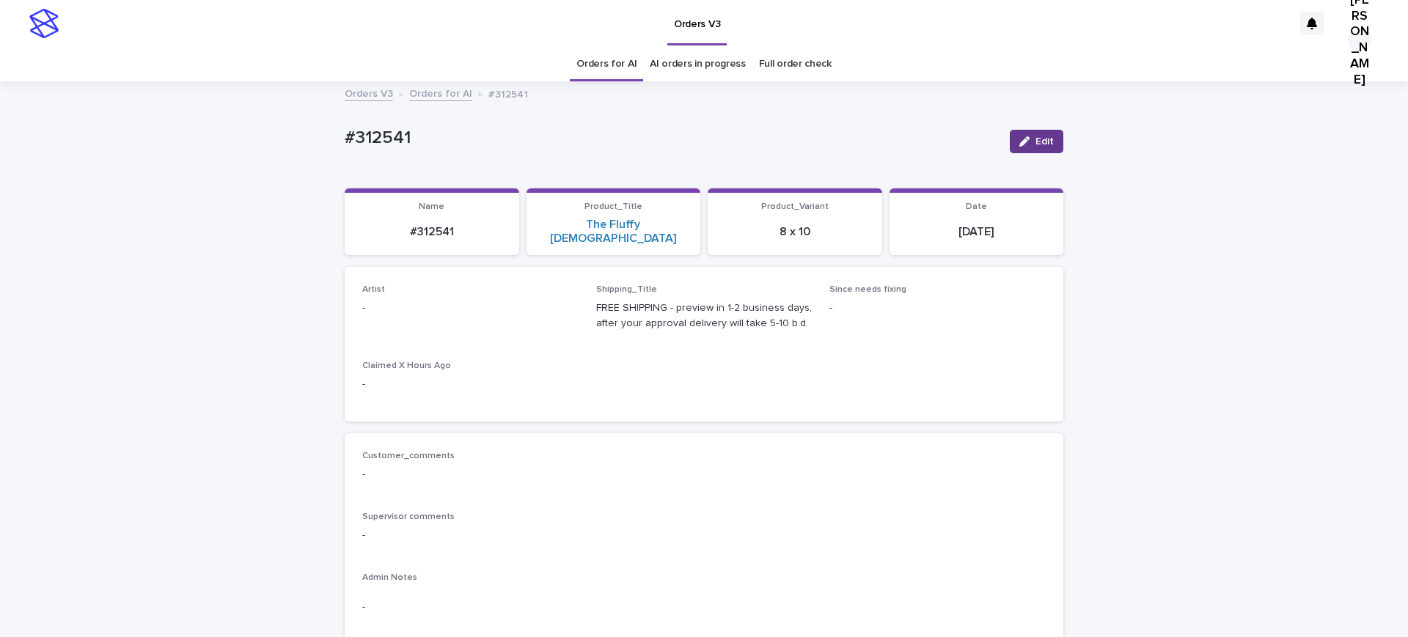
click at [1035, 140] on button "Edit" at bounding box center [1037, 141] width 54 height 23
drag, startPoint x: 461, startPoint y: 312, endPoint x: 460, endPoint y: 327, distance: 14.7
click at [460, 295] on p "Artist" at bounding box center [470, 290] width 216 height 10
click at [460, 327] on div "Select..." at bounding box center [461, 316] width 197 height 24
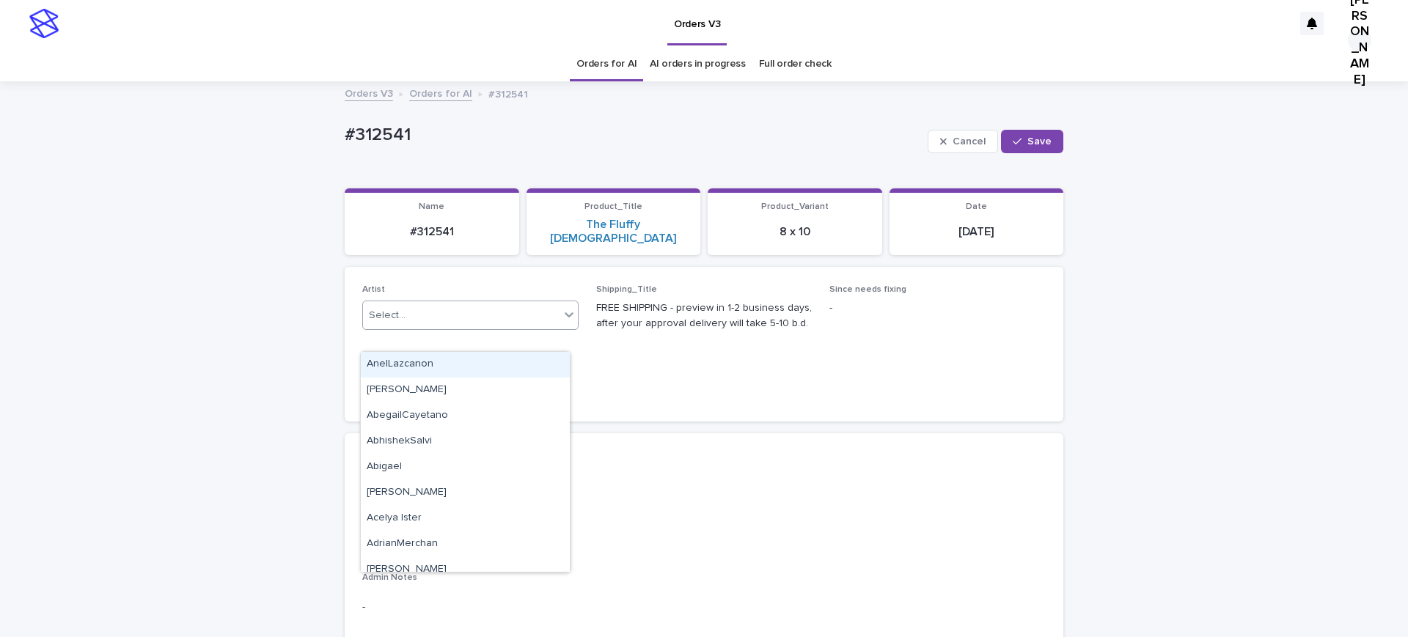
paste input "**********"
type input "**********"
click at [434, 365] on div "[PERSON_NAME]" at bounding box center [465, 365] width 209 height 26
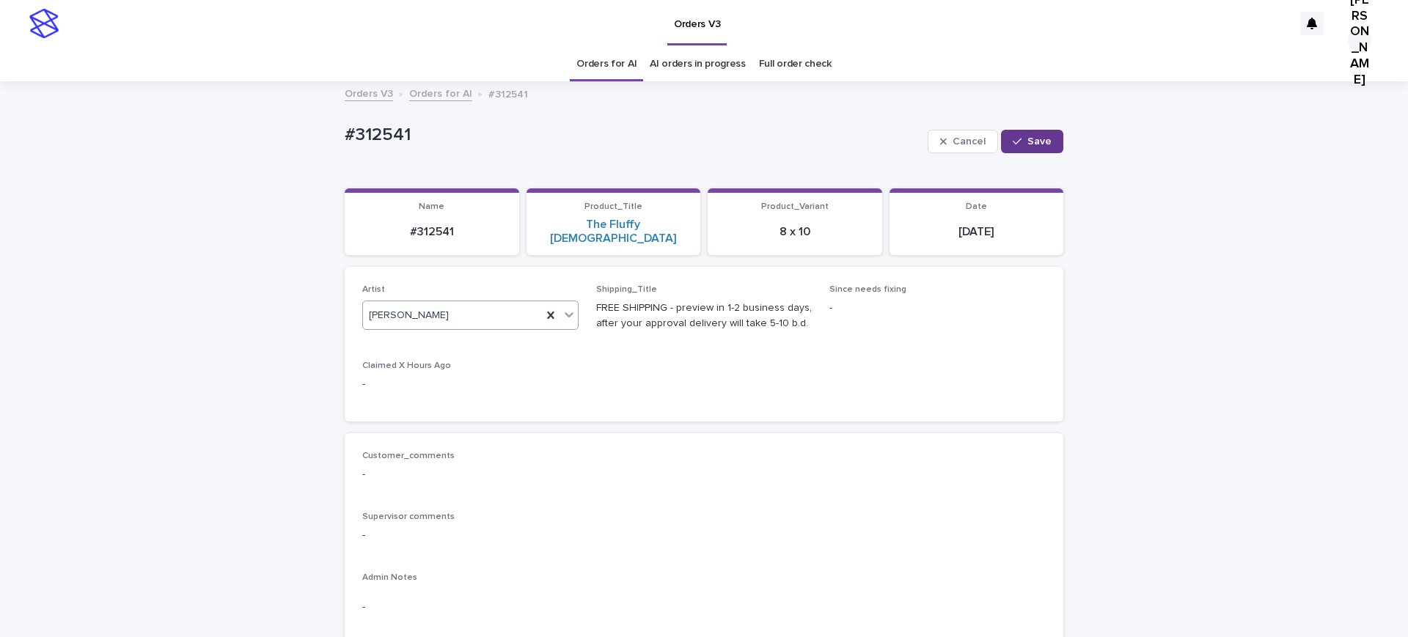
click at [1013, 147] on icon "button" at bounding box center [1017, 141] width 9 height 10
drag, startPoint x: 441, startPoint y: 143, endPoint x: 246, endPoint y: 144, distance: 194.3
copy p "#312541"
